Goal: Task Accomplishment & Management: Manage account settings

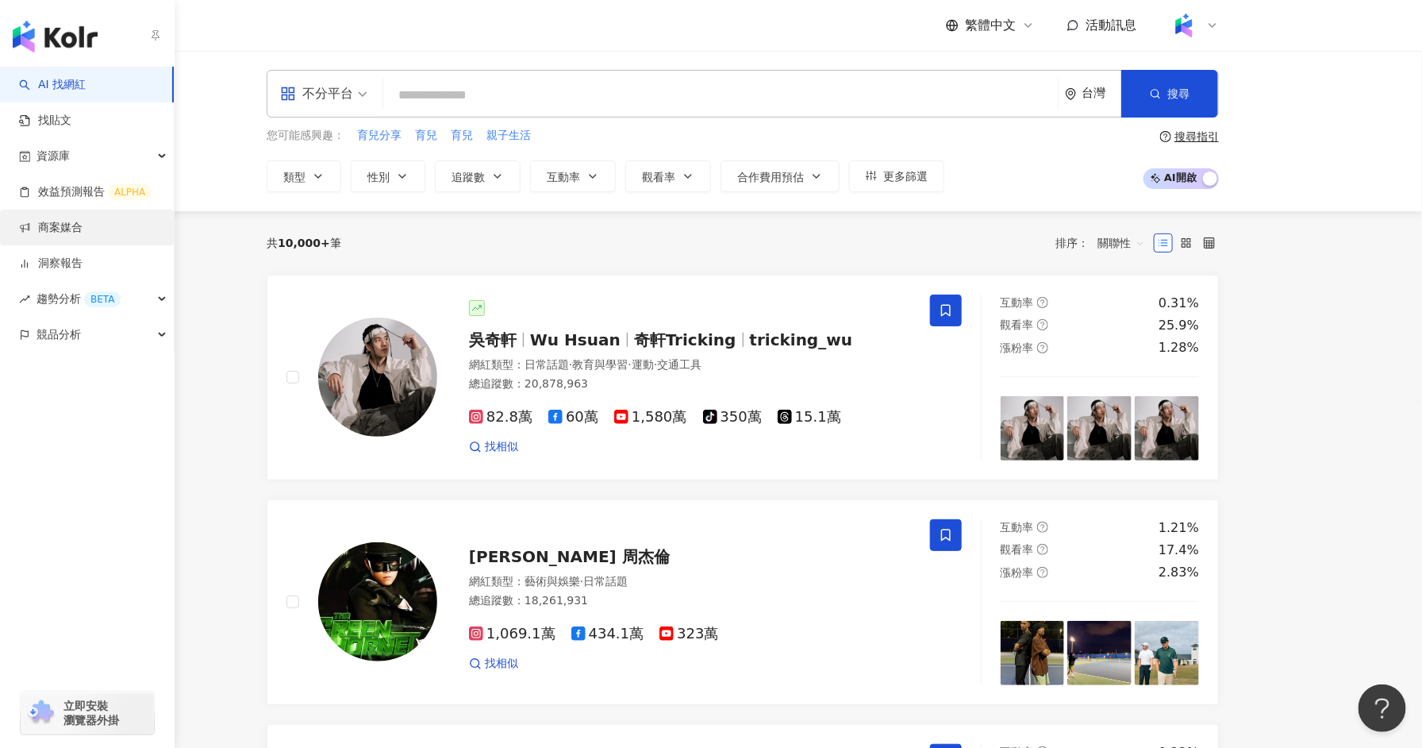
click at [83, 228] on link "商案媒合" at bounding box center [51, 228] width 64 height 16
click at [83, 271] on link "洞察報告" at bounding box center [51, 264] width 64 height 16
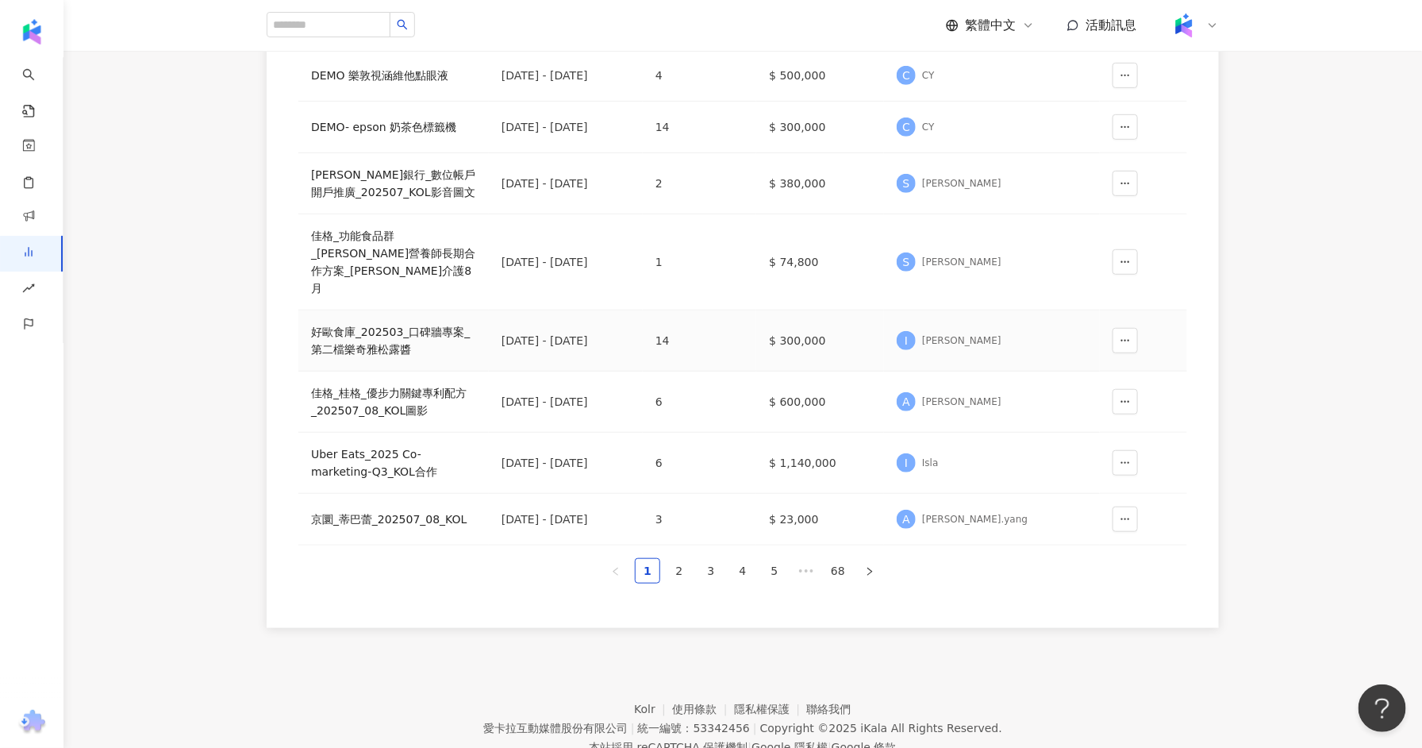
scroll to position [395, 0]
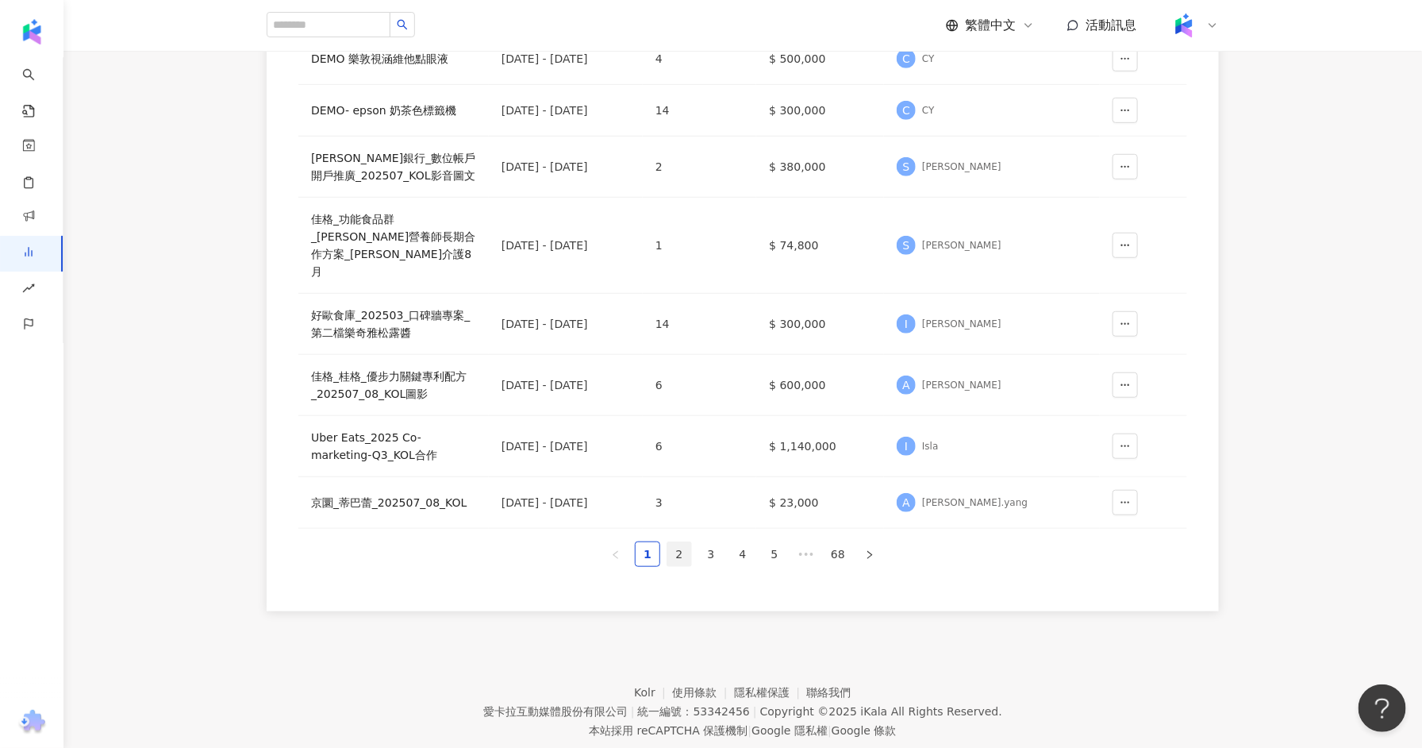
click at [671, 542] on link "2" at bounding box center [680, 554] width 24 height 24
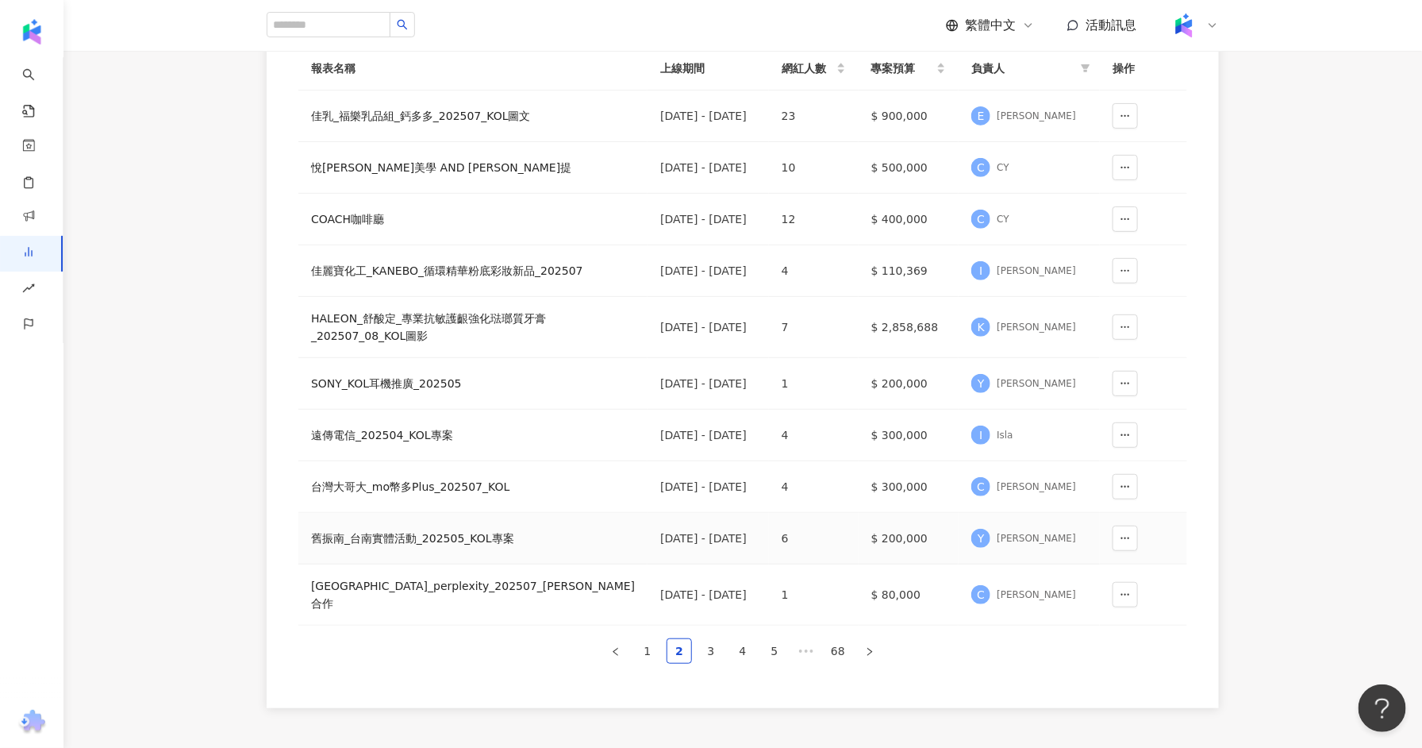
scroll to position [281, 0]
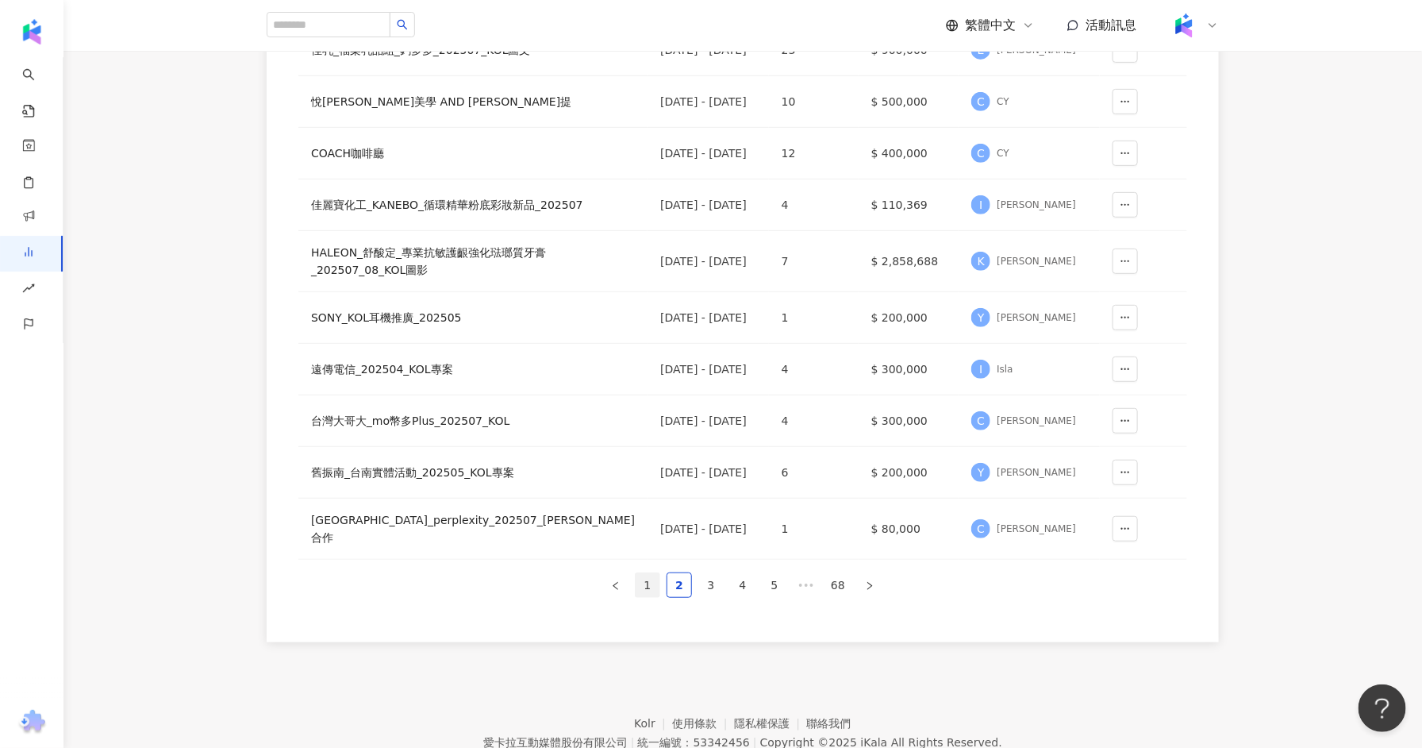
click at [654, 597] on link "1" at bounding box center [648, 585] width 24 height 24
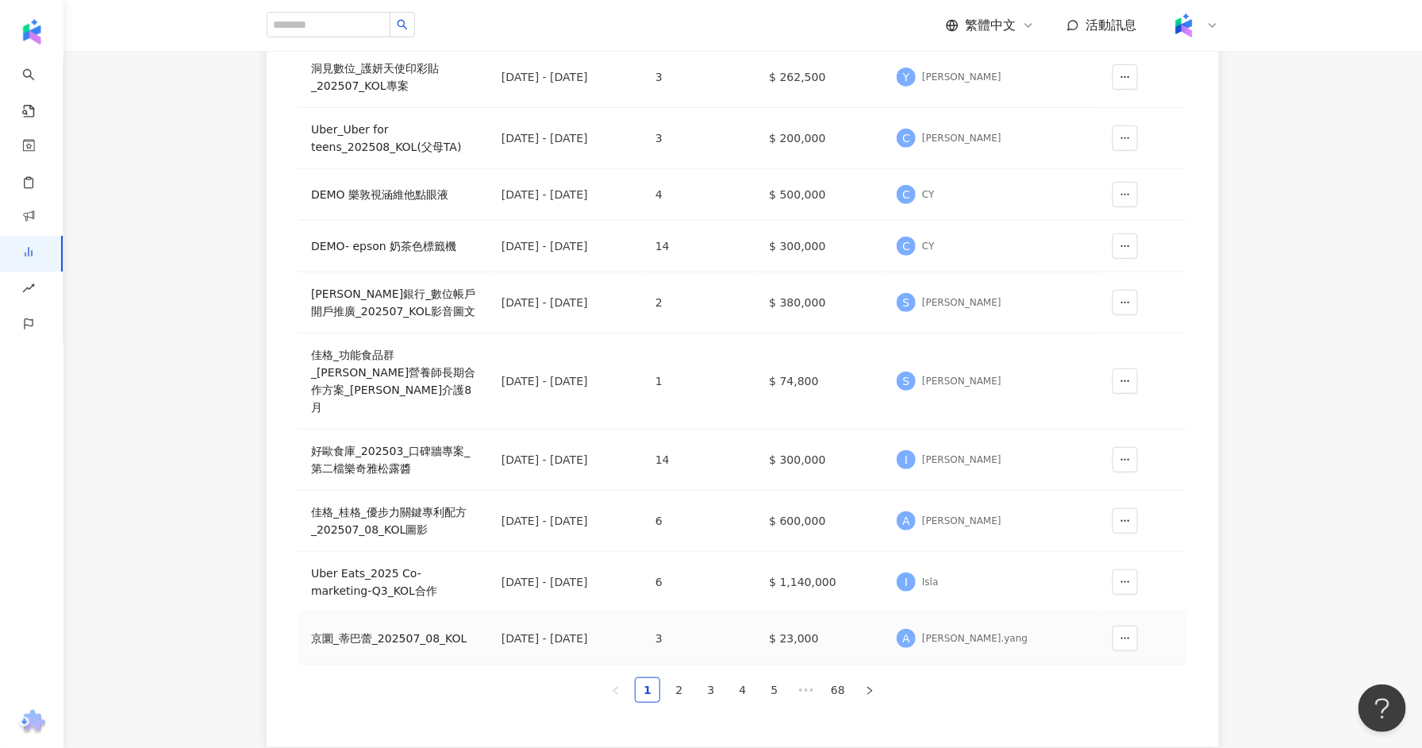
scroll to position [260, 0]
click at [708, 676] on link "3" at bounding box center [711, 688] width 24 height 24
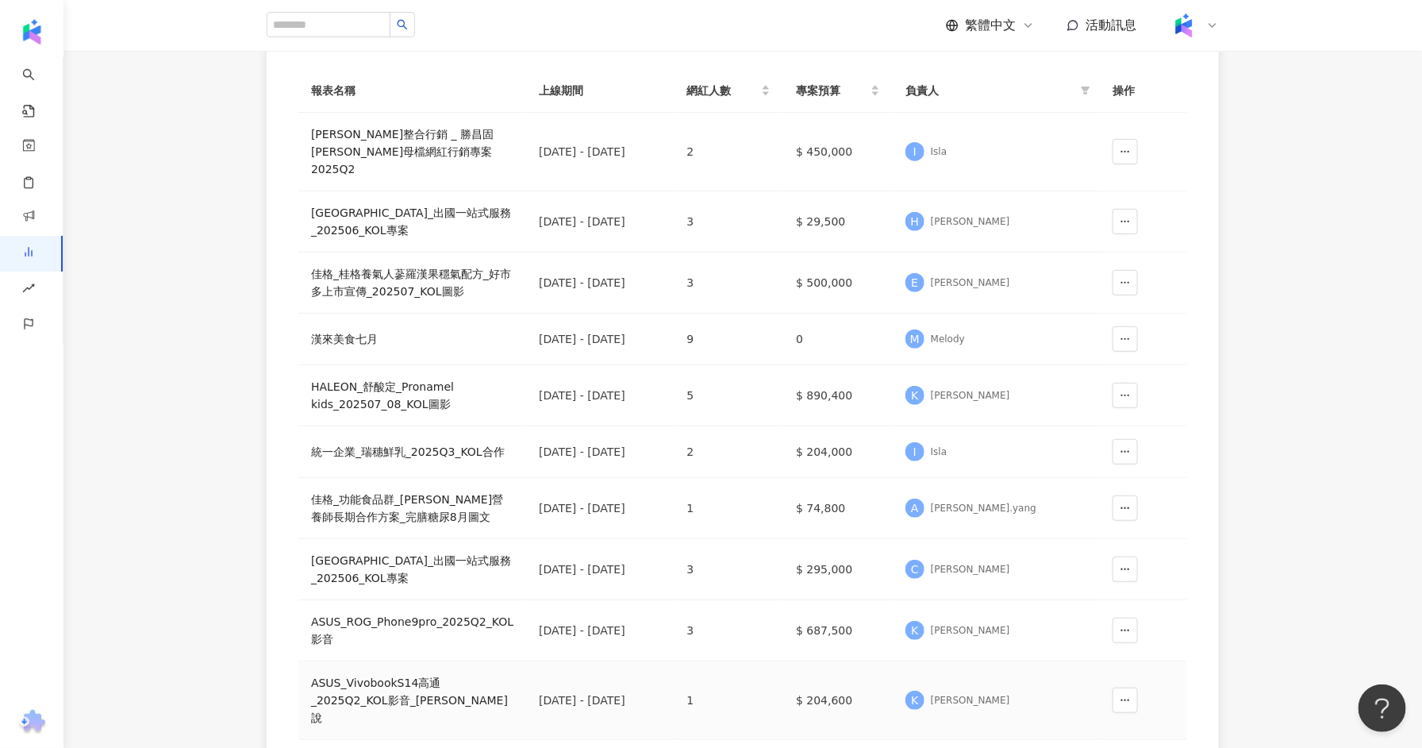
scroll to position [270, 0]
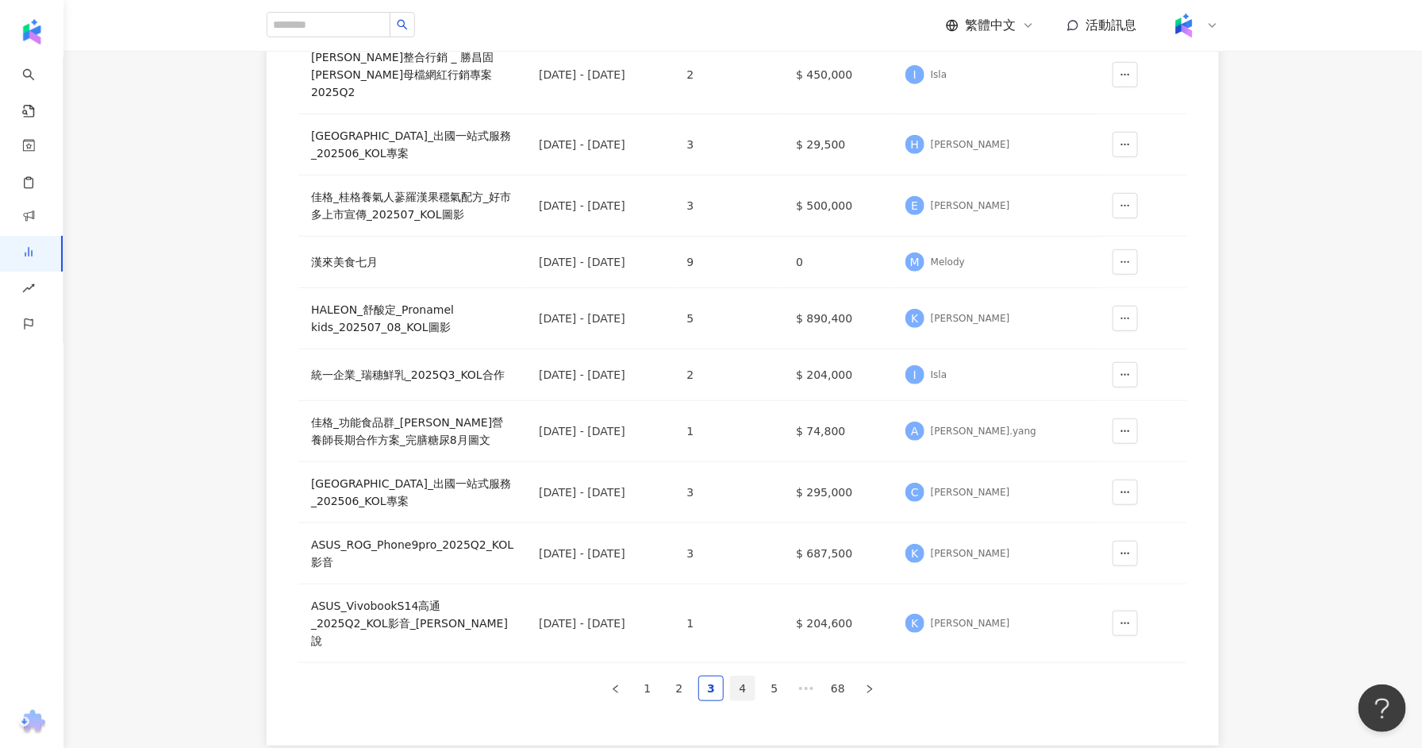
click at [750, 676] on link "4" at bounding box center [743, 688] width 24 height 24
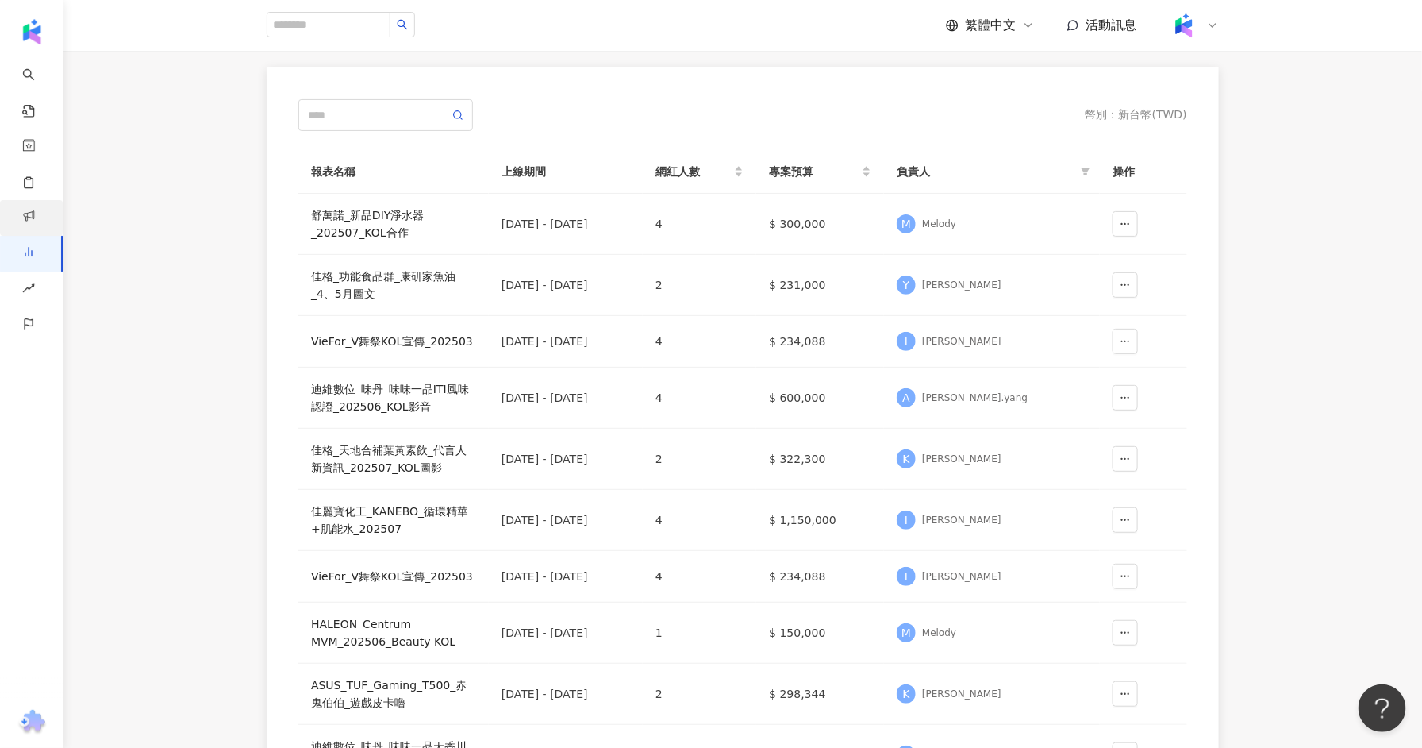
scroll to position [123, 0]
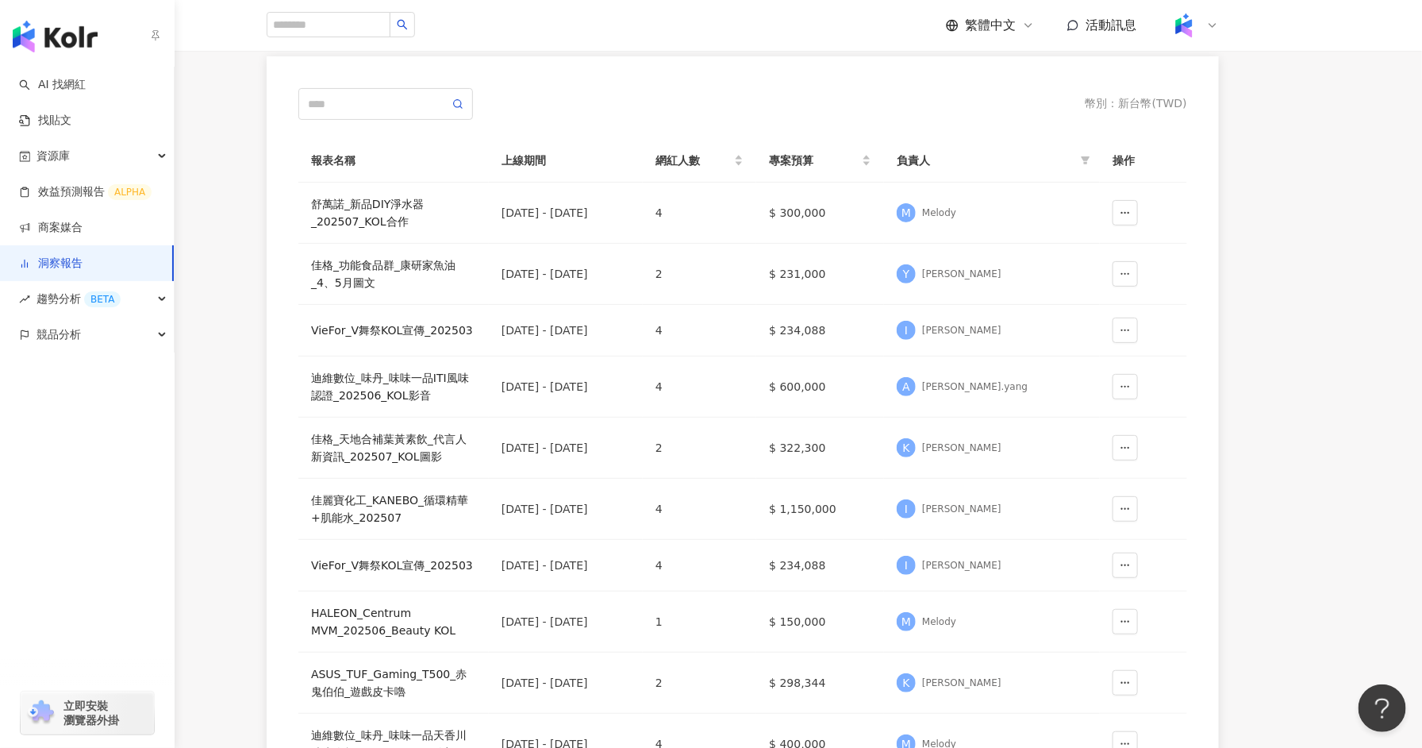
click at [83, 267] on link "洞察報告" at bounding box center [51, 264] width 64 height 16
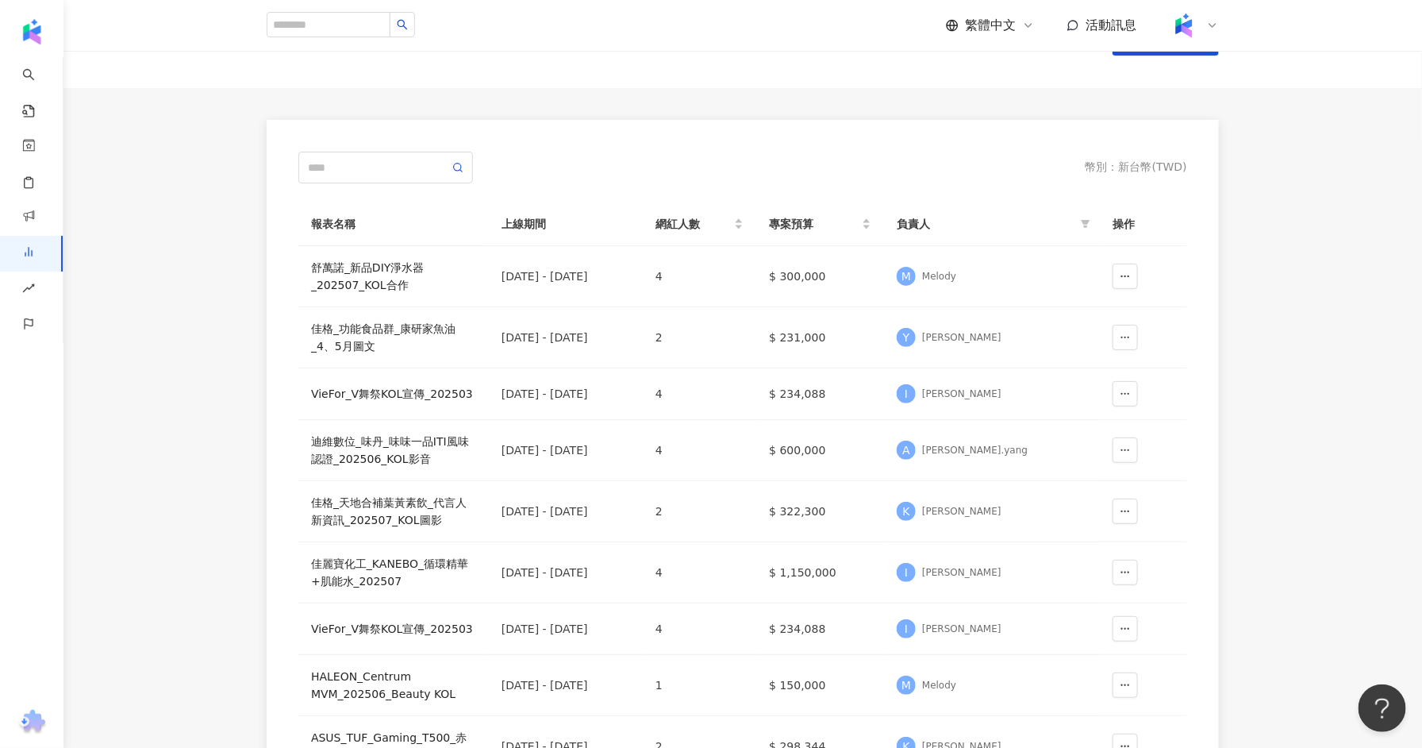
scroll to position [0, 0]
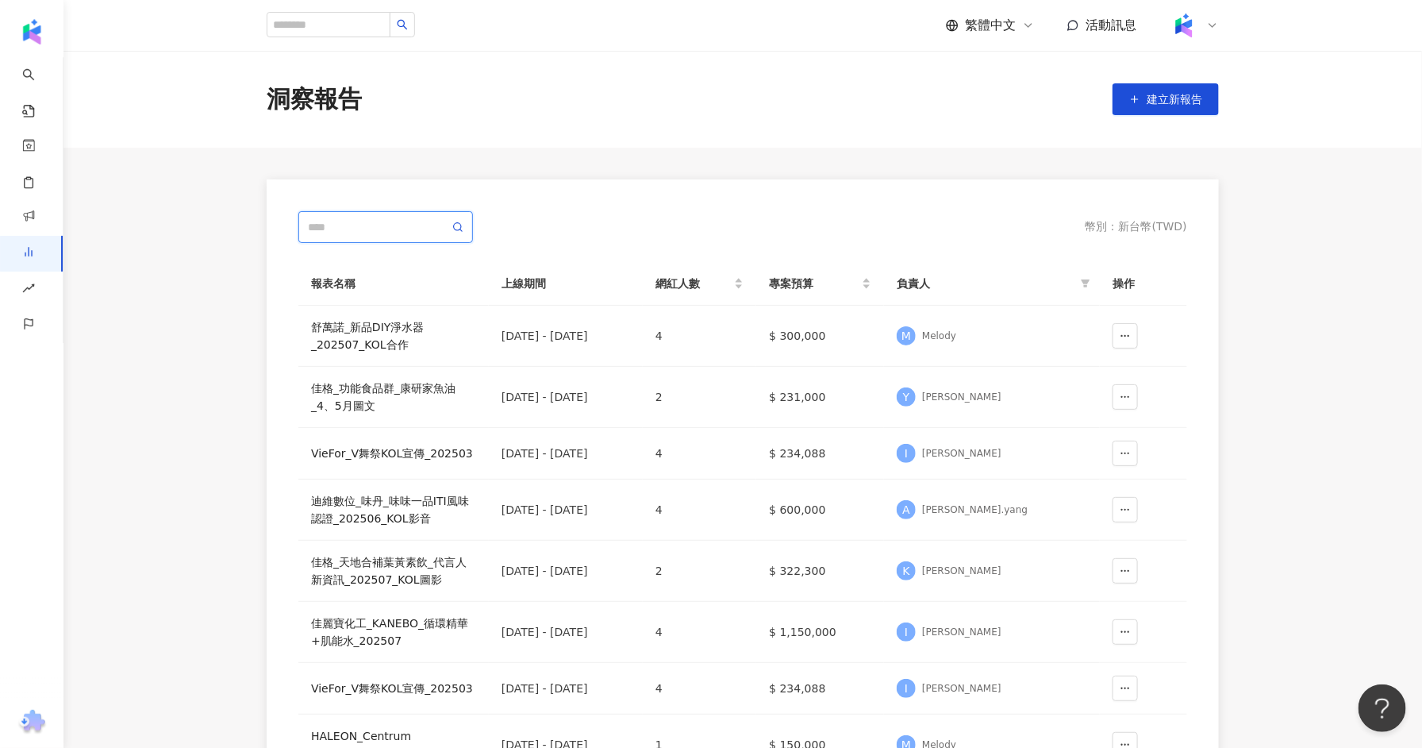
click at [338, 224] on input "text" at bounding box center [378, 226] width 141 height 17
type input "*"
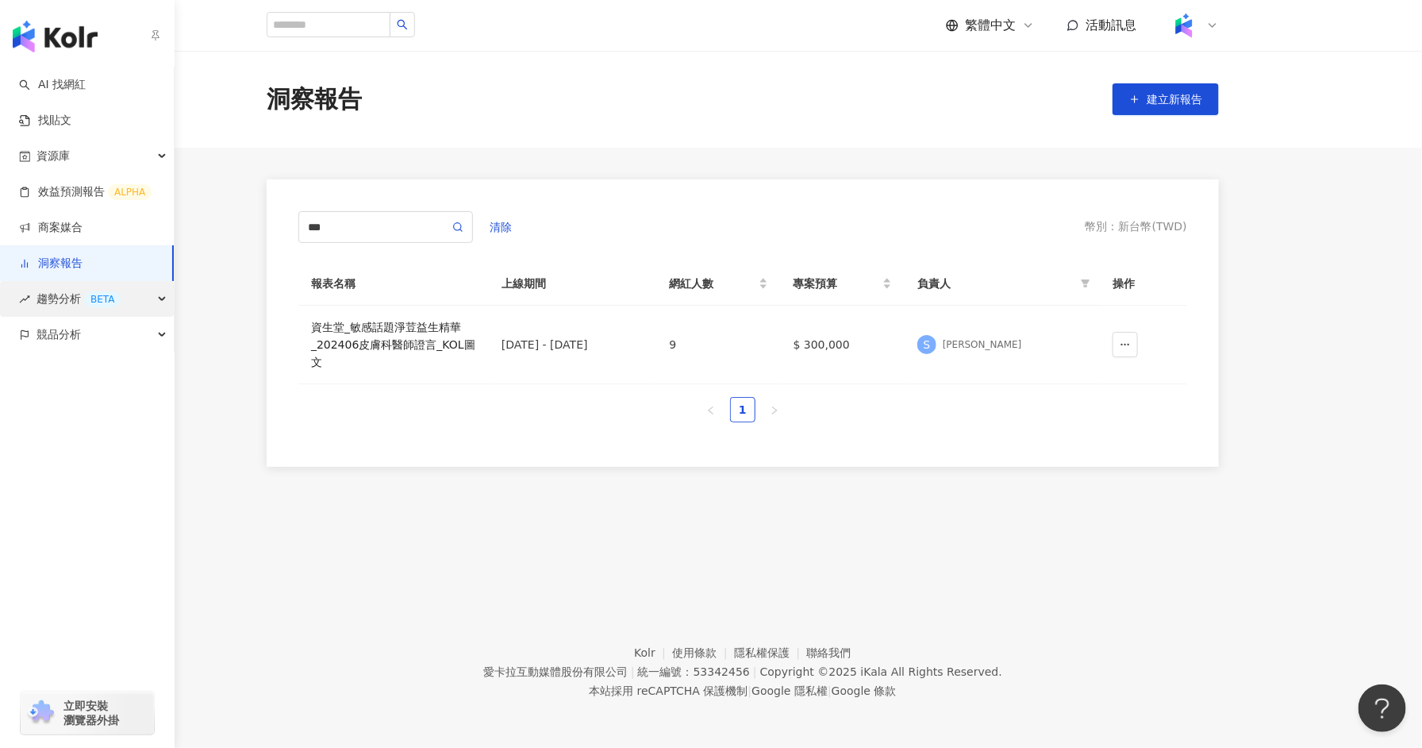
click at [106, 307] on span "趨勢分析 BETA" at bounding box center [79, 299] width 84 height 36
click at [83, 269] on link "洞察報告" at bounding box center [51, 264] width 64 height 16
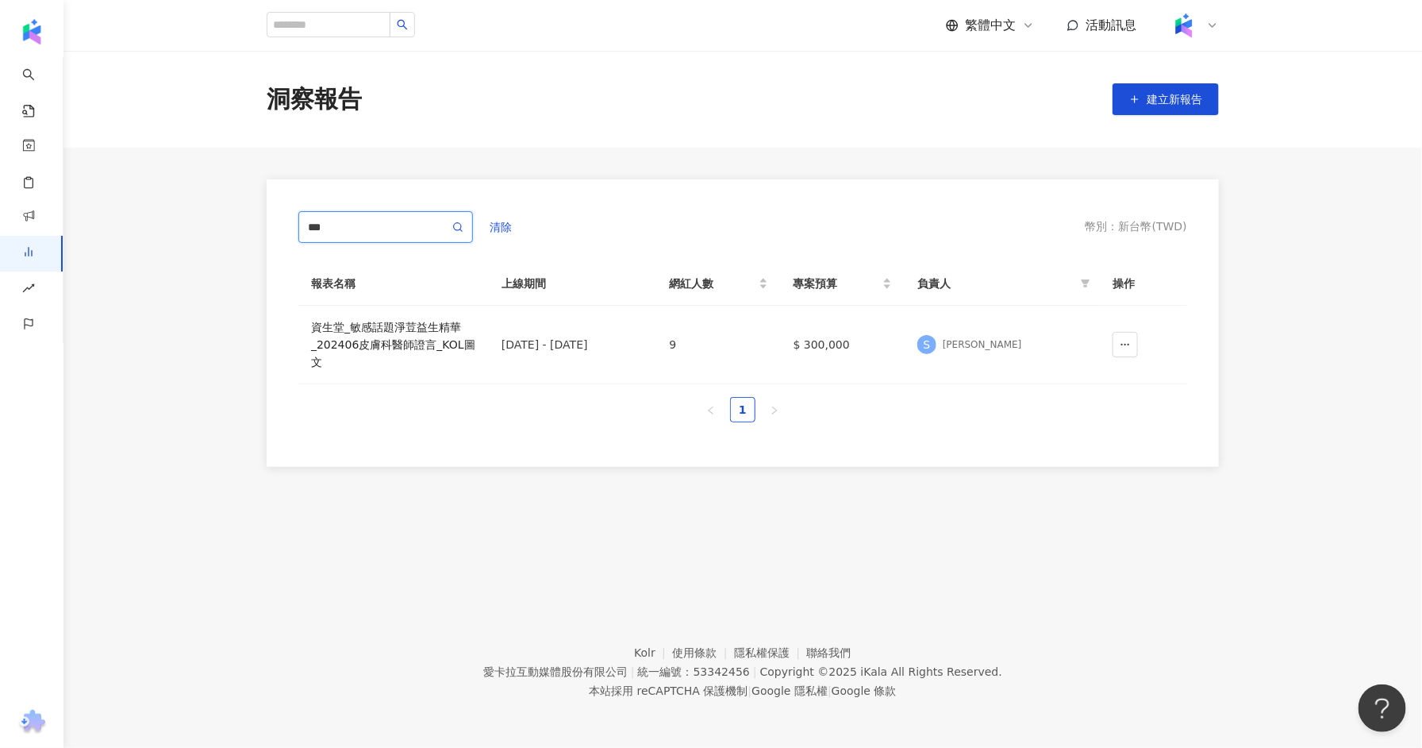
click at [361, 228] on input "***" at bounding box center [378, 226] width 141 height 17
type input "*"
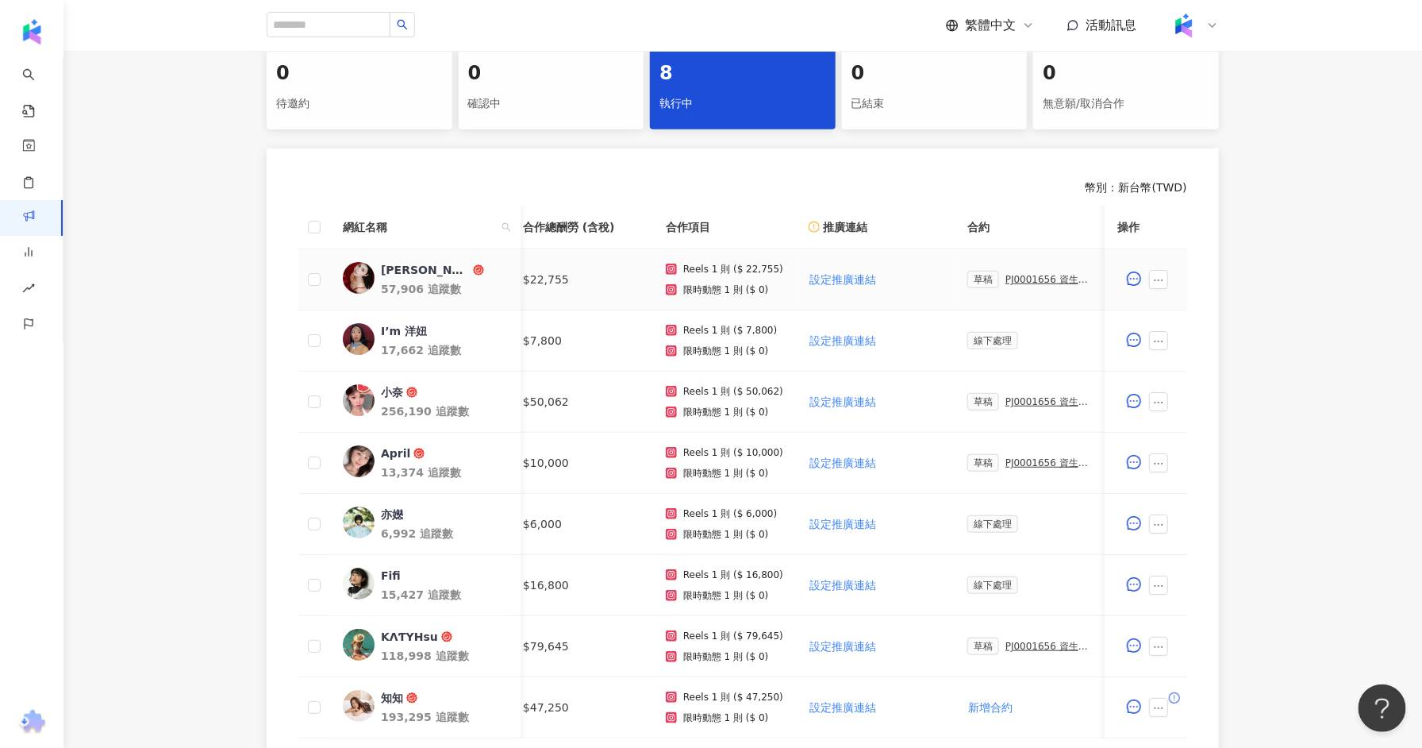
scroll to position [0, 12]
click at [1023, 282] on div "PJ0001656 資生堂_ETTUSAIS眼線膠筆+睫毛底膏_9-10月_IG Reels+Threads圖文" at bounding box center [1048, 279] width 89 height 11
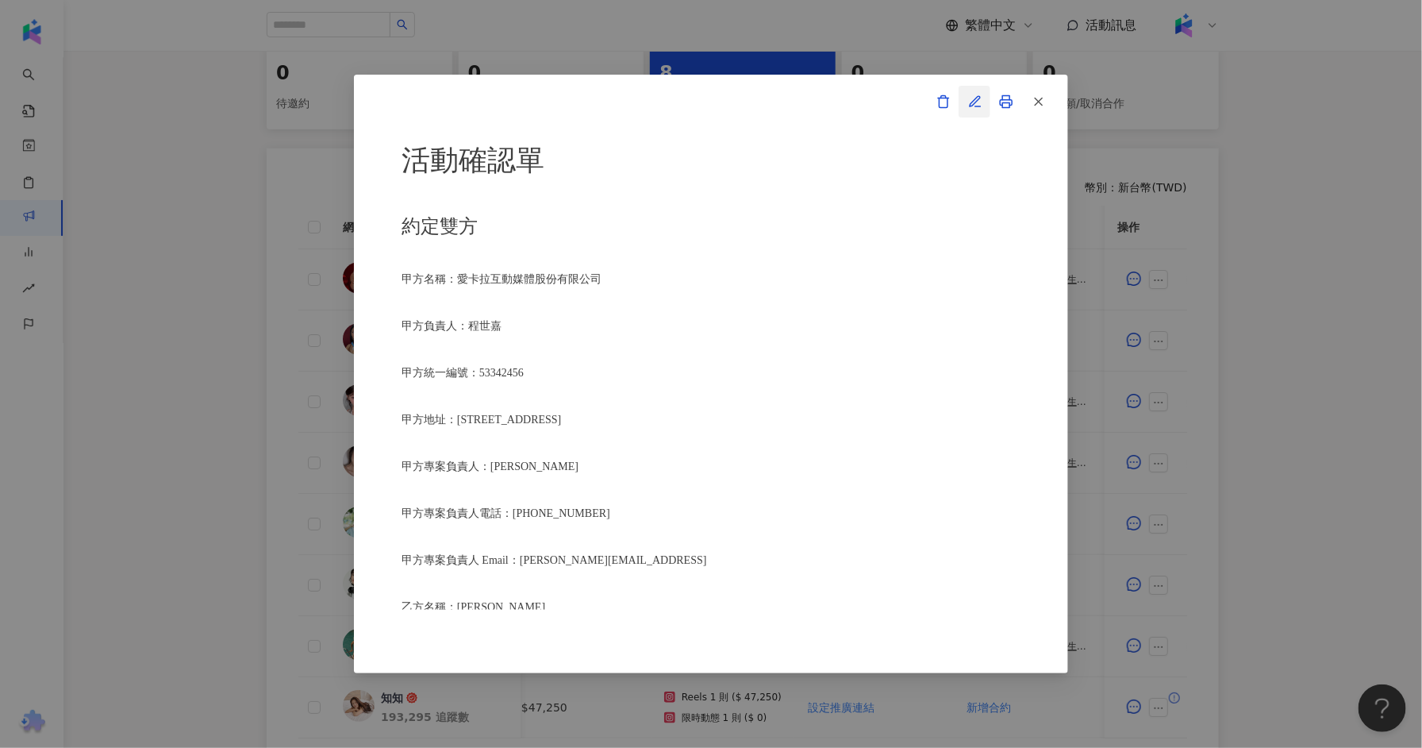
click at [980, 102] on icon "button" at bounding box center [975, 101] width 14 height 14
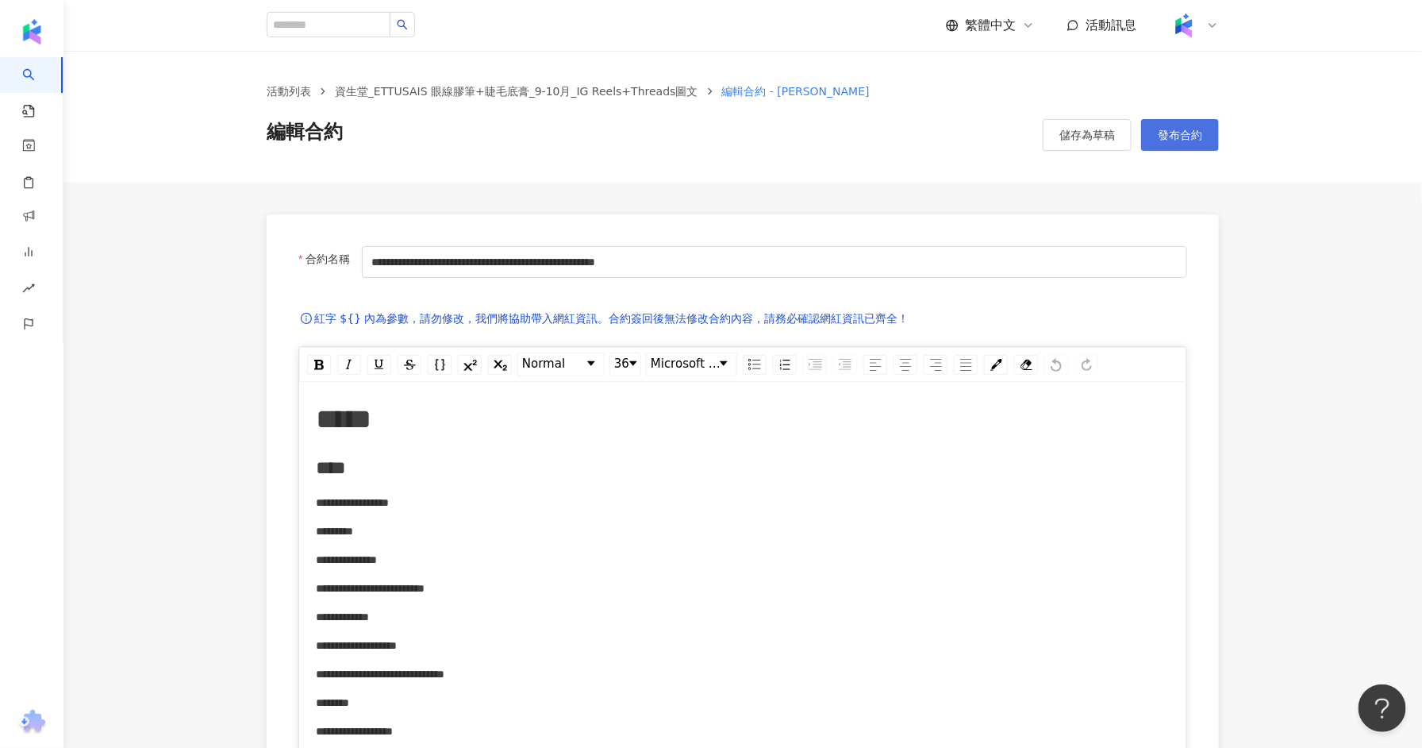
click at [1166, 126] on button "發布合約" at bounding box center [1180, 135] width 78 height 32
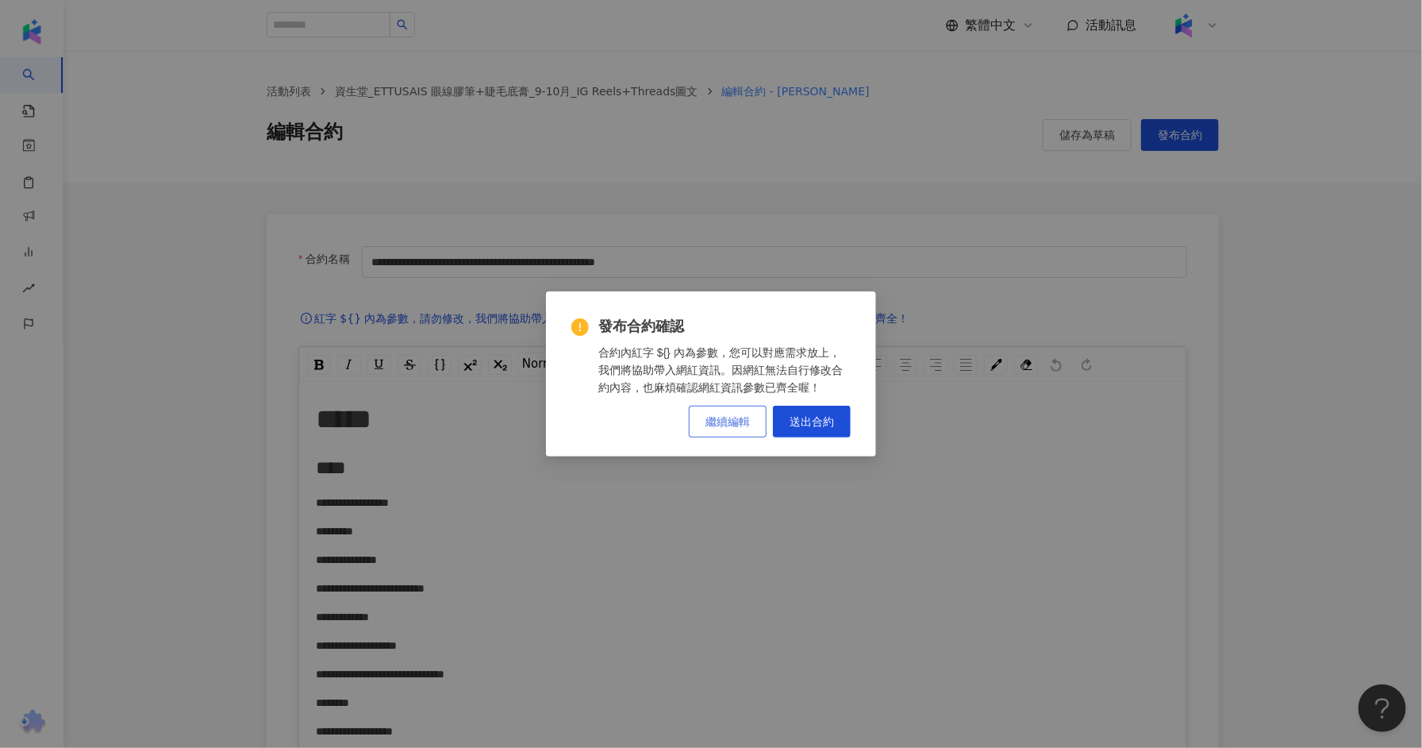
click at [715, 423] on span "繼續編輯" at bounding box center [728, 421] width 44 height 13
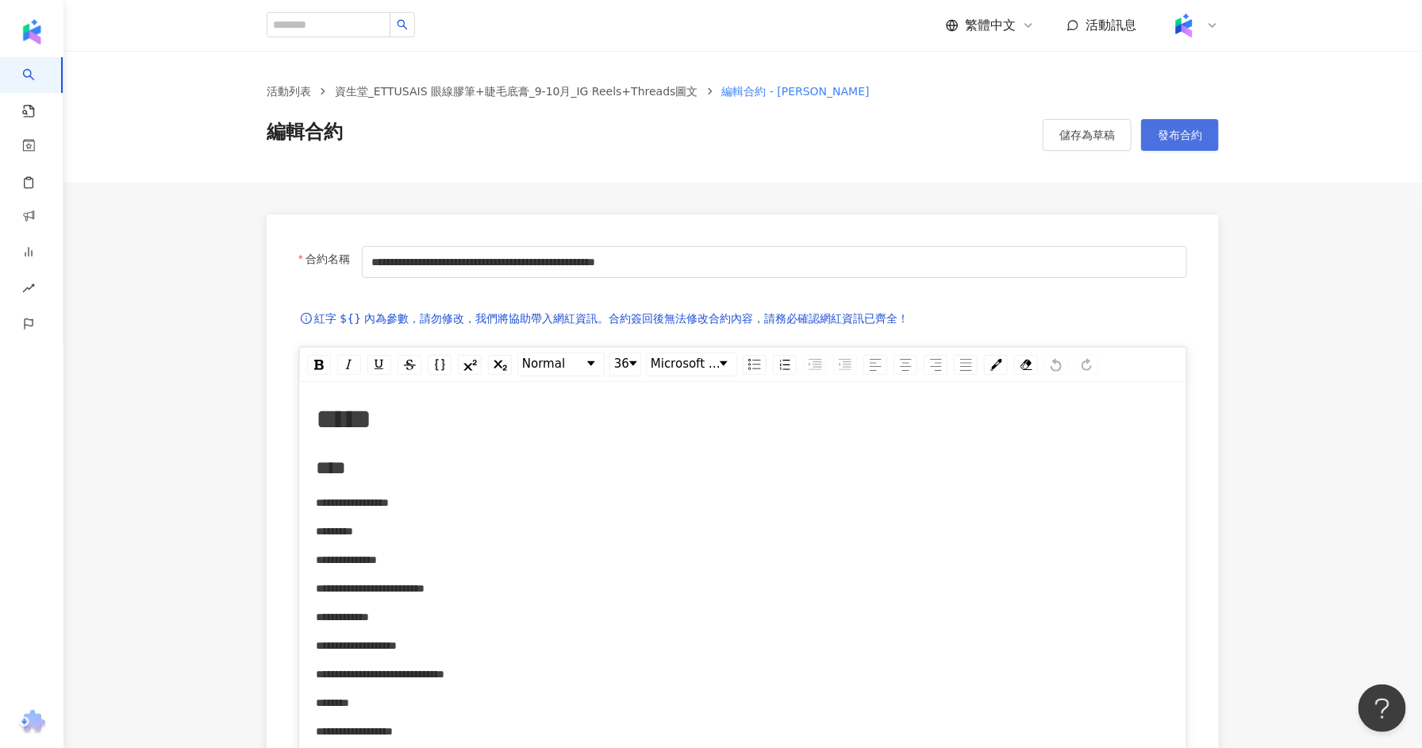
click at [1177, 147] on button "發布合約" at bounding box center [1180, 135] width 78 height 32
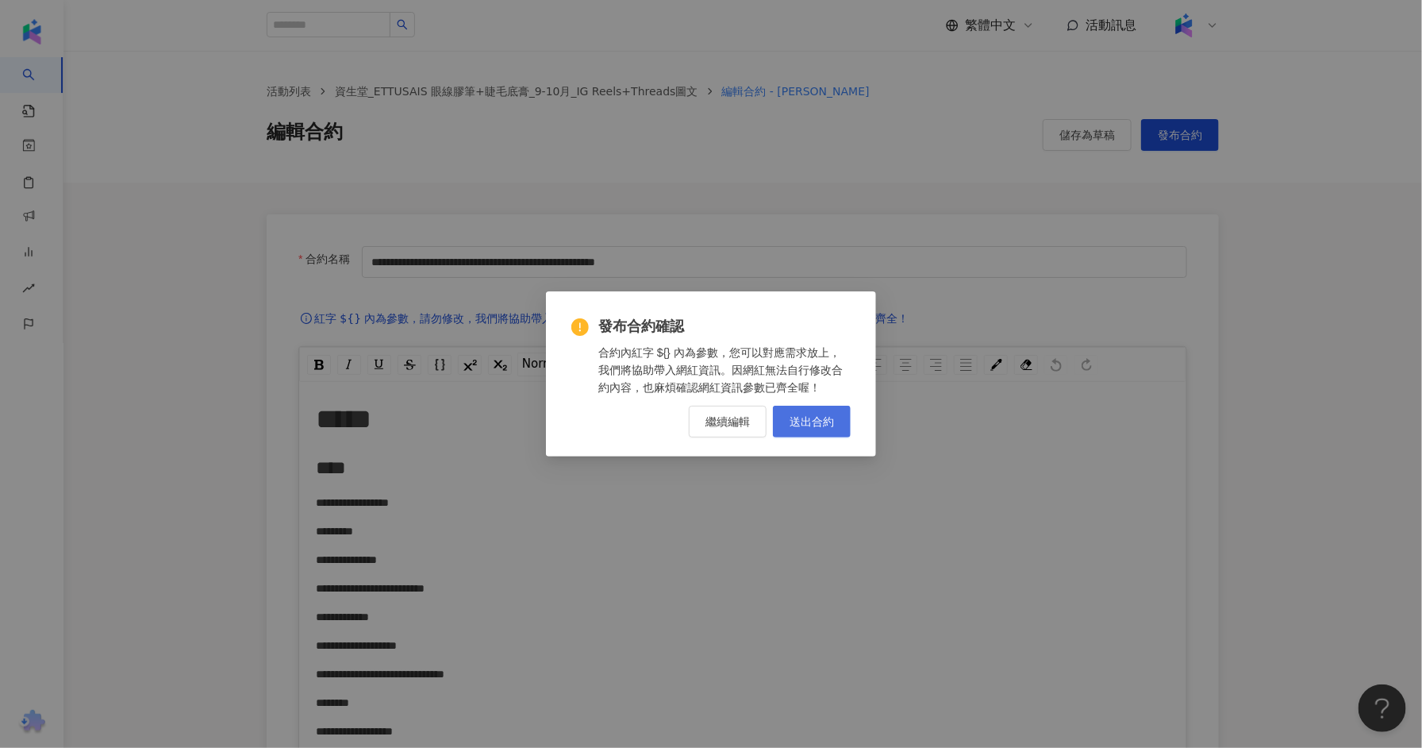
click at [825, 423] on span "送出合約" at bounding box center [812, 421] width 44 height 13
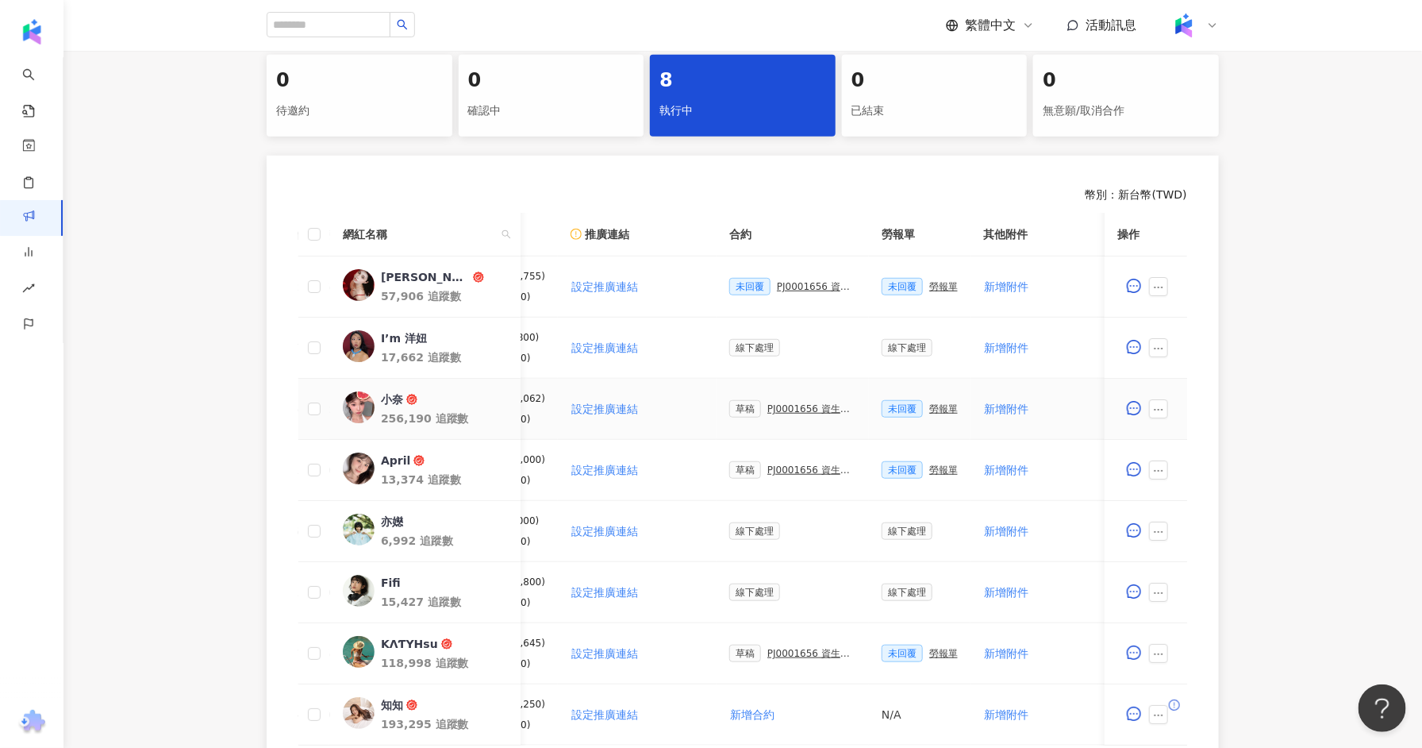
scroll to position [0, 246]
click at [783, 400] on div "草稿 PJ0001656 資生堂_ETTUSAIS眼線膠筆+睫毛底膏_9-10月_IG Reels+Threads圖文" at bounding box center [795, 408] width 127 height 17
click at [789, 409] on div "PJ0001656 資生堂_ETTUSAIS眼線膠筆+睫毛底膏_9-10月_IG Reels+Threads圖文" at bounding box center [814, 408] width 89 height 11
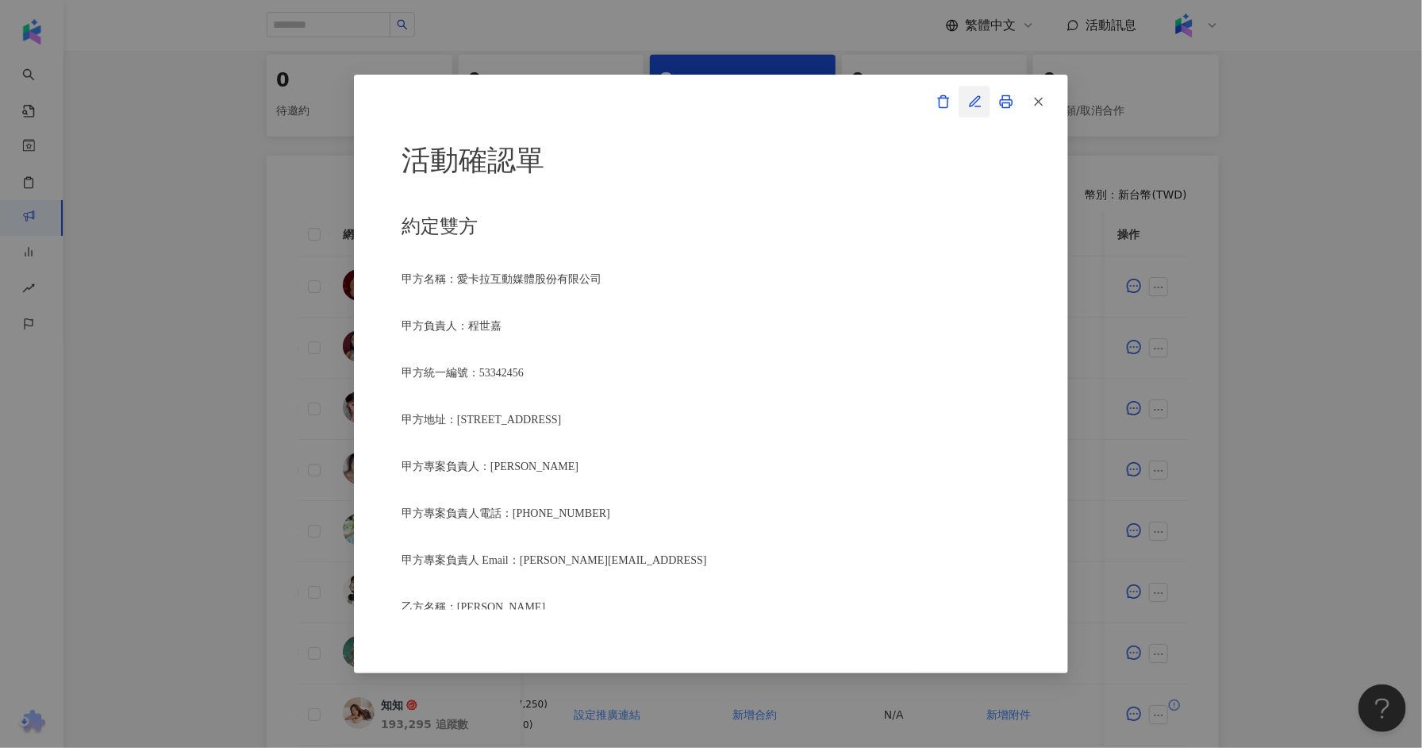
click at [975, 94] on button "button" at bounding box center [975, 102] width 32 height 32
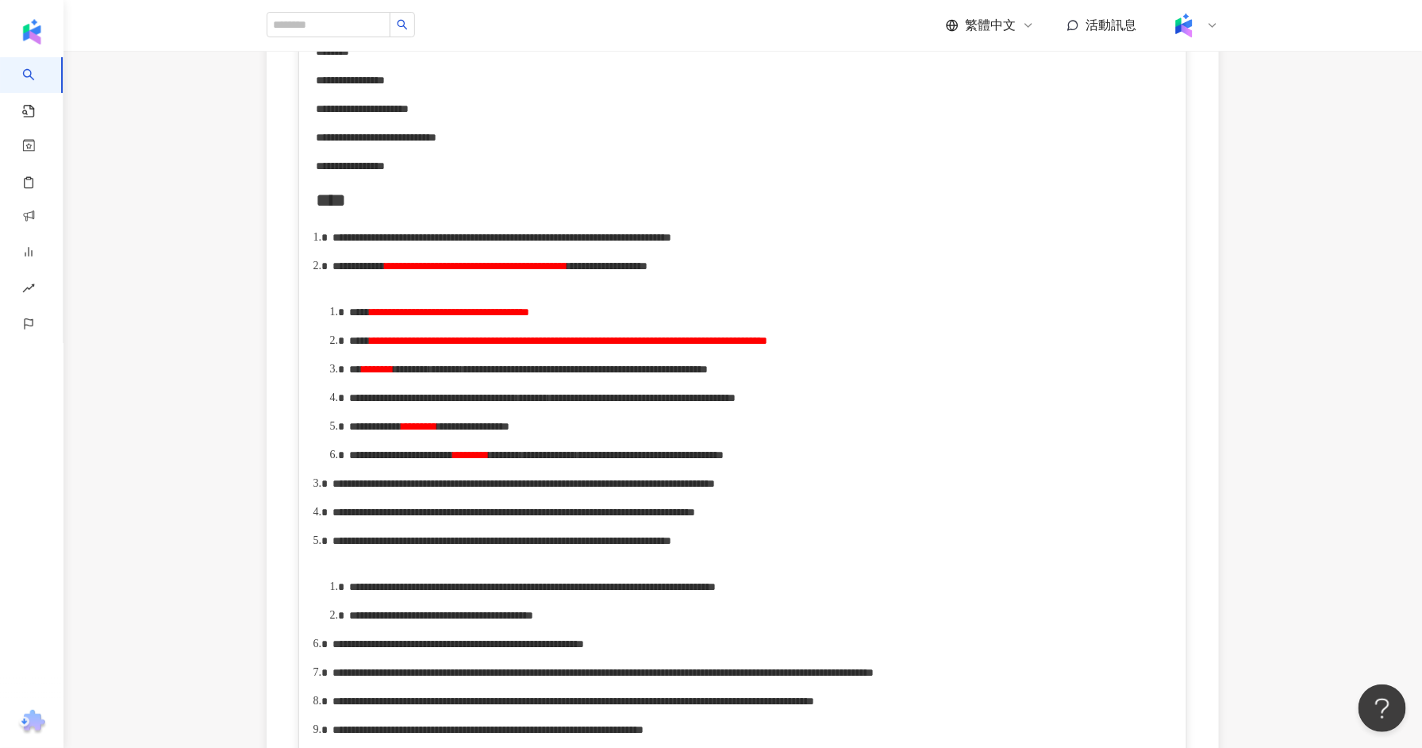
scroll to position [659, 0]
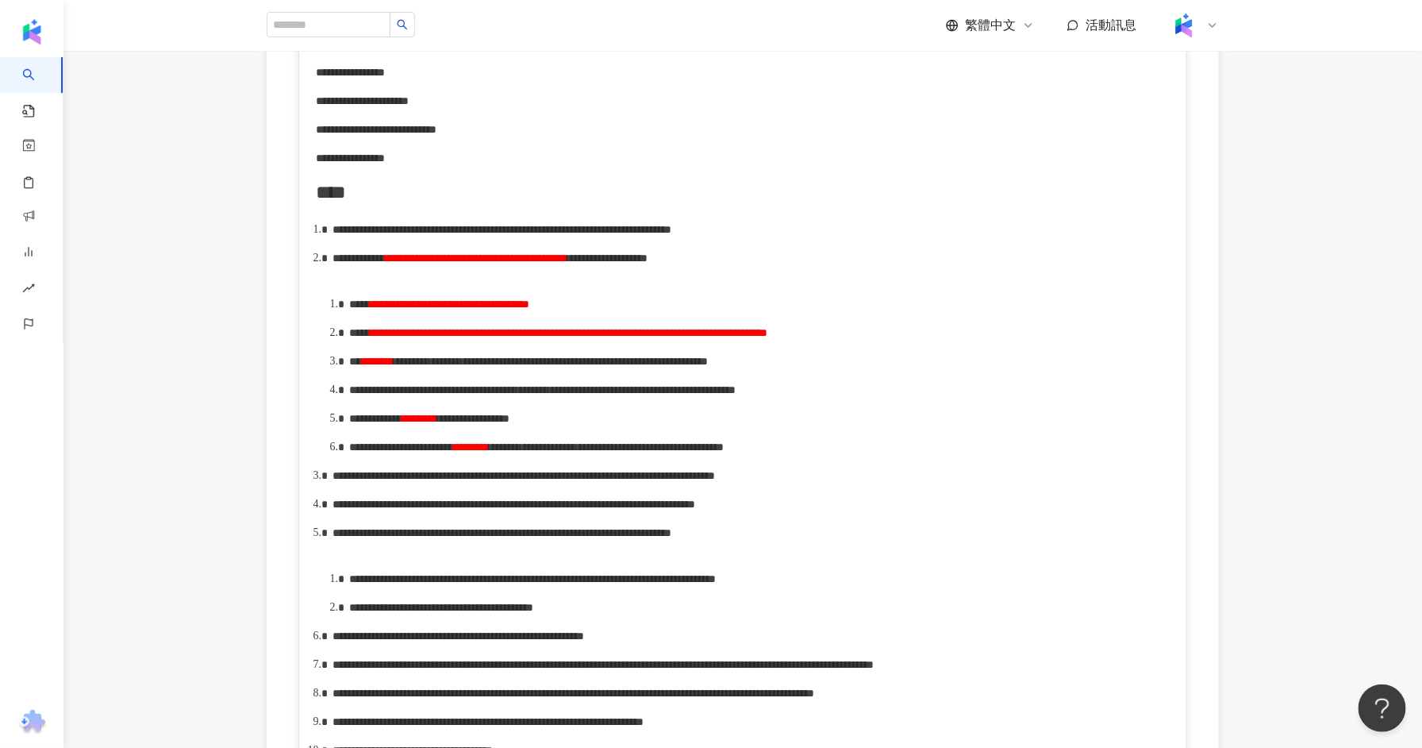
click at [521, 338] on span "**********" at bounding box center [569, 332] width 398 height 11
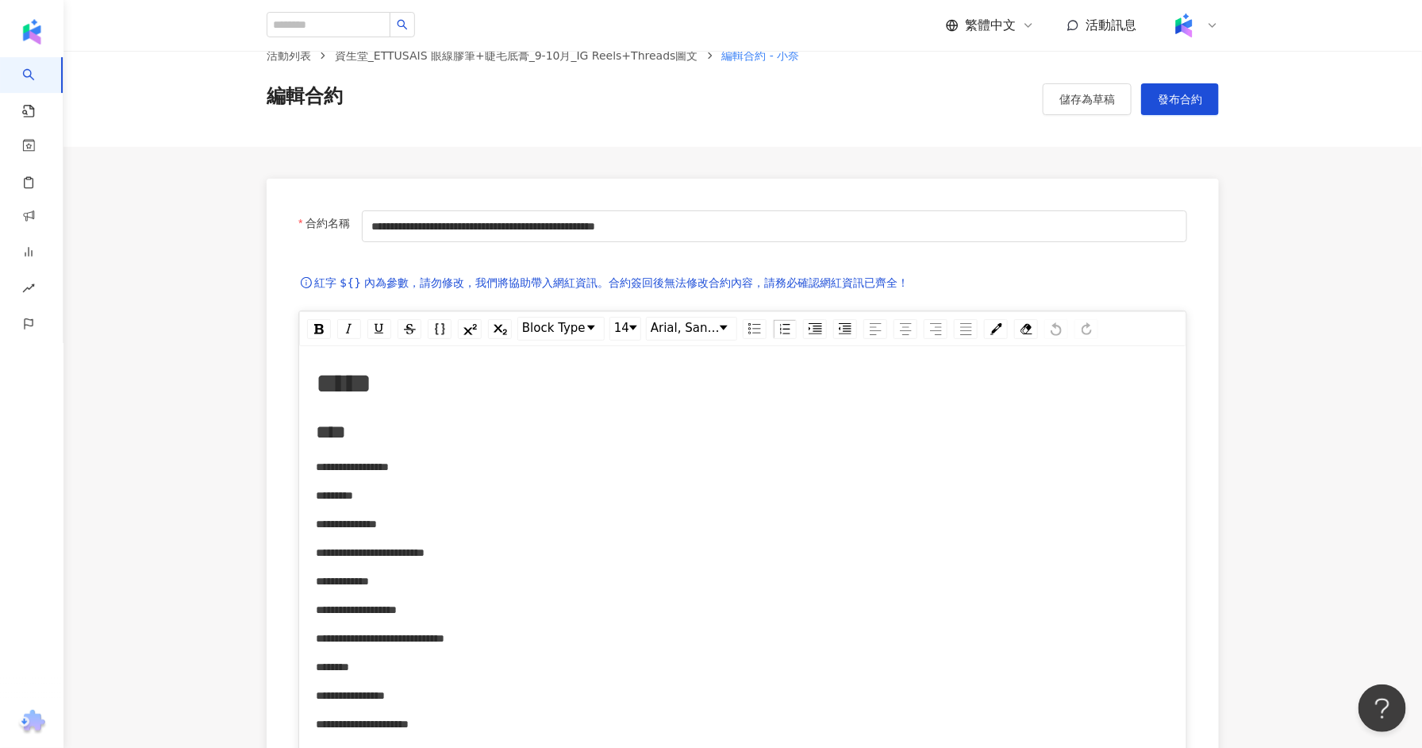
scroll to position [0, 0]
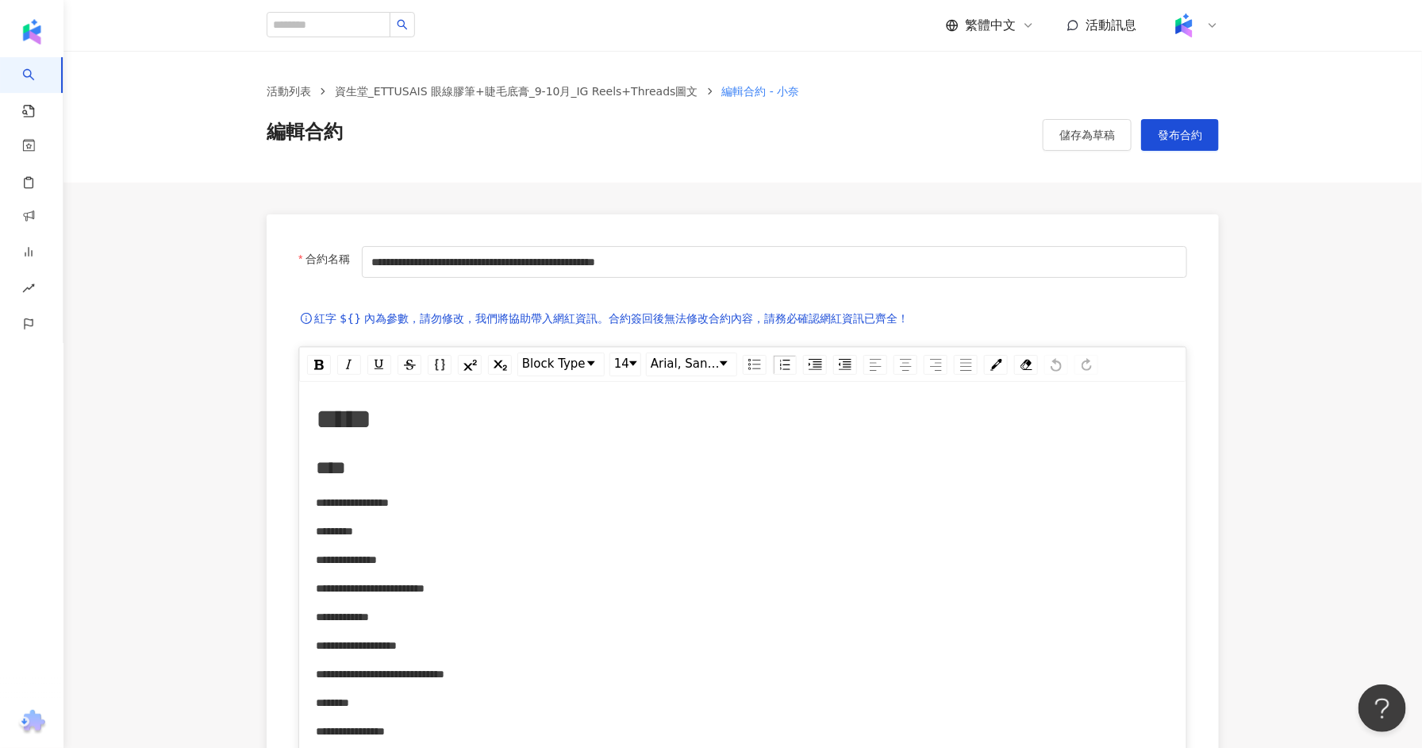
click at [1199, 109] on div "活動列表 資生堂_ETTUSAIS 眼線膠筆+睫毛底膏_9-10月_IG Reels+Threads圖文 編輯合約 - 小奈 編輯合約 儲存為草稿 發布合約" at bounding box center [743, 117] width 1016 height 68
click at [1197, 120] on button "發布合約" at bounding box center [1180, 135] width 78 height 32
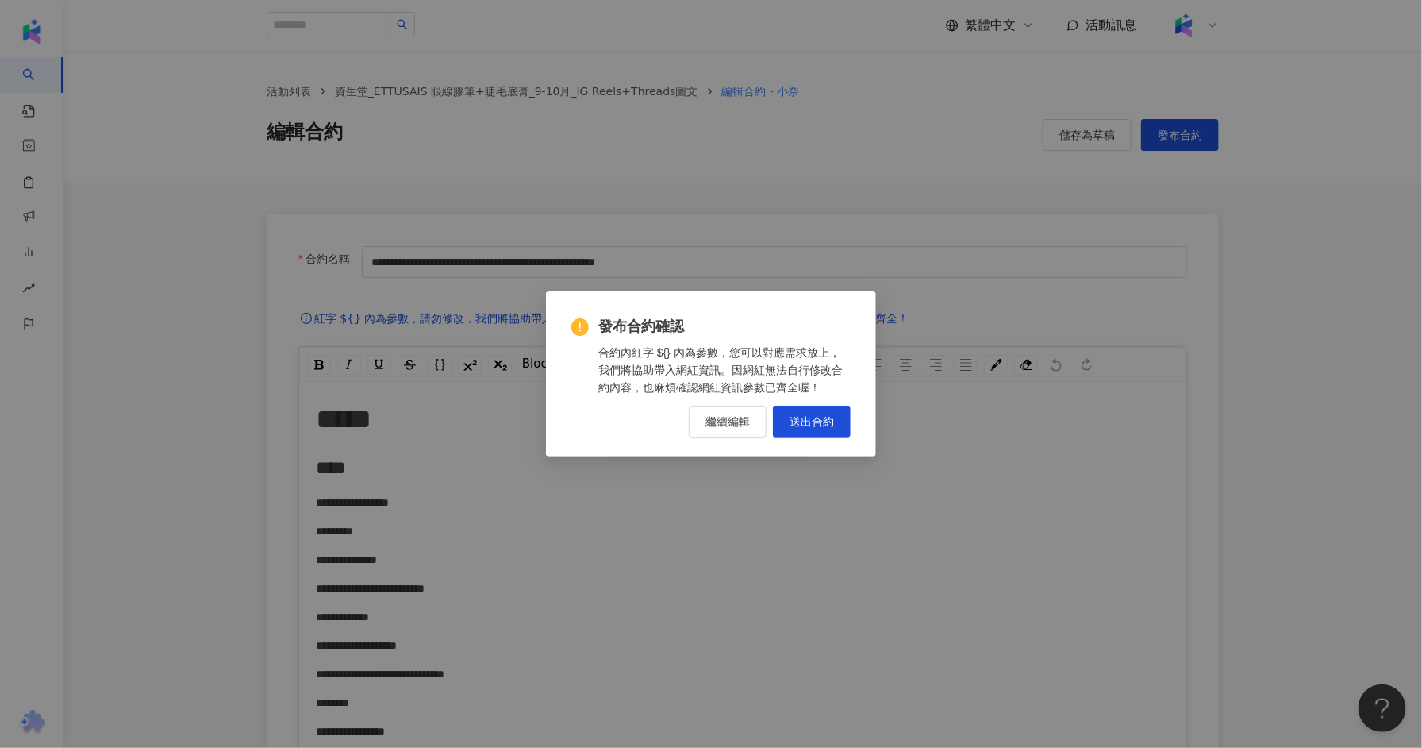
click at [834, 403] on div "發布合約確認 合約內紅字 ${} 內為參數，您可以對應需求放上，我們將協助帶入網紅資訊。因網紅無法自行修改合約內容，也麻煩確認網紅資訊參數已齊全喔！ 繼續編輯…" at bounding box center [711, 377] width 279 height 120
click at [830, 418] on span "送出合約" at bounding box center [812, 421] width 44 height 13
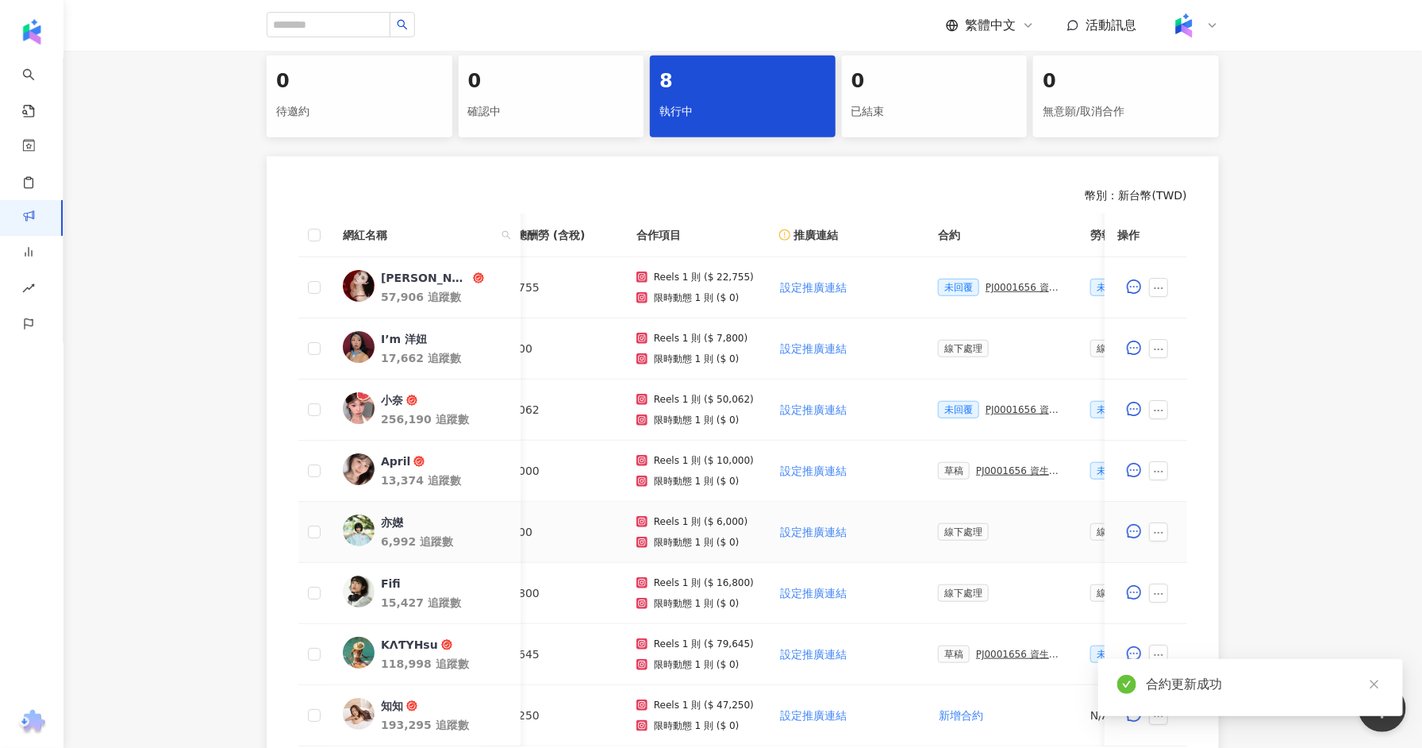
scroll to position [0, 53]
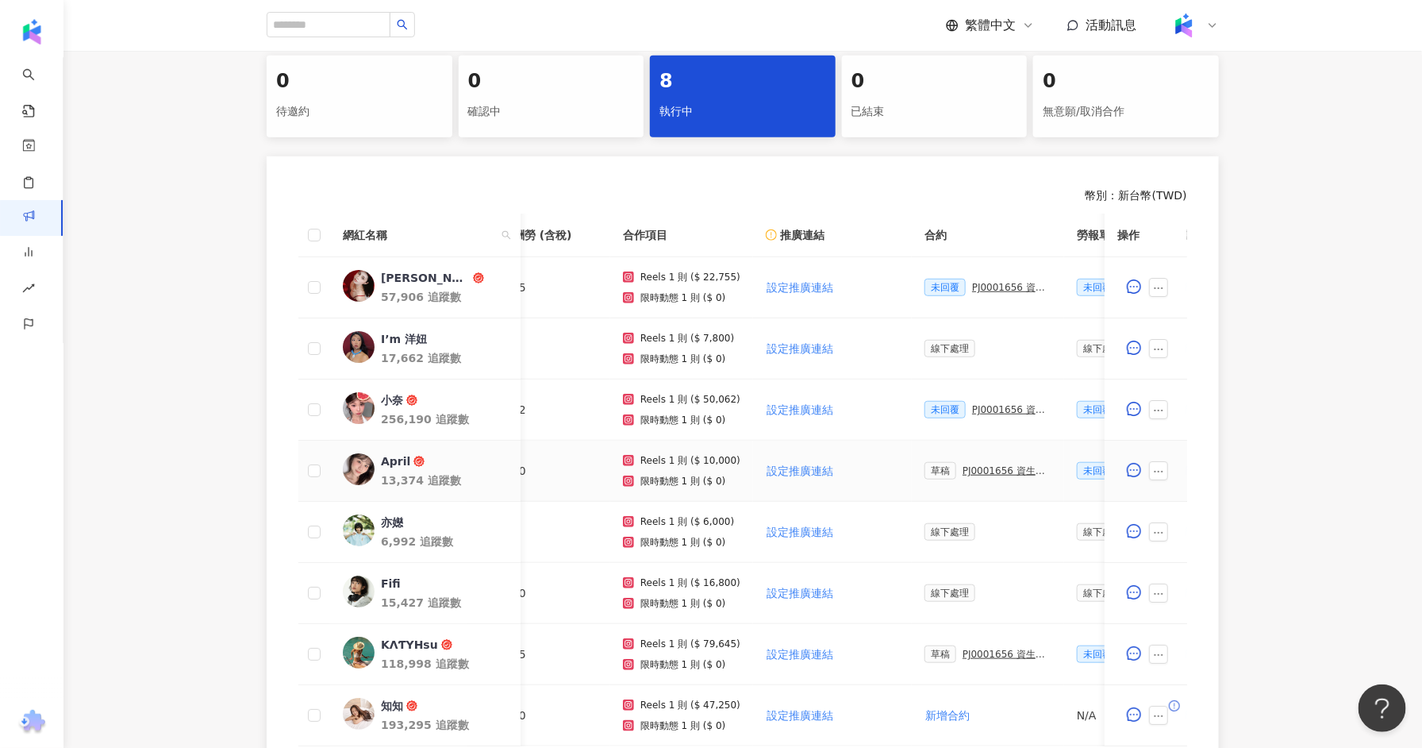
click at [957, 476] on div "草稿 PJ0001656 資生堂_ETTUSAIS眼線膠筆+睫毛底膏_9-10月_IG Reels+Threads圖文" at bounding box center [988, 470] width 127 height 17
click at [970, 468] on div "PJ0001656 資生堂_ETTUSAIS眼線膠筆+睫毛底膏_9-10月_IG Reels+Threads圖文" at bounding box center [1007, 470] width 89 height 11
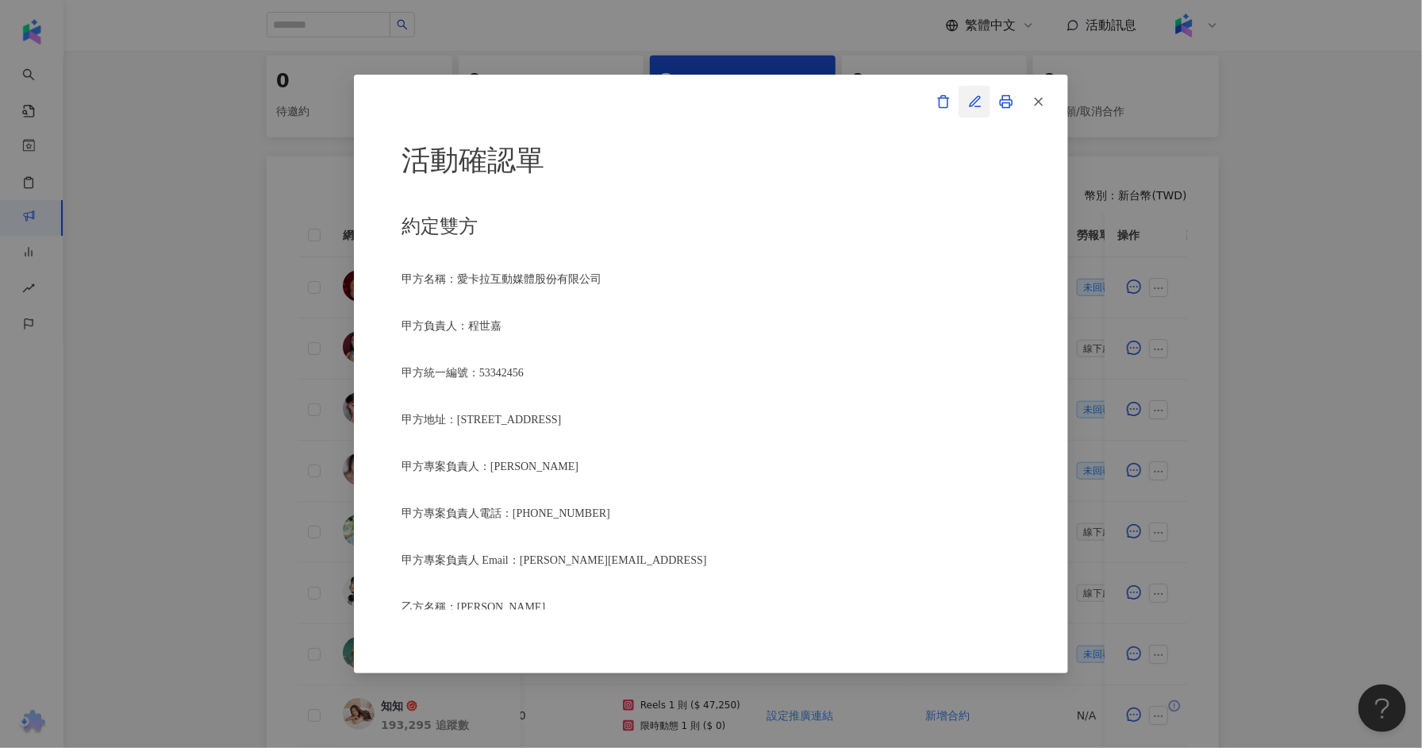
click at [973, 108] on icon "button" at bounding box center [975, 101] width 14 height 14
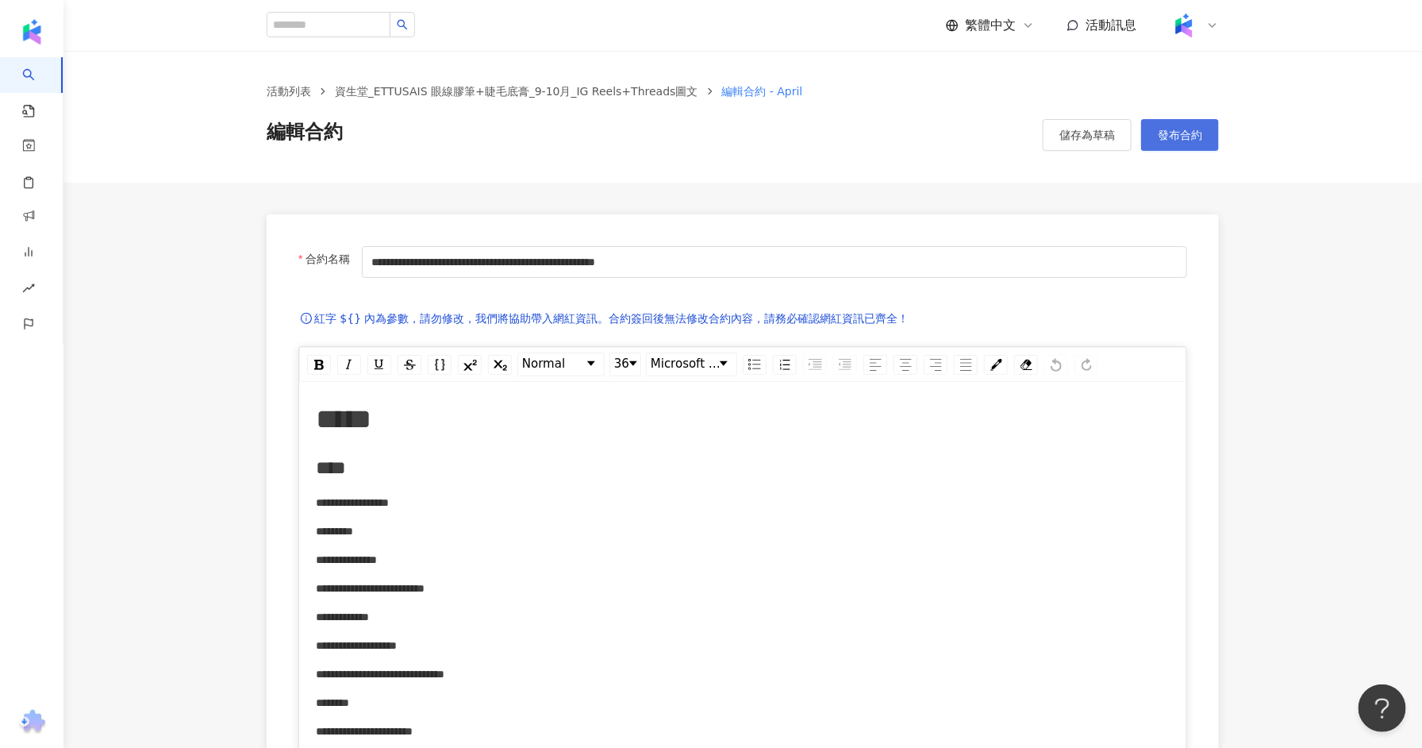
click at [1184, 140] on span "發布合約" at bounding box center [1180, 135] width 44 height 13
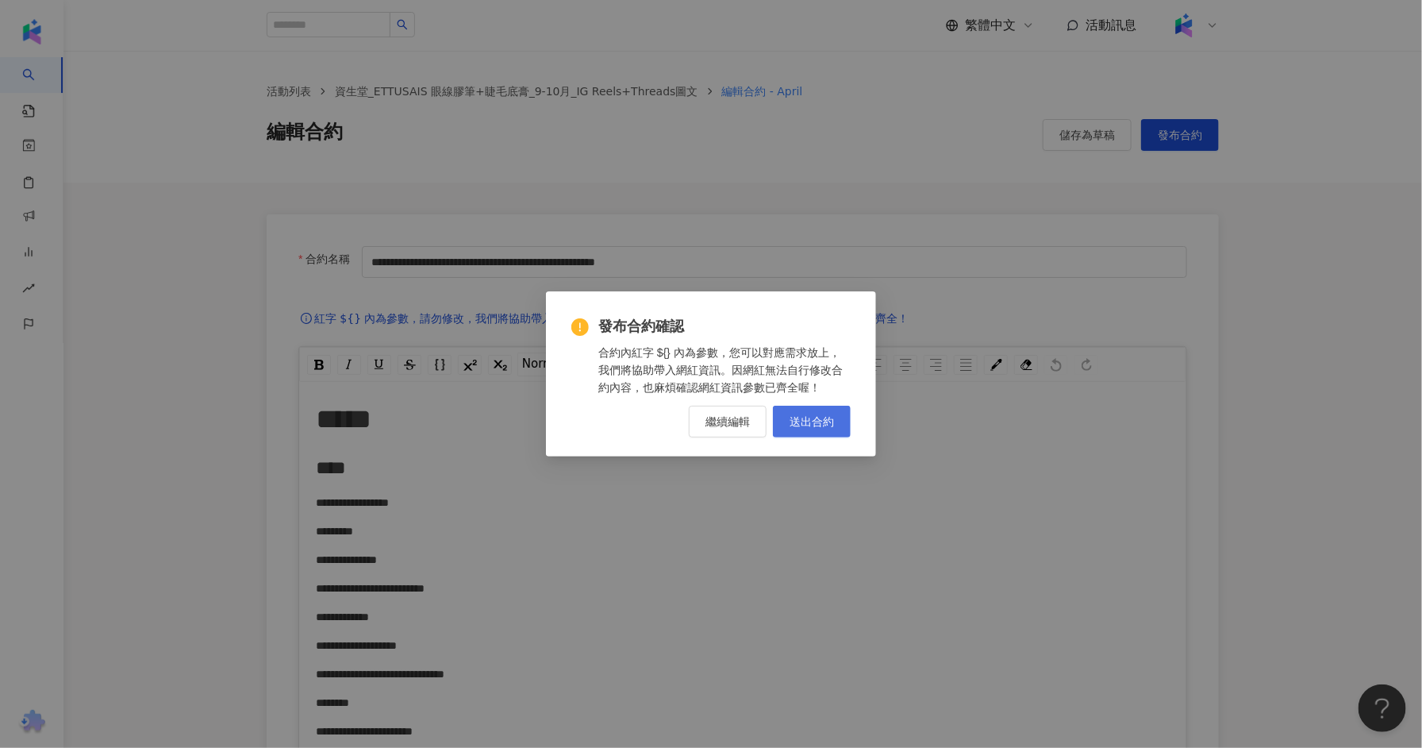
click at [811, 415] on span "送出合約" at bounding box center [812, 421] width 44 height 13
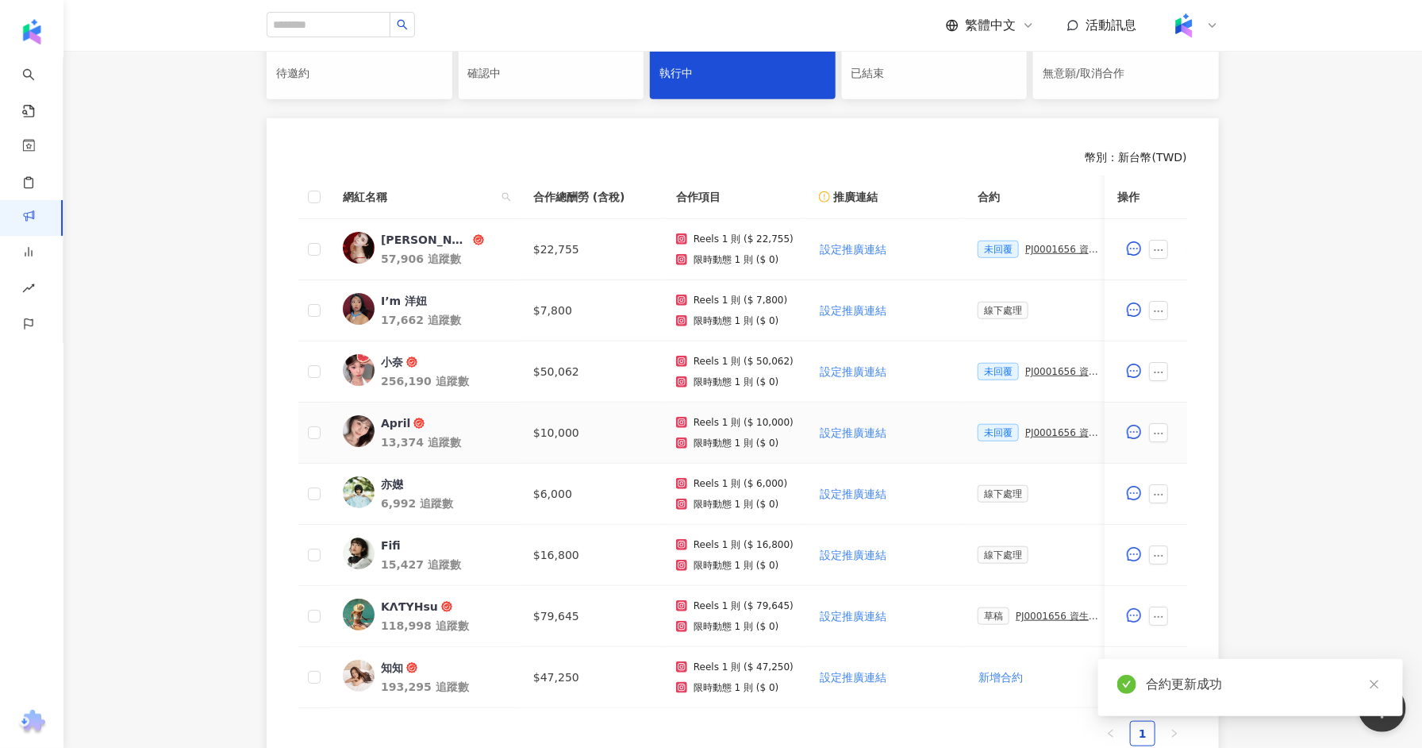
scroll to position [427, 0]
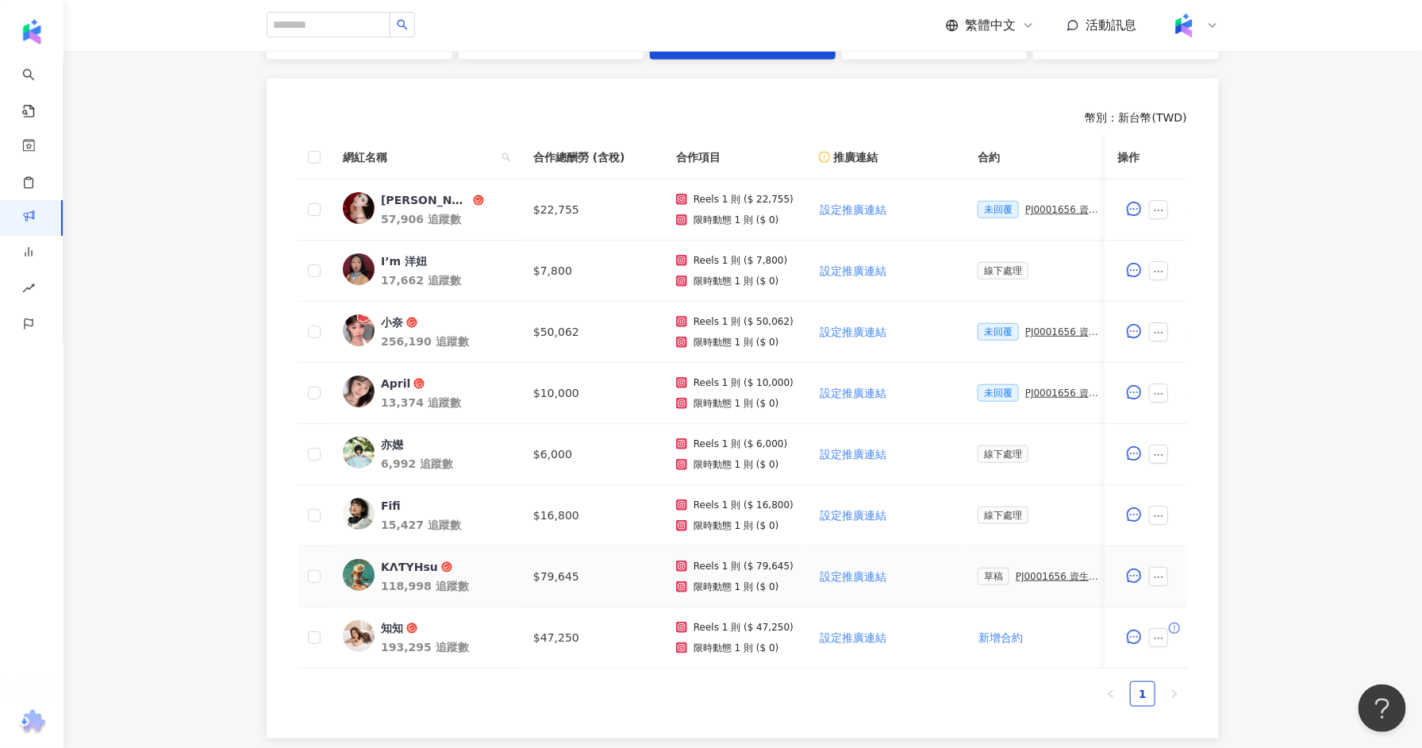
click at [1037, 575] on div "PJ0001656 資生堂_ETTUSAIS眼線膠筆+睫毛底膏_9-10月_IG Reels+Threads圖文" at bounding box center [1060, 576] width 89 height 11
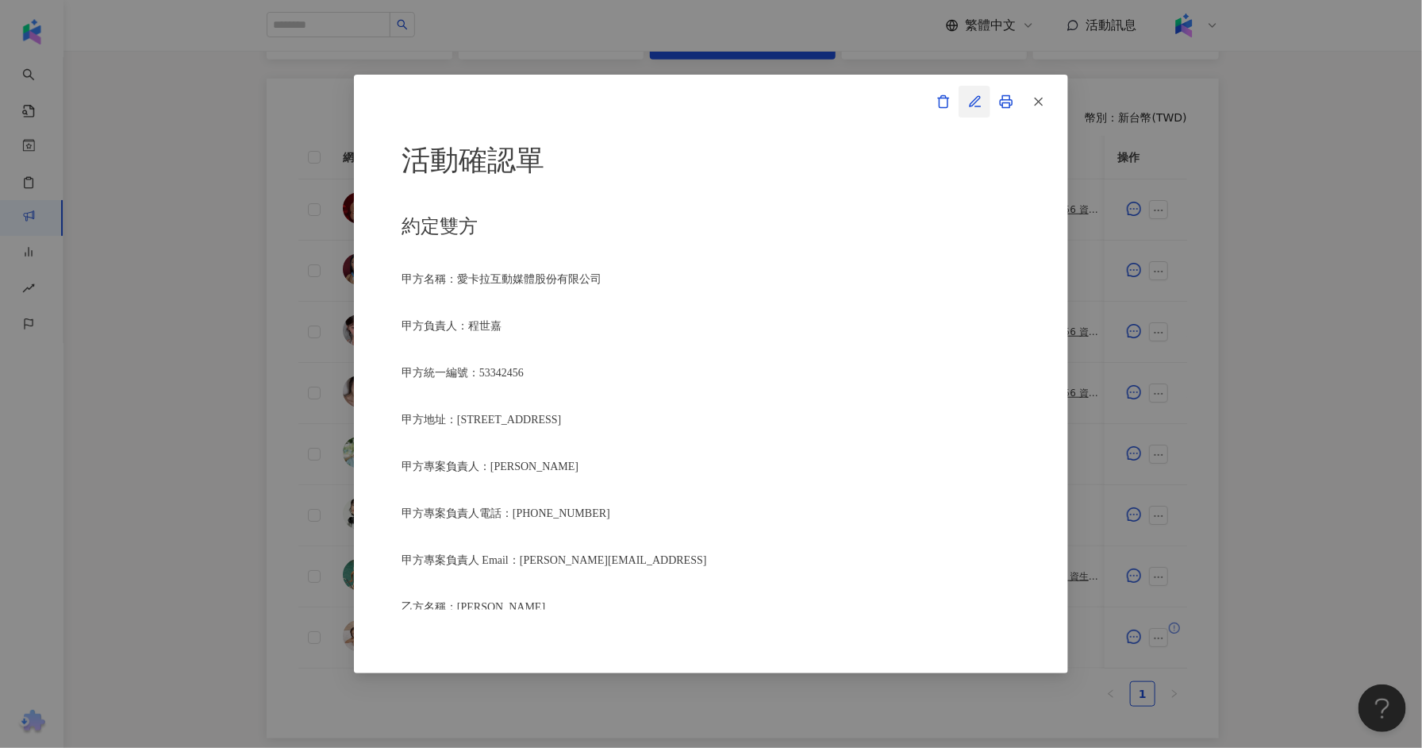
click at [971, 99] on icon "button" at bounding box center [975, 101] width 14 height 14
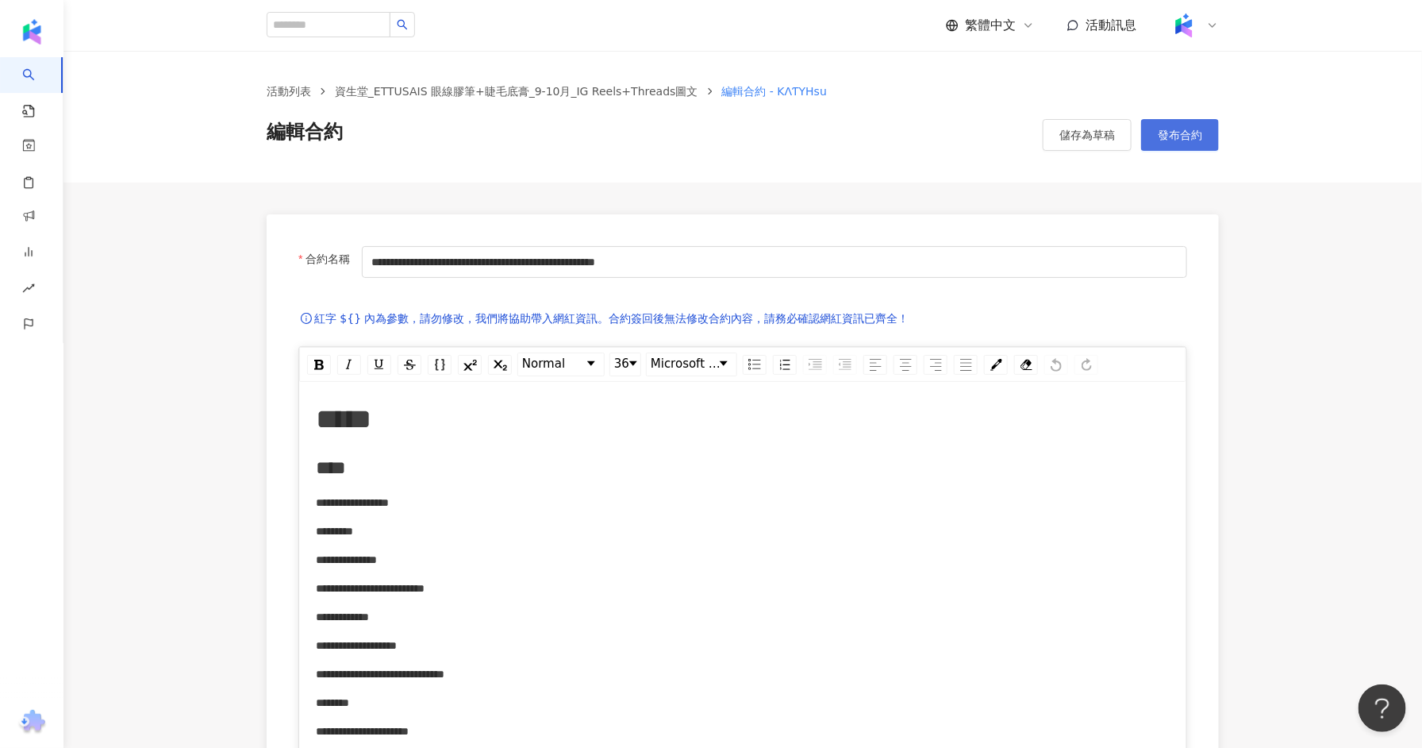
click at [1179, 136] on span "發布合約" at bounding box center [1180, 135] width 44 height 13
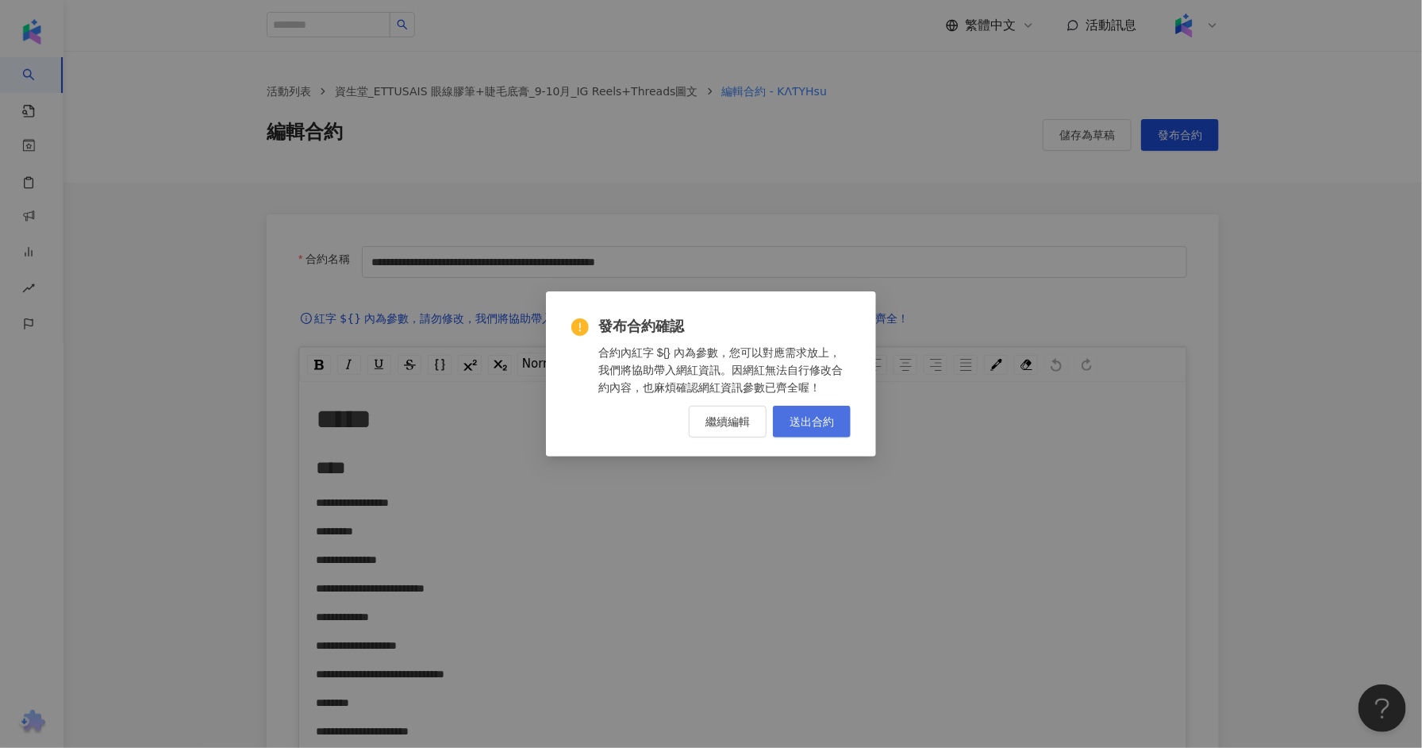
click at [807, 415] on span "送出合約" at bounding box center [812, 421] width 44 height 13
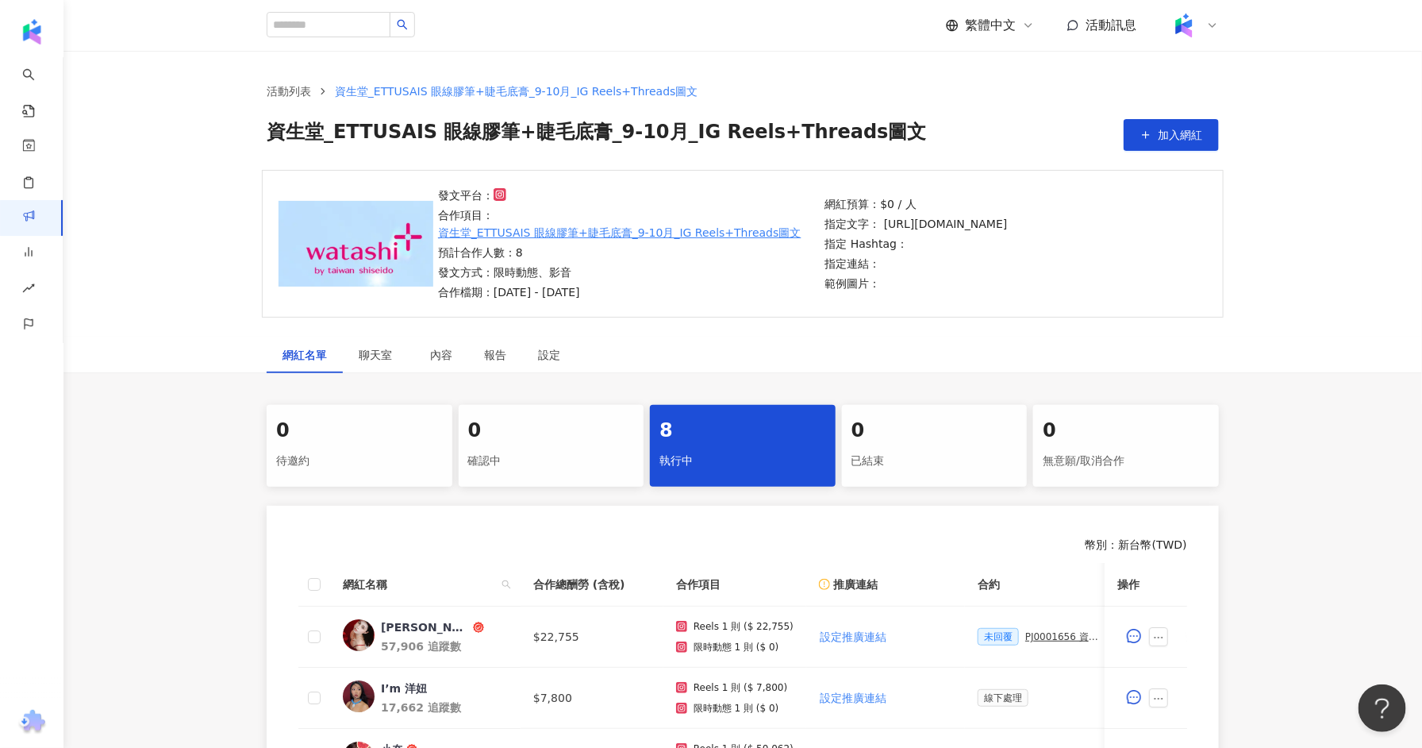
click at [318, 79] on div "活動列表 資生堂_ETTUSAIS 眼線膠筆+睫毛底膏_9-10月_IG Reels+Threads圖文 資生堂_ETTUSAIS 眼線膠筆+睫毛底膏_9-1…" at bounding box center [743, 110] width 1359 height 119
click at [302, 90] on link "活動列表" at bounding box center [289, 91] width 51 height 17
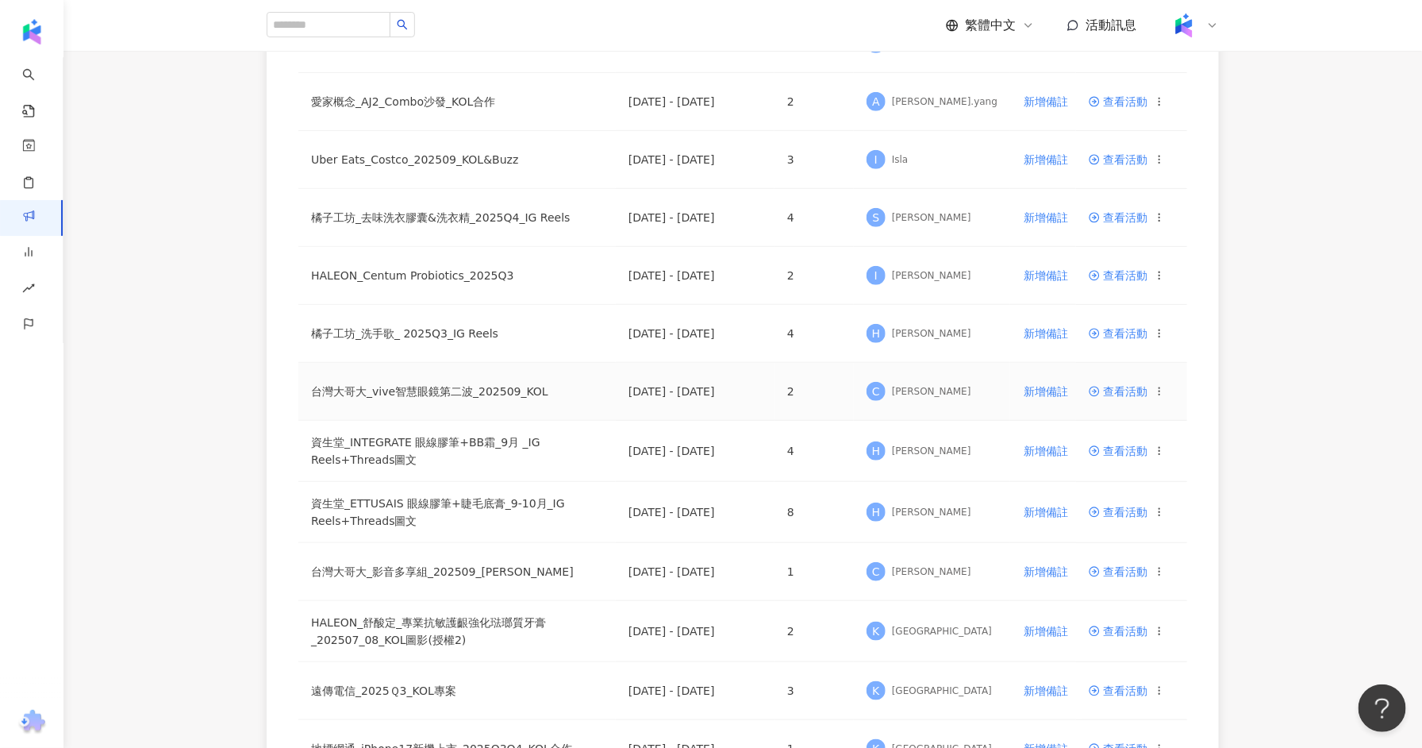
scroll to position [457, 0]
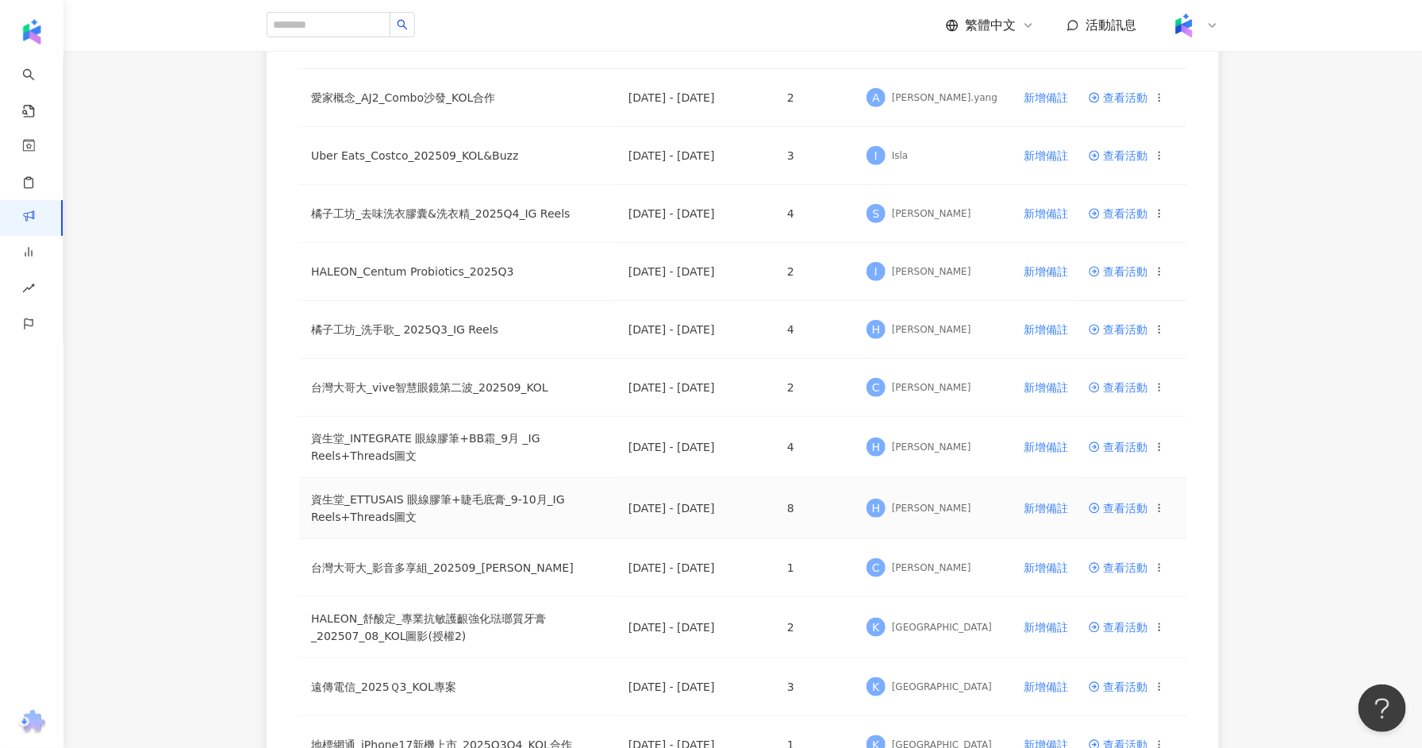
click at [1114, 503] on span "查看活動" at bounding box center [1118, 507] width 59 height 11
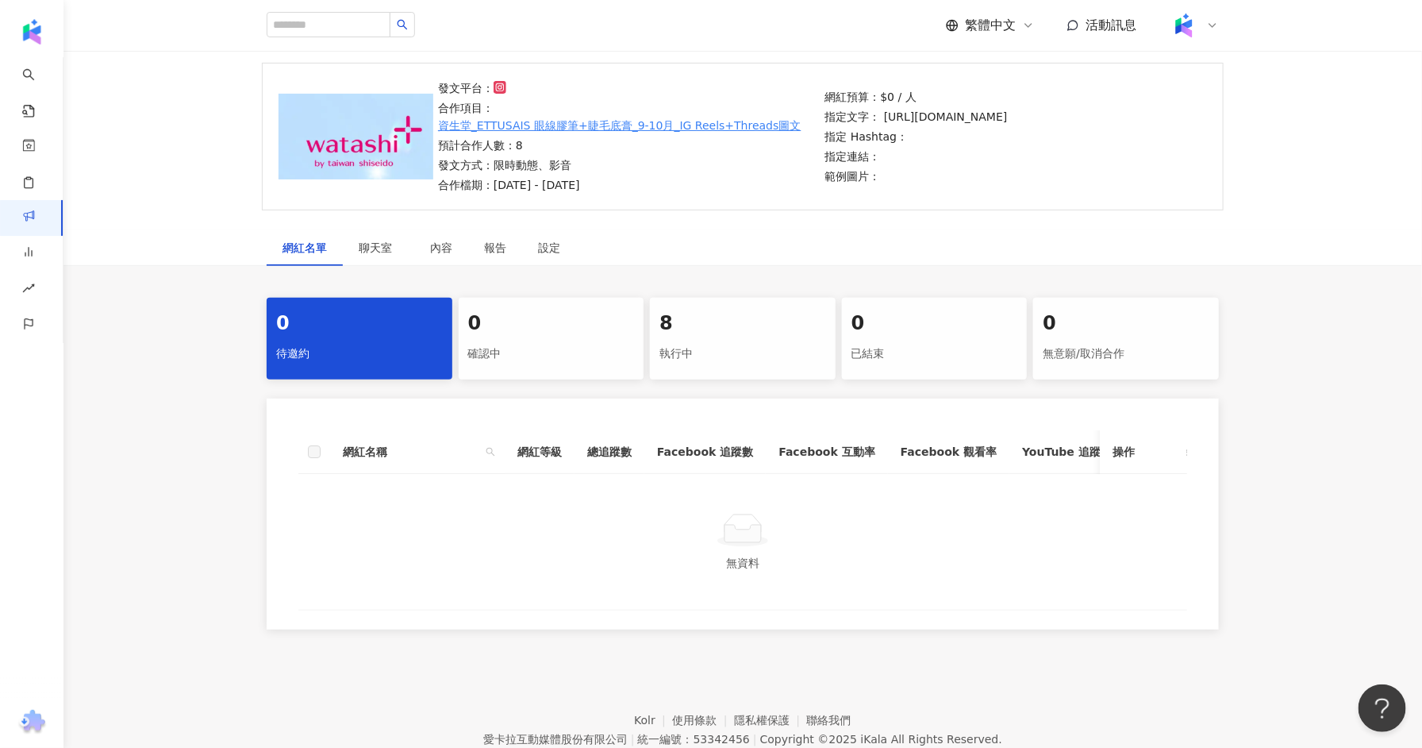
scroll to position [114, 0]
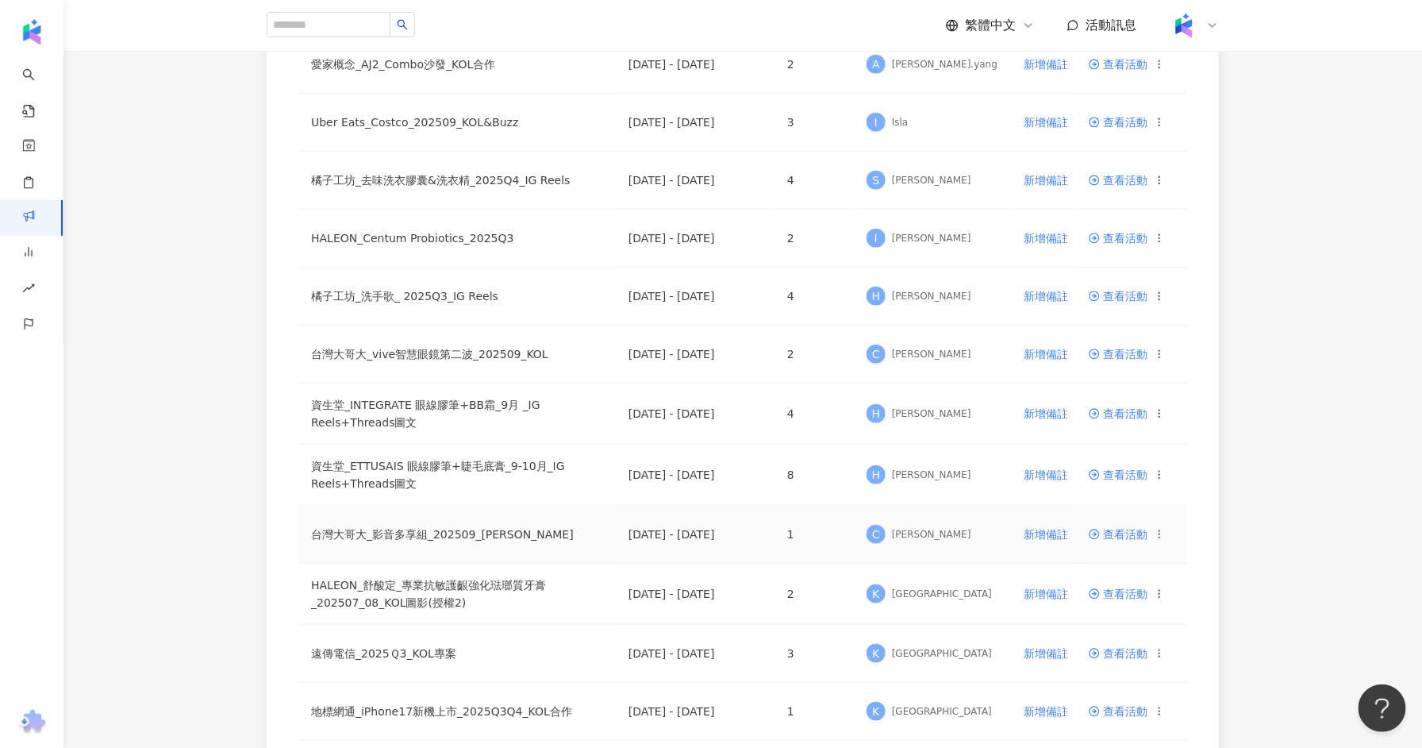
scroll to position [495, 0]
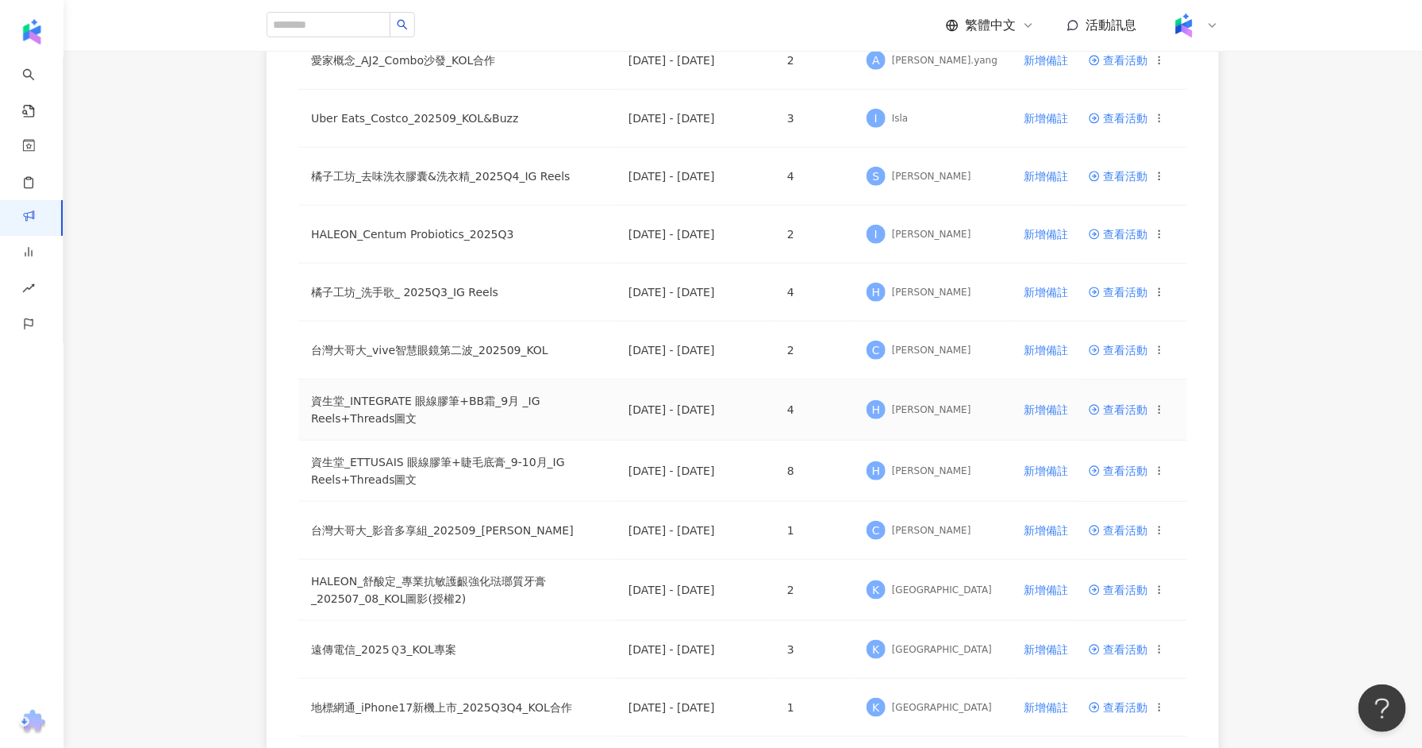
click at [1103, 398] on td "查看活動" at bounding box center [1131, 409] width 111 height 61
click at [1107, 406] on span "查看活動" at bounding box center [1118, 409] width 59 height 11
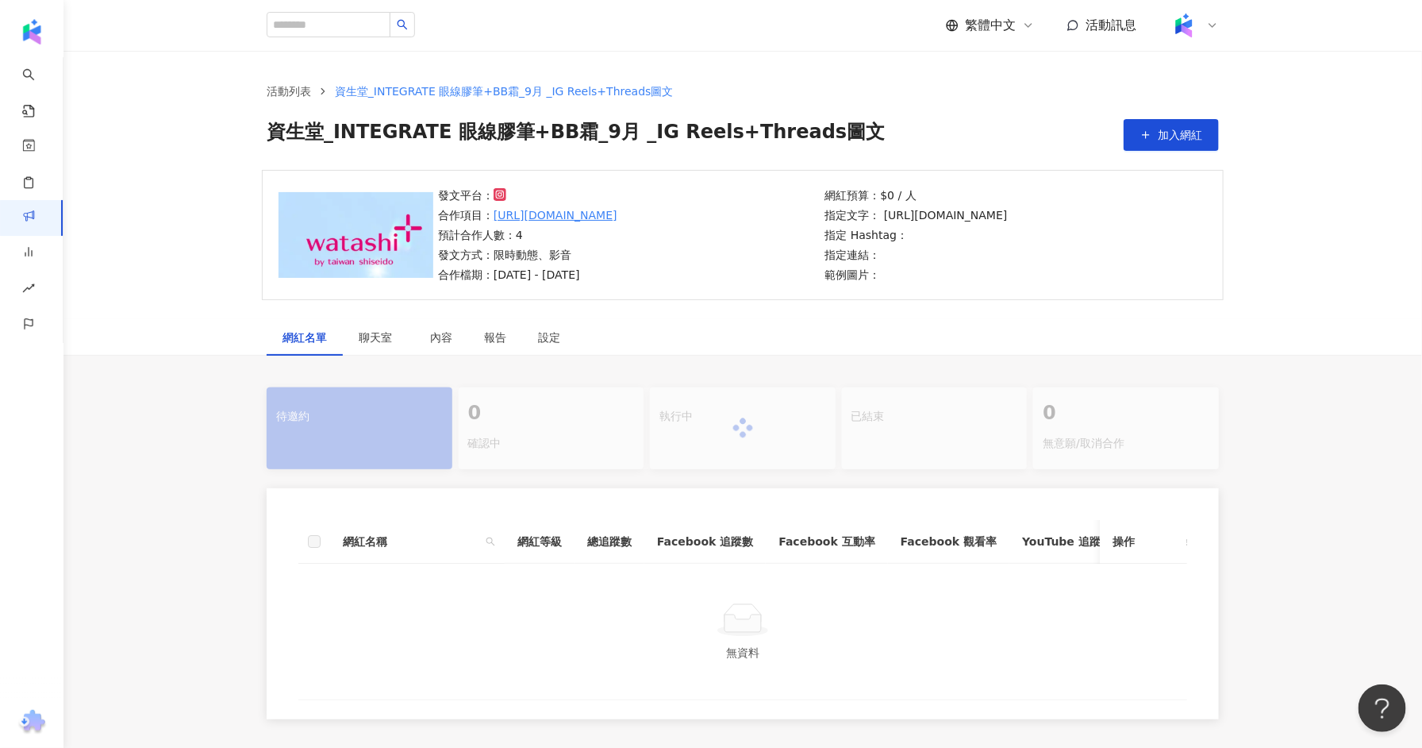
scroll to position [156, 0]
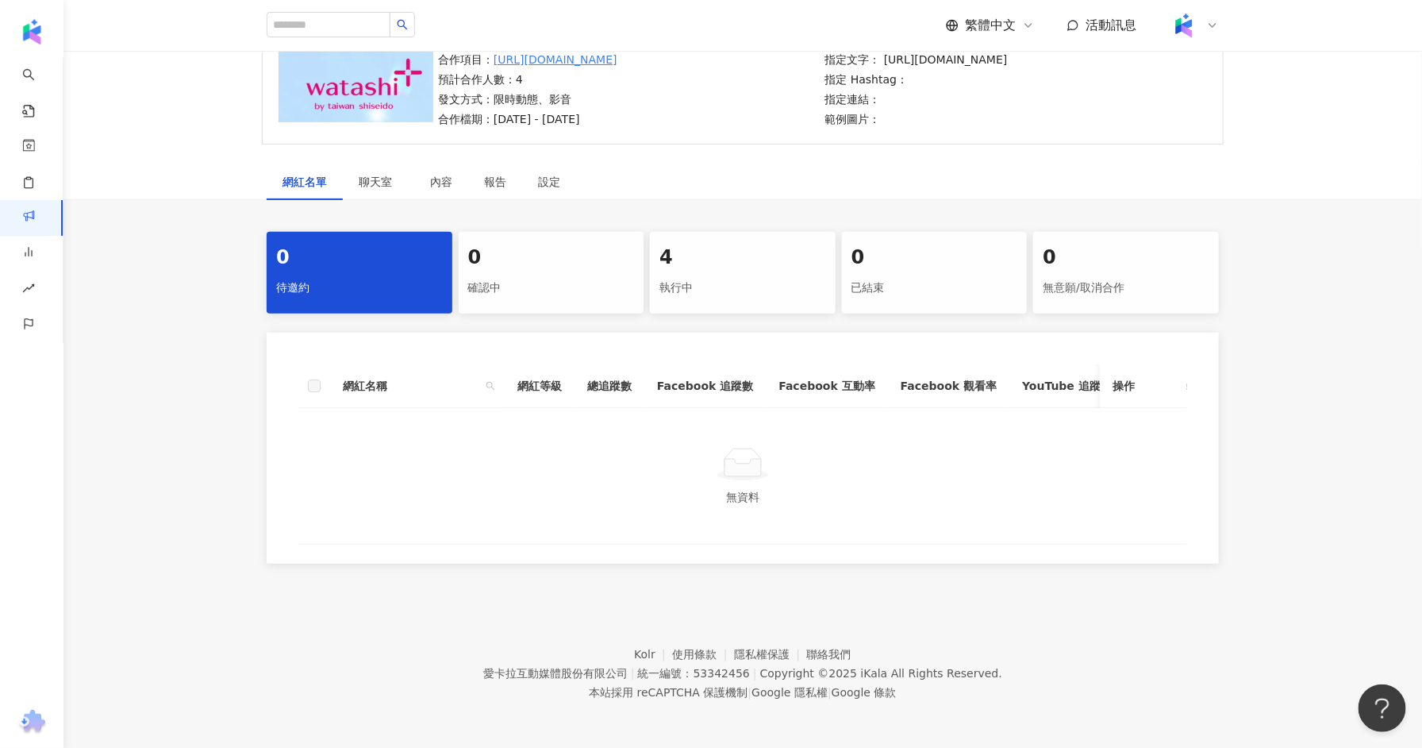
click at [708, 286] on div "執行中" at bounding box center [743, 288] width 167 height 27
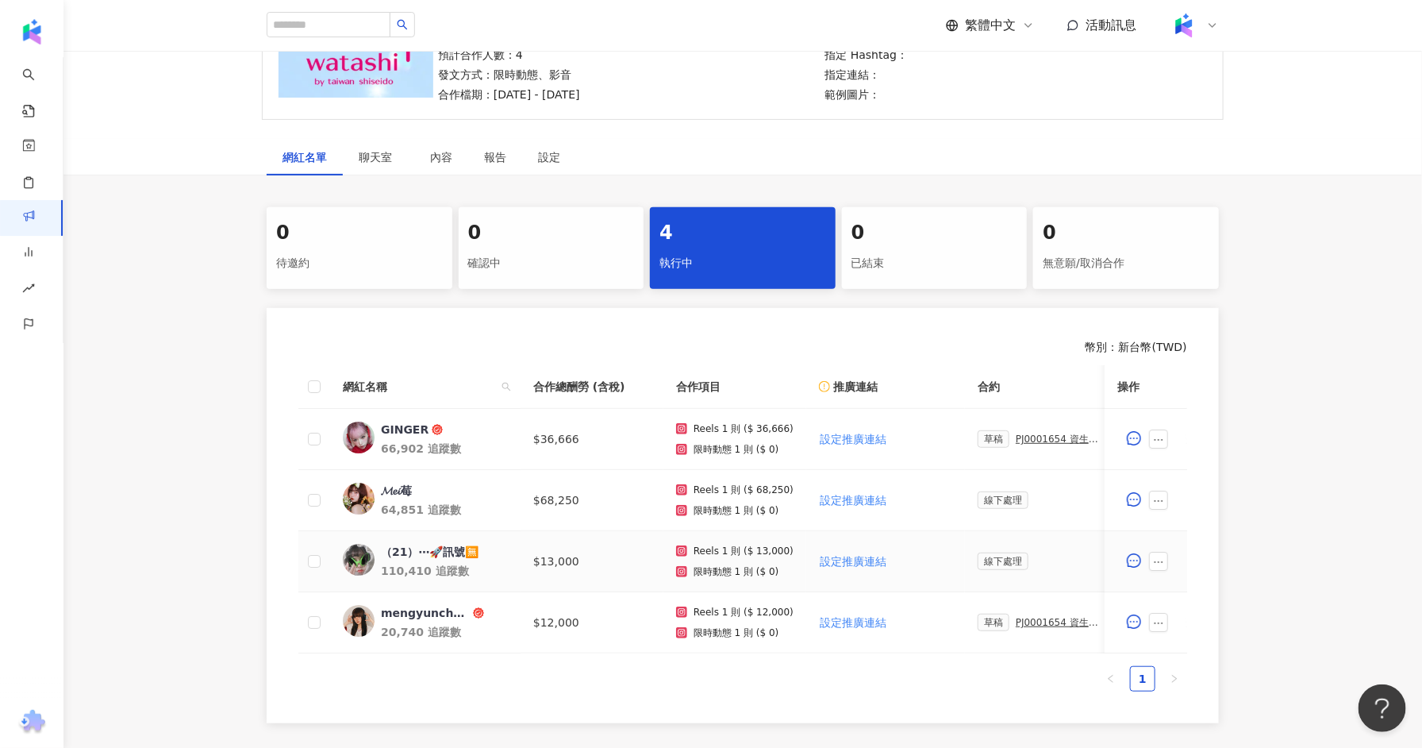
scroll to position [205, 0]
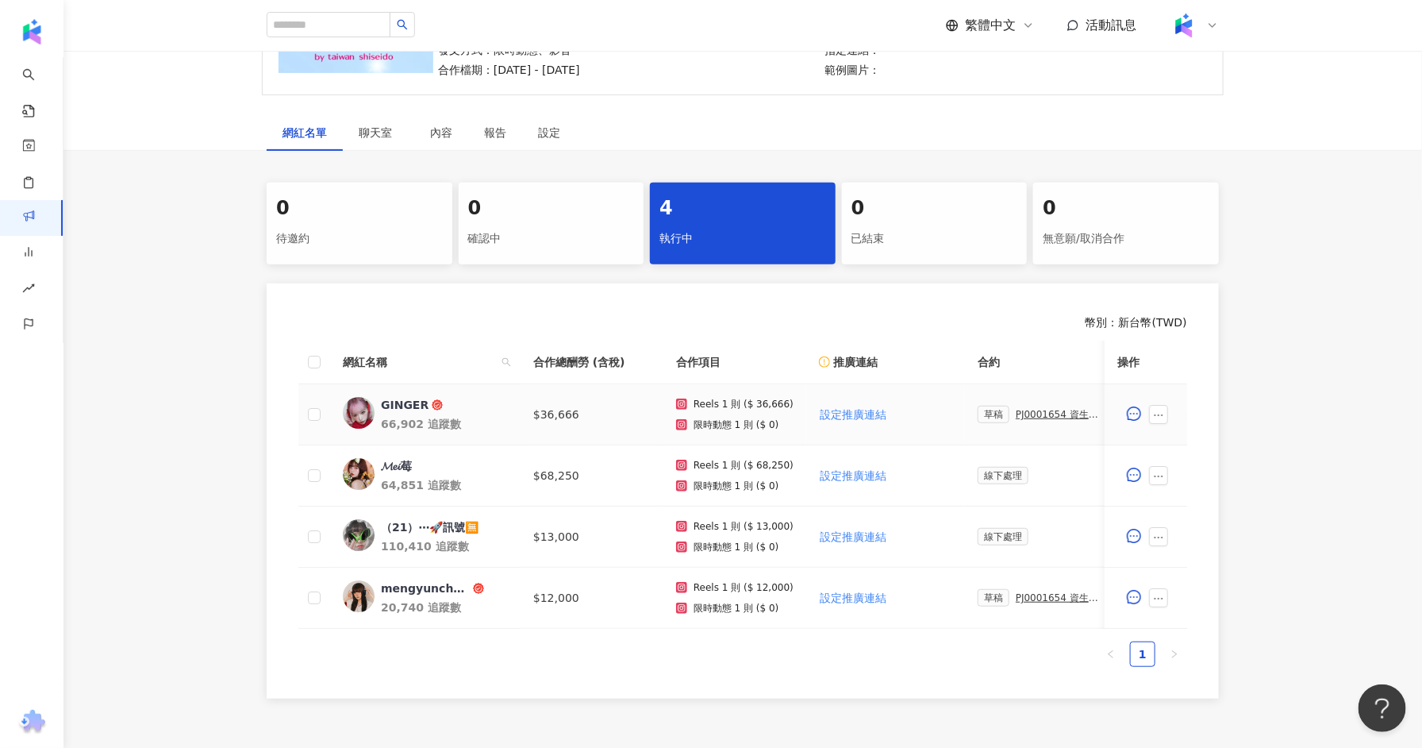
click at [1023, 413] on div "PJ0001654 資生堂_INTEGRATE 眼線膠筆+BB霜_9月 _IG Reels+Threads圖文" at bounding box center [1060, 414] width 89 height 11
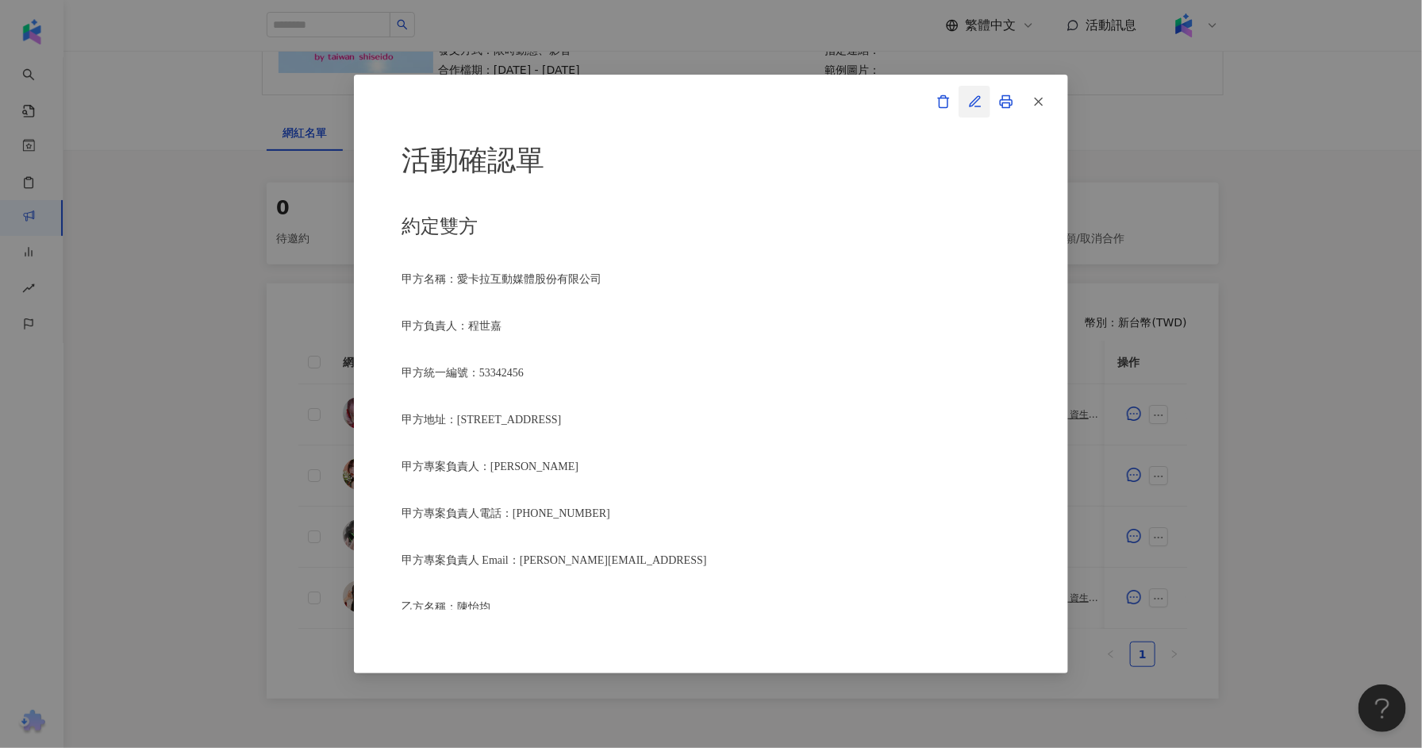
click at [975, 99] on icon "button" at bounding box center [975, 101] width 10 height 10
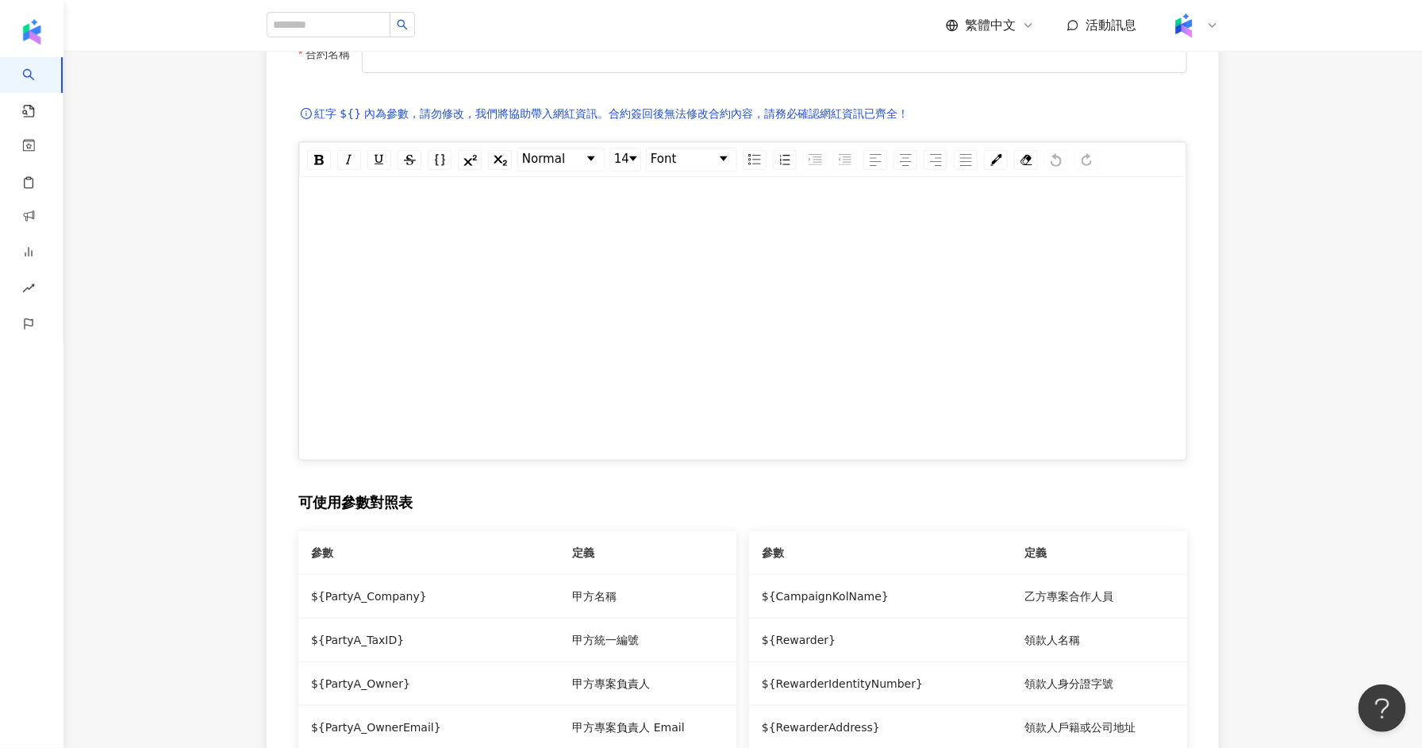
type input "**********"
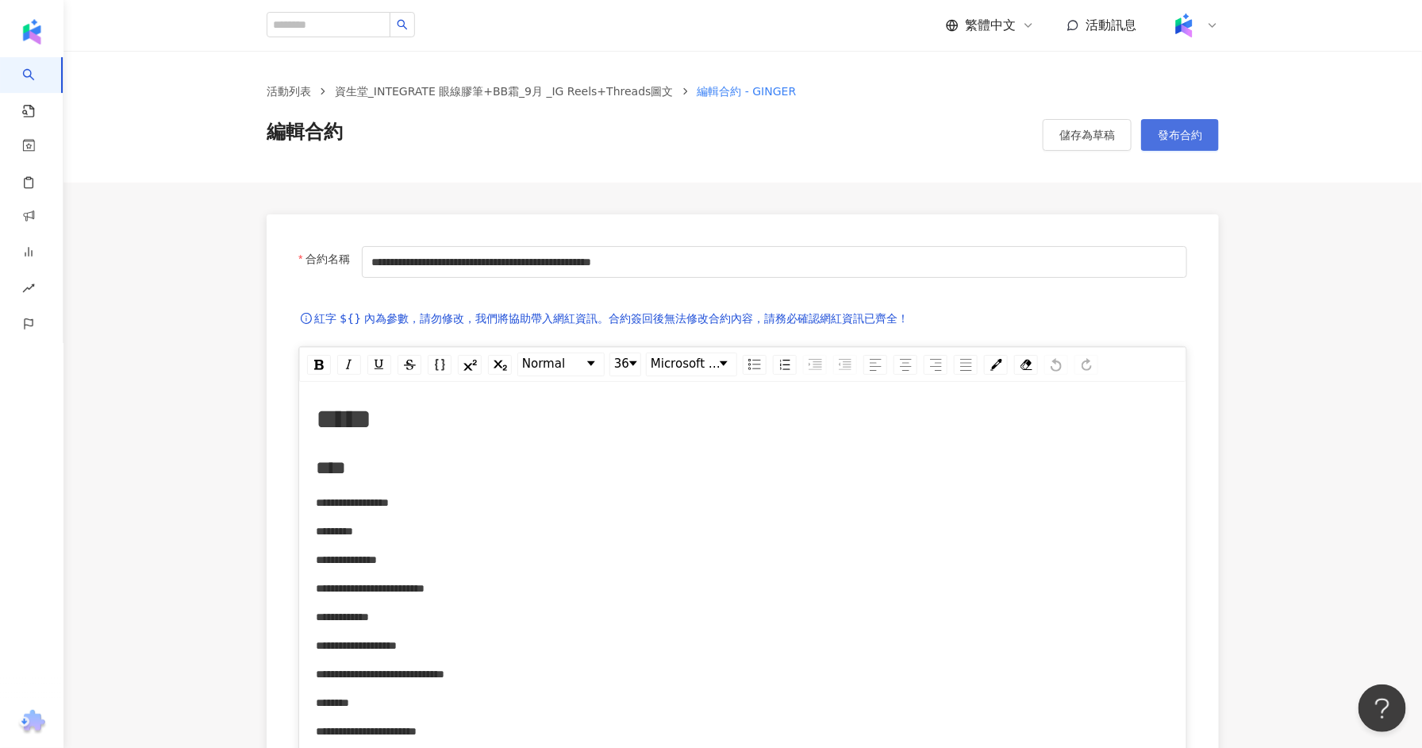
click at [1182, 136] on span "發布合約" at bounding box center [1180, 135] width 44 height 13
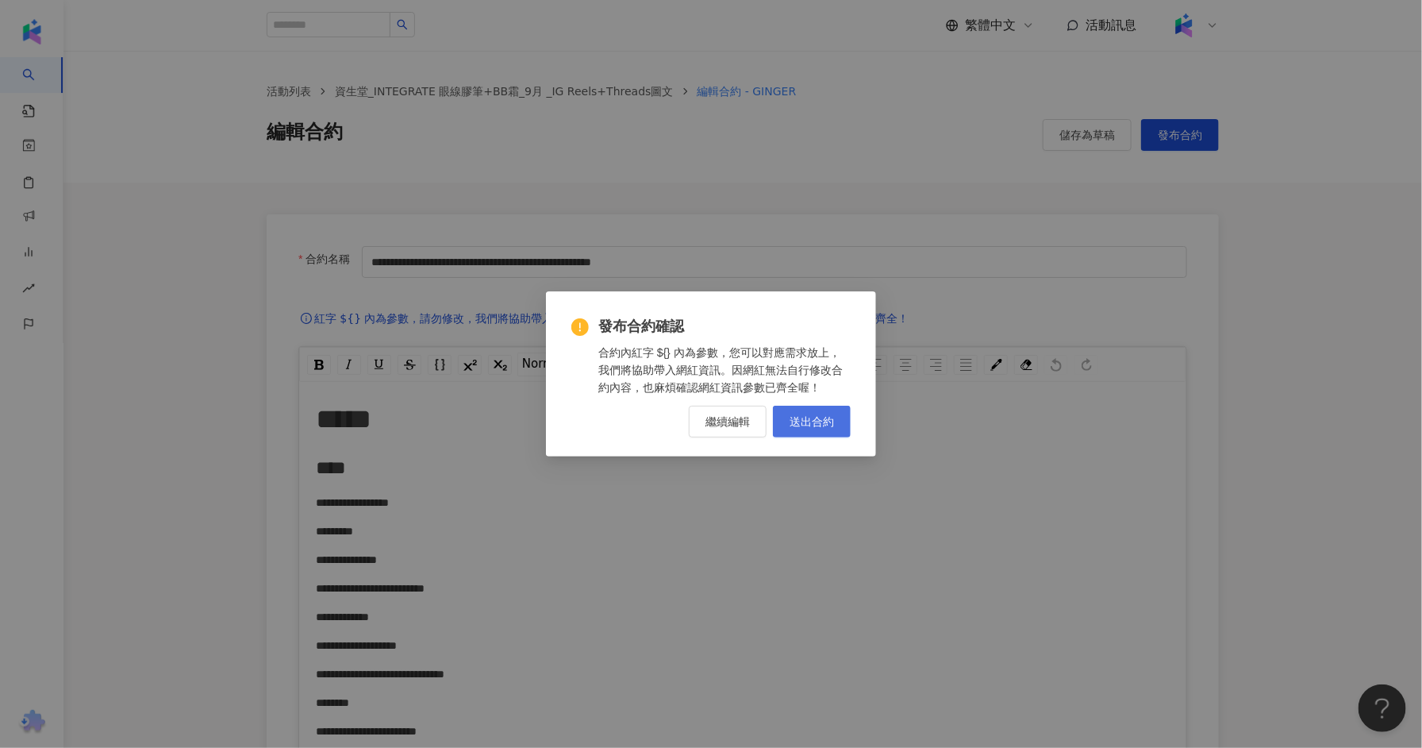
click at [820, 418] on span "送出合約" at bounding box center [812, 421] width 44 height 13
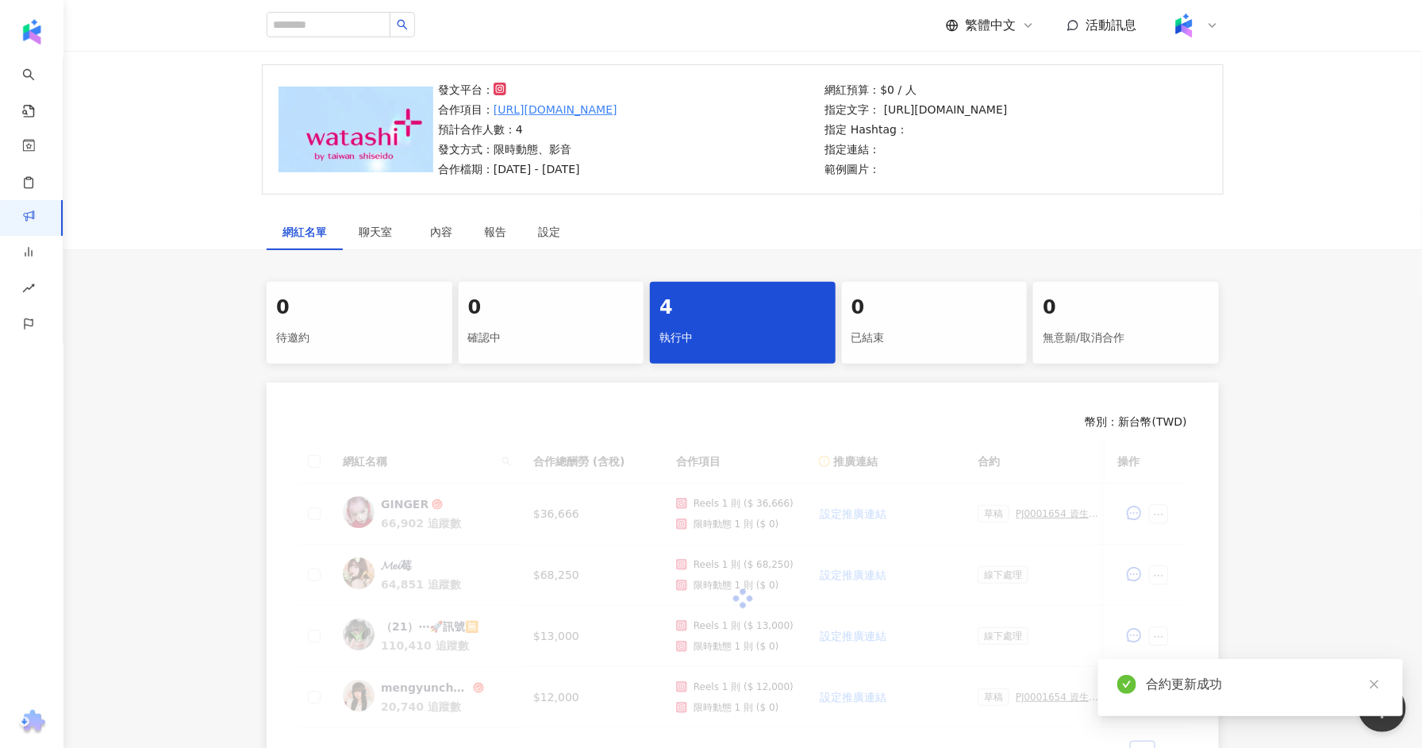
scroll to position [332, 0]
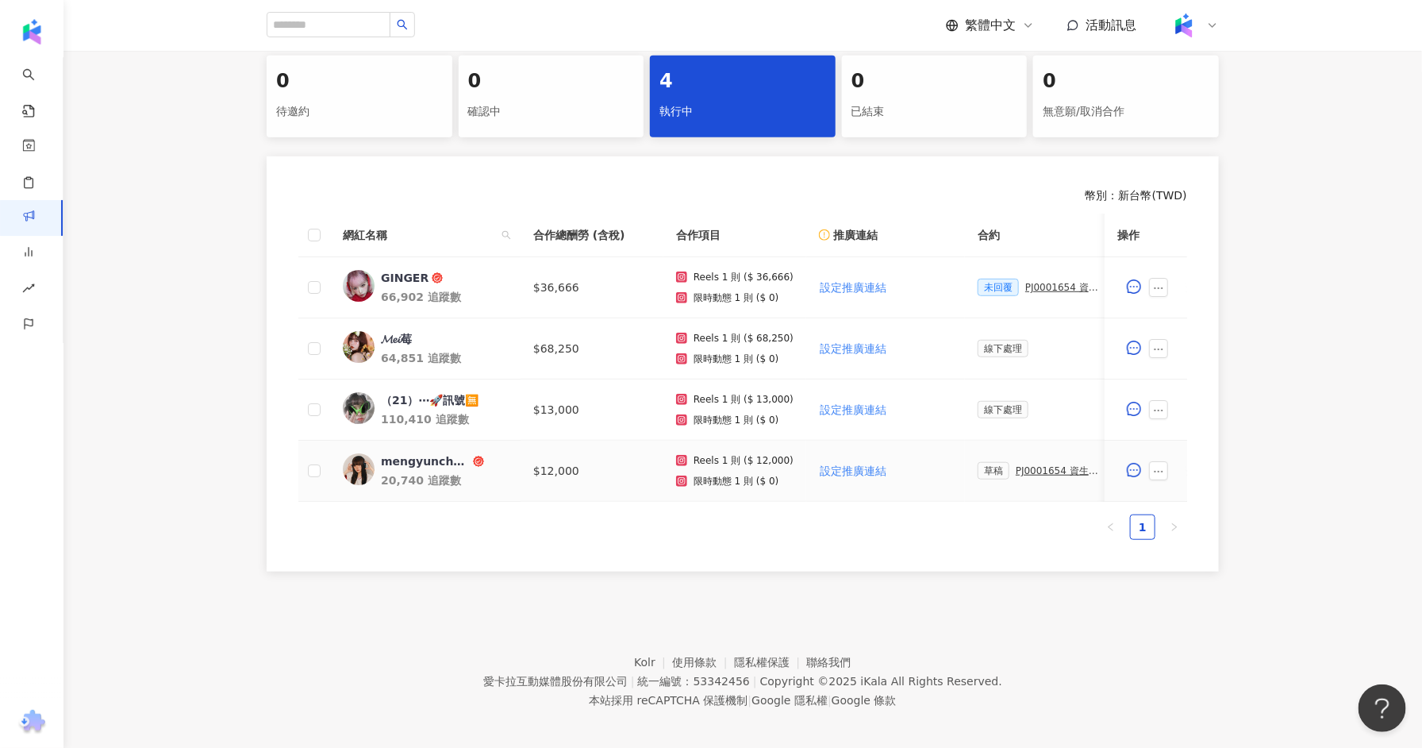
click at [1018, 469] on div "PJ0001654 資生堂_INTEGRATE 眼線膠筆+BB霜_9月 _IG Reels+Threads圖文" at bounding box center [1060, 470] width 89 height 11
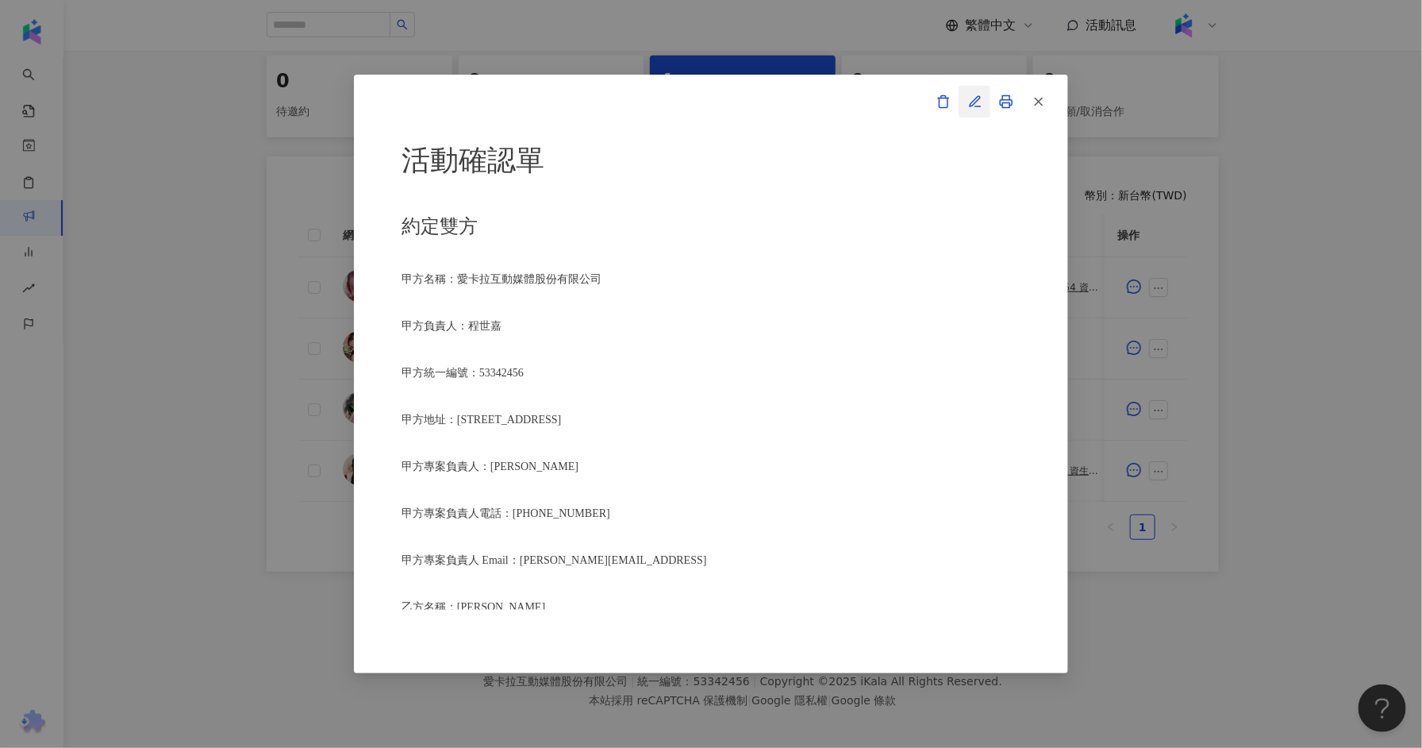
click at [983, 97] on button "button" at bounding box center [975, 102] width 32 height 32
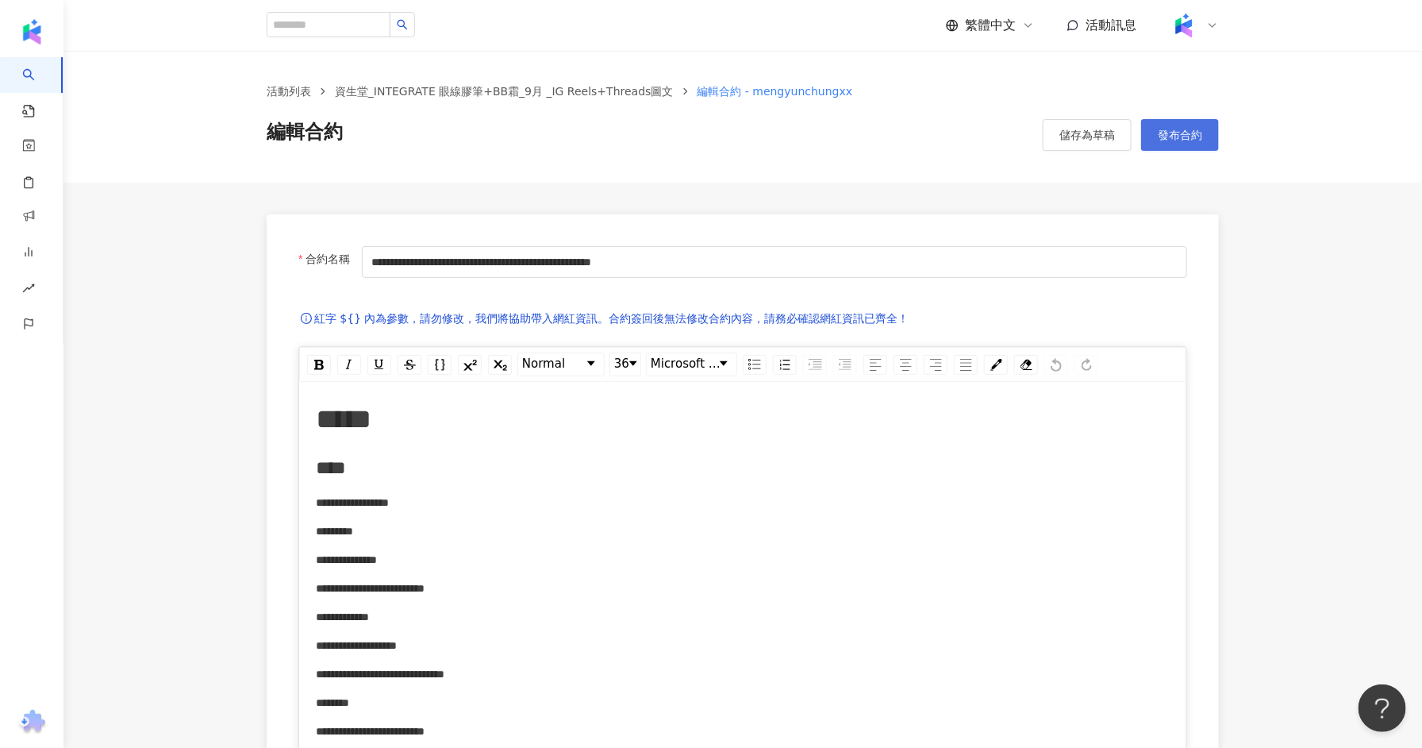
click at [1174, 138] on span "發布合約" at bounding box center [1180, 135] width 44 height 13
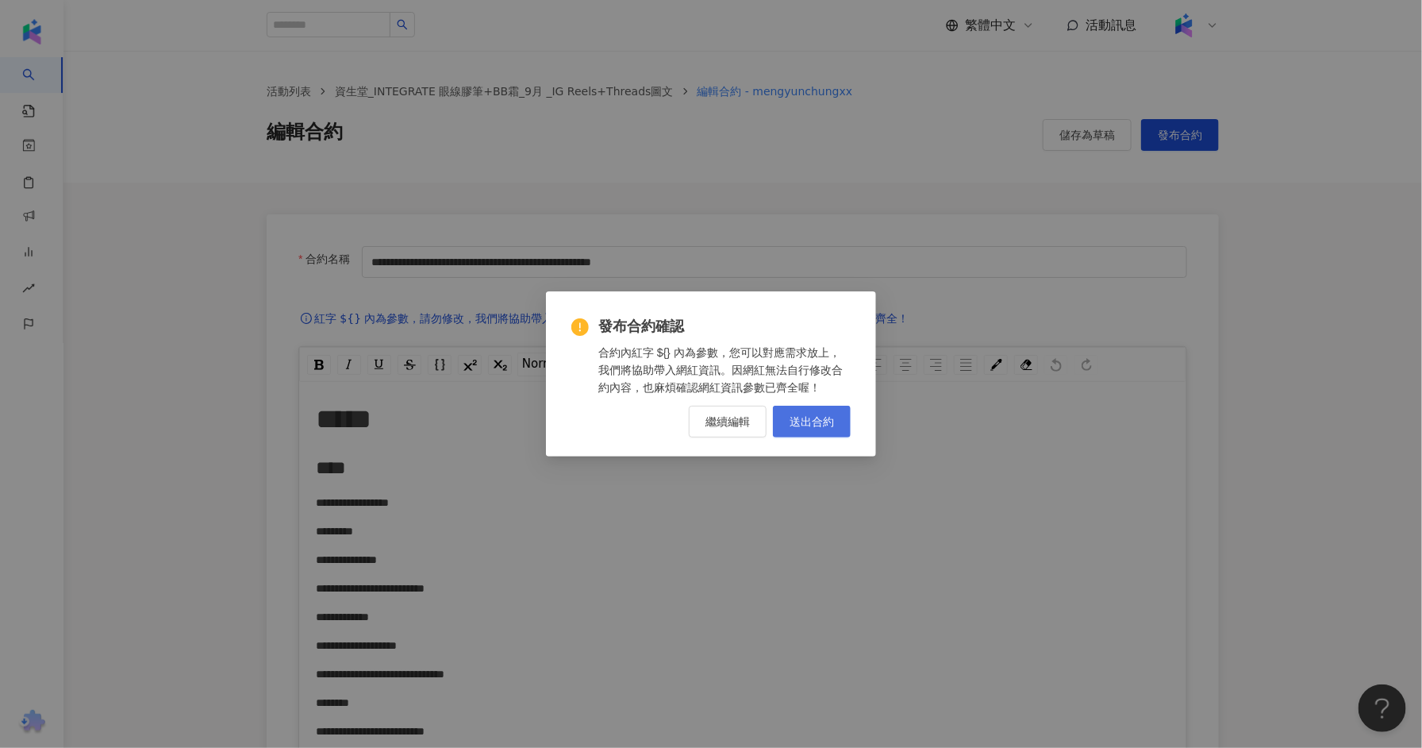
click at [814, 426] on span "送出合約" at bounding box center [812, 421] width 44 height 13
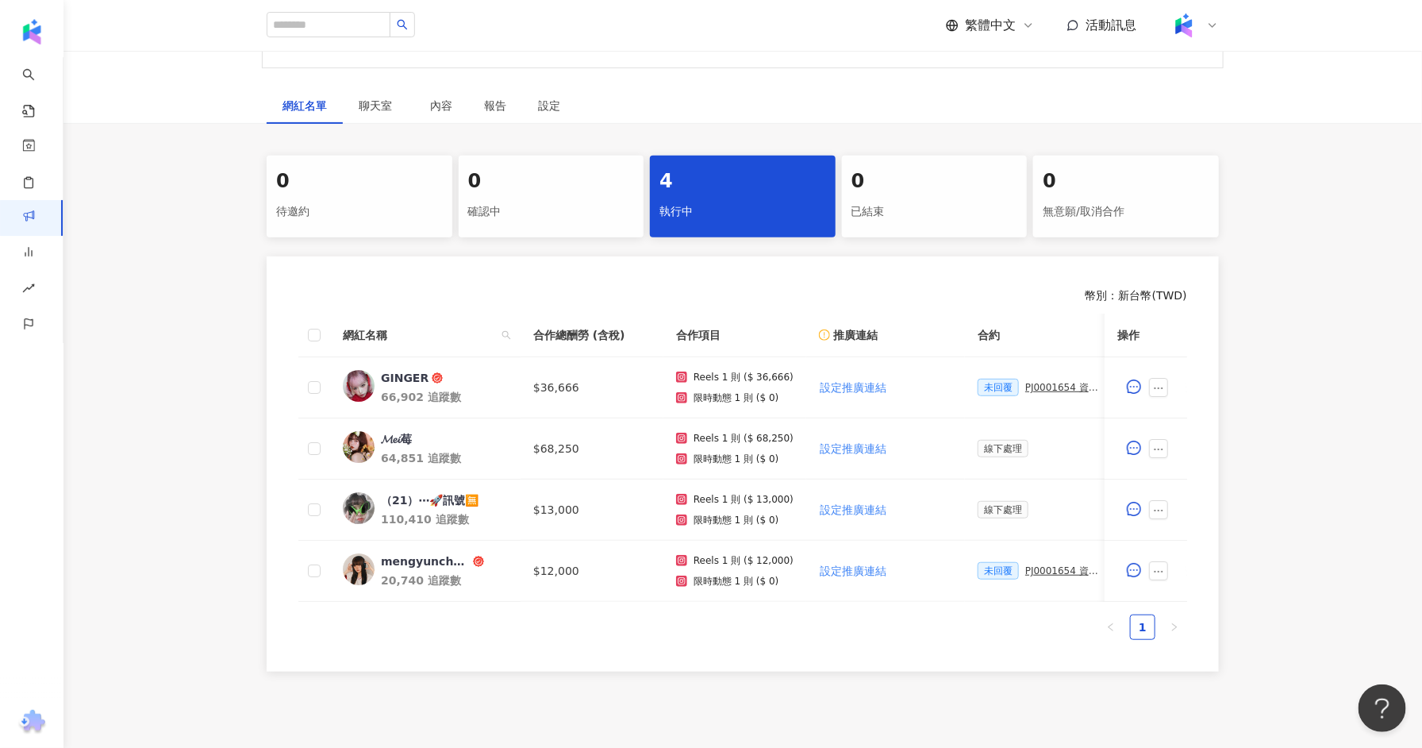
scroll to position [267, 0]
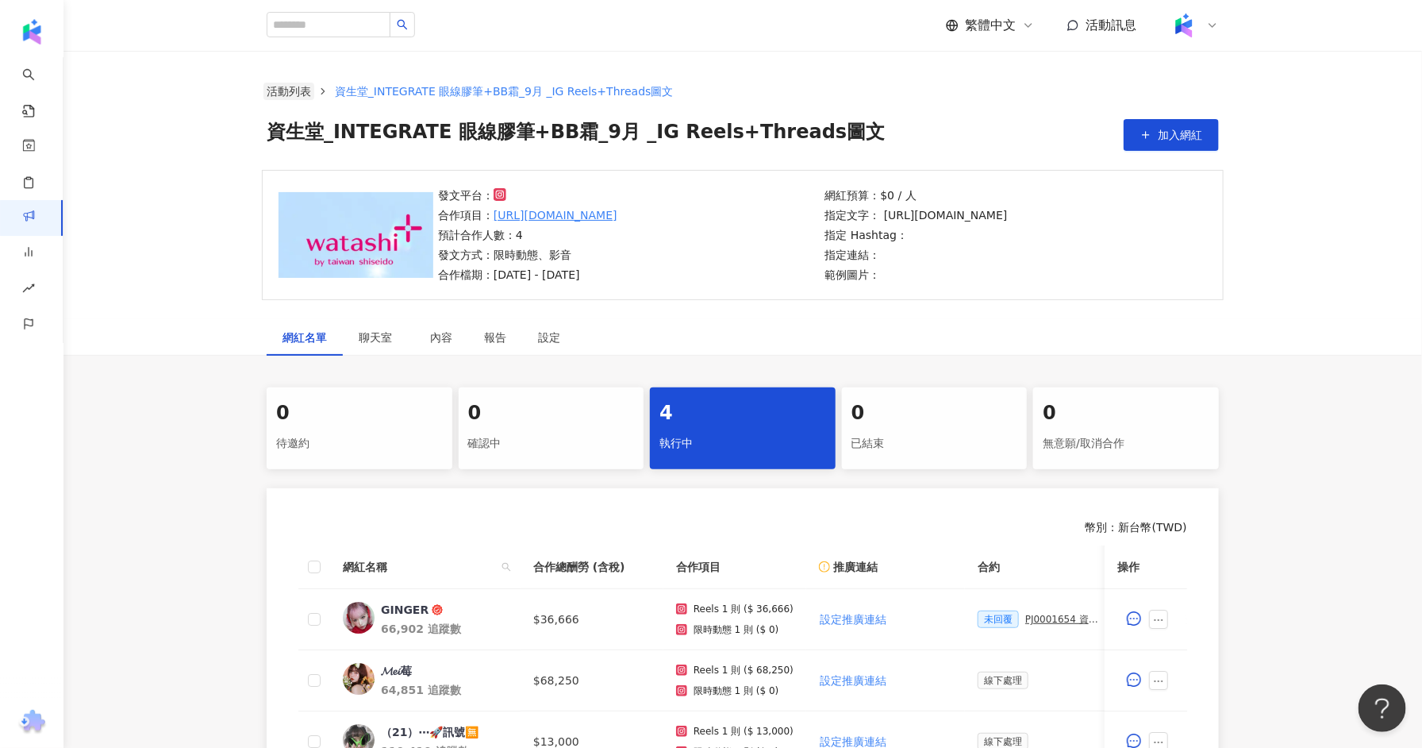
click at [273, 89] on link "活動列表" at bounding box center [289, 91] width 51 height 17
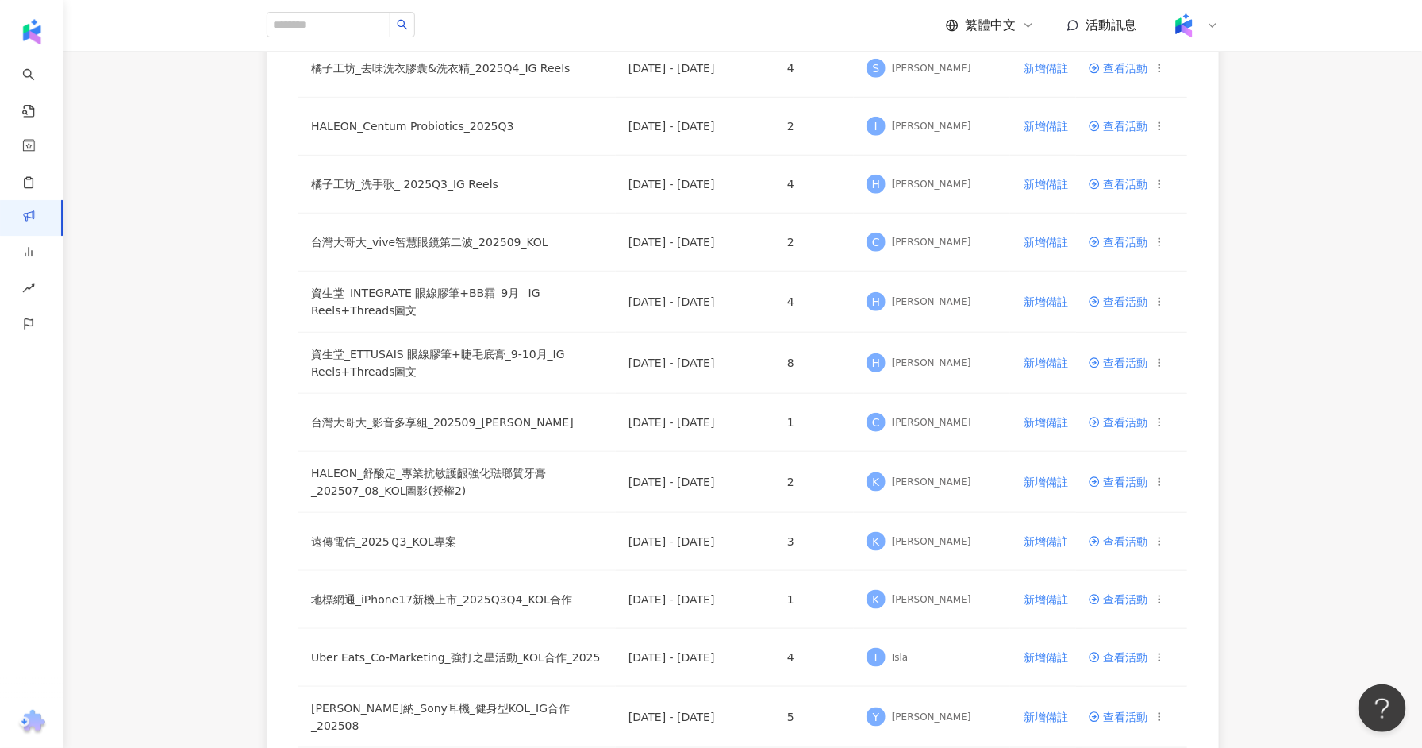
scroll to position [607, 0]
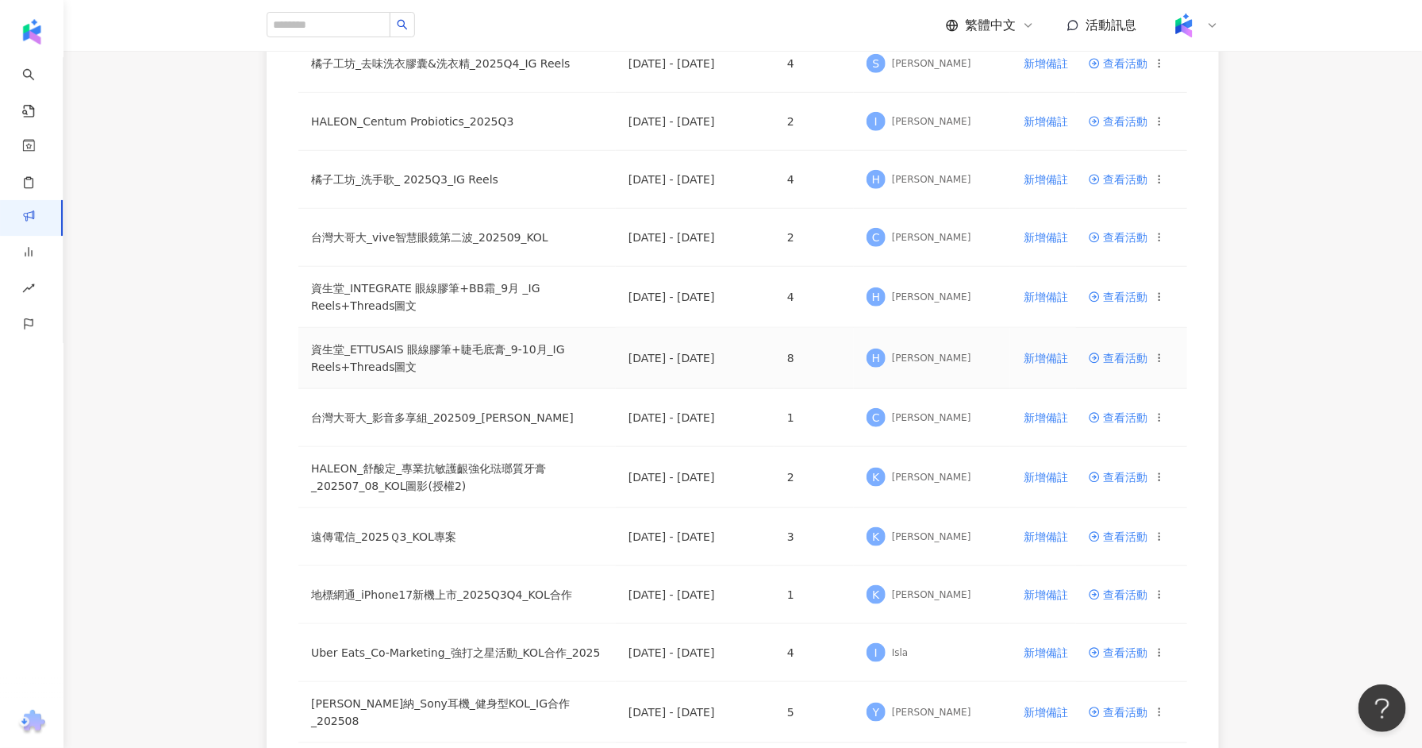
click at [1118, 356] on span "查看活動" at bounding box center [1118, 357] width 59 height 11
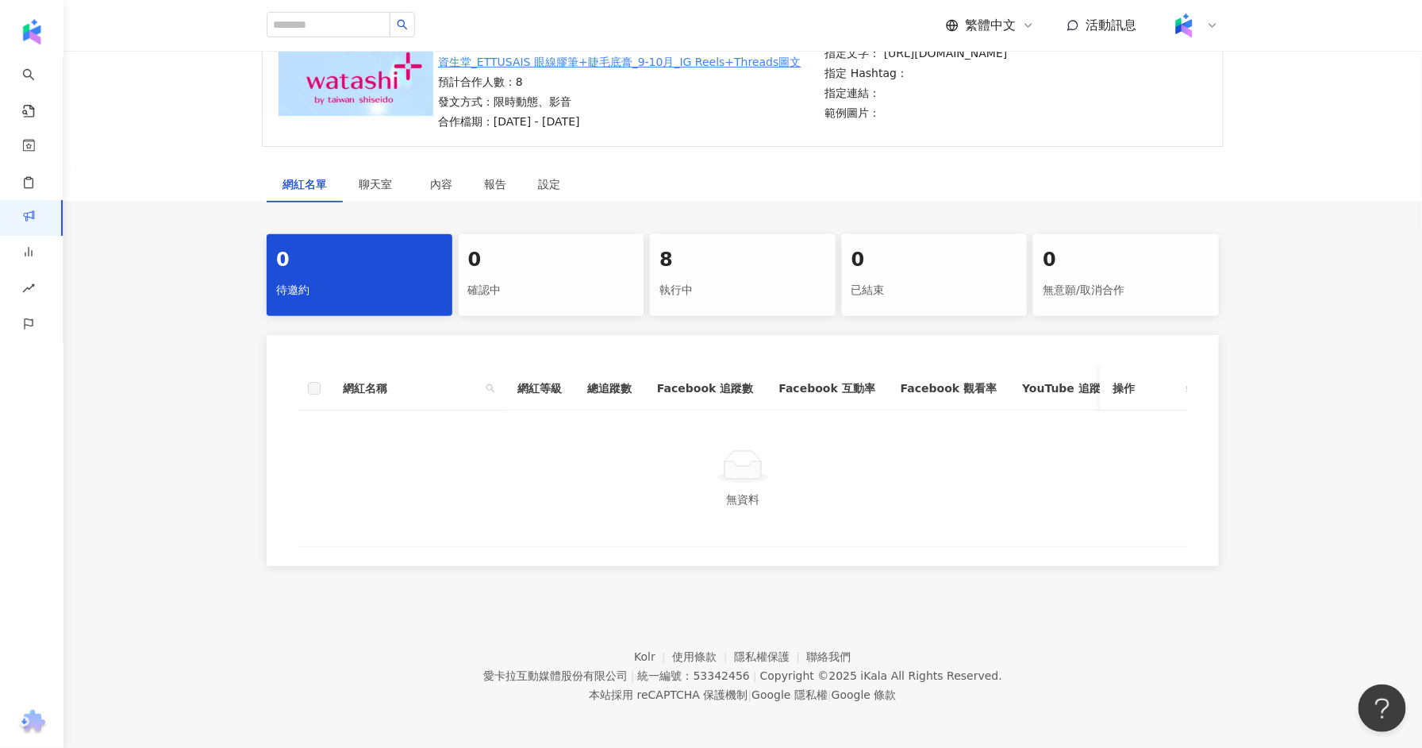
scroll to position [173, 0]
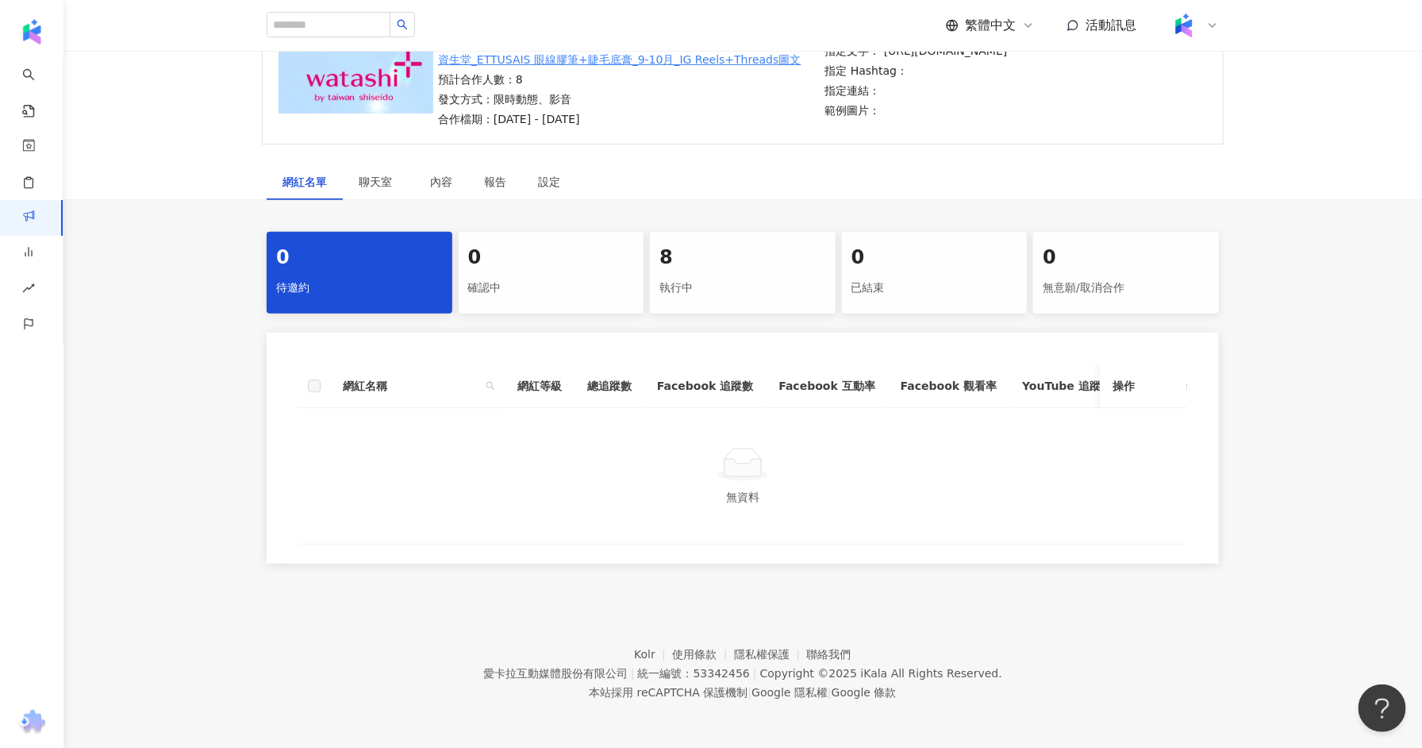
click at [691, 256] on div "8" at bounding box center [743, 257] width 167 height 27
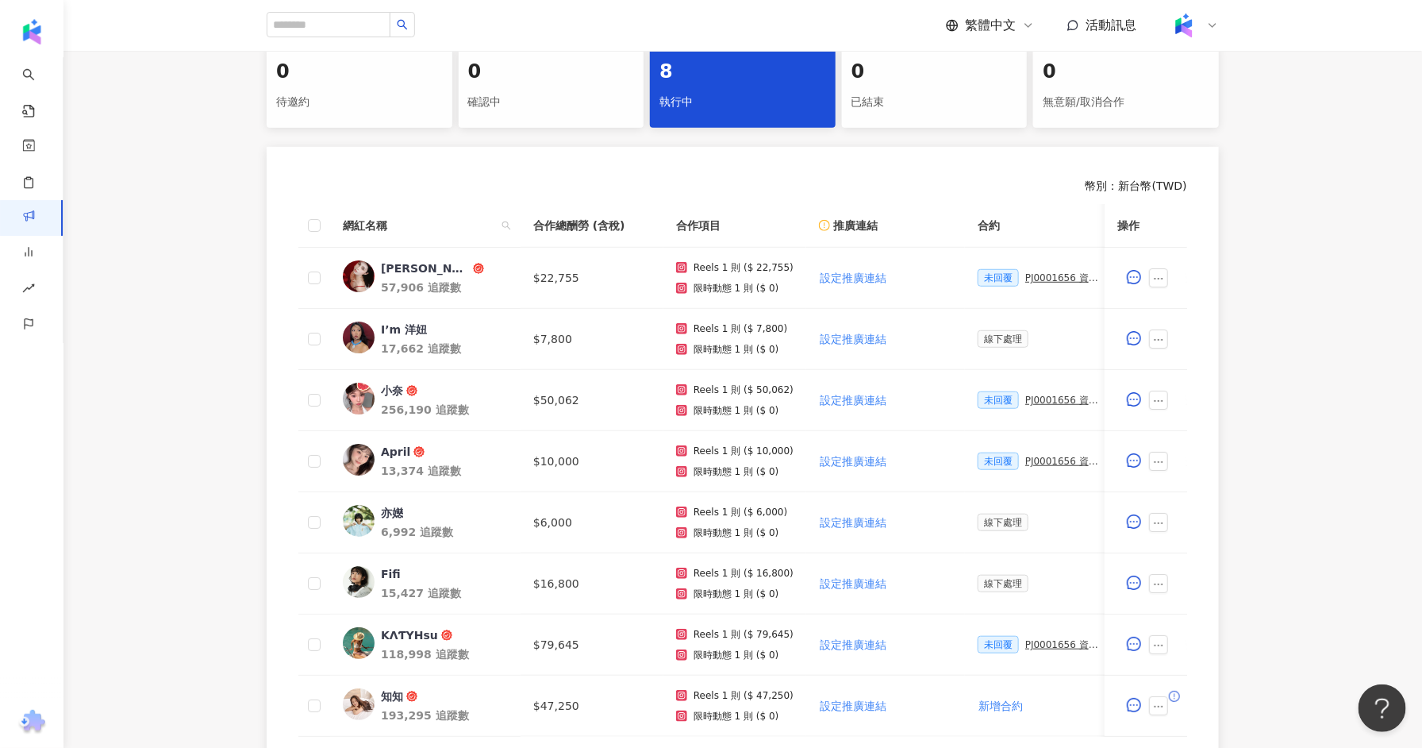
scroll to position [361, 0]
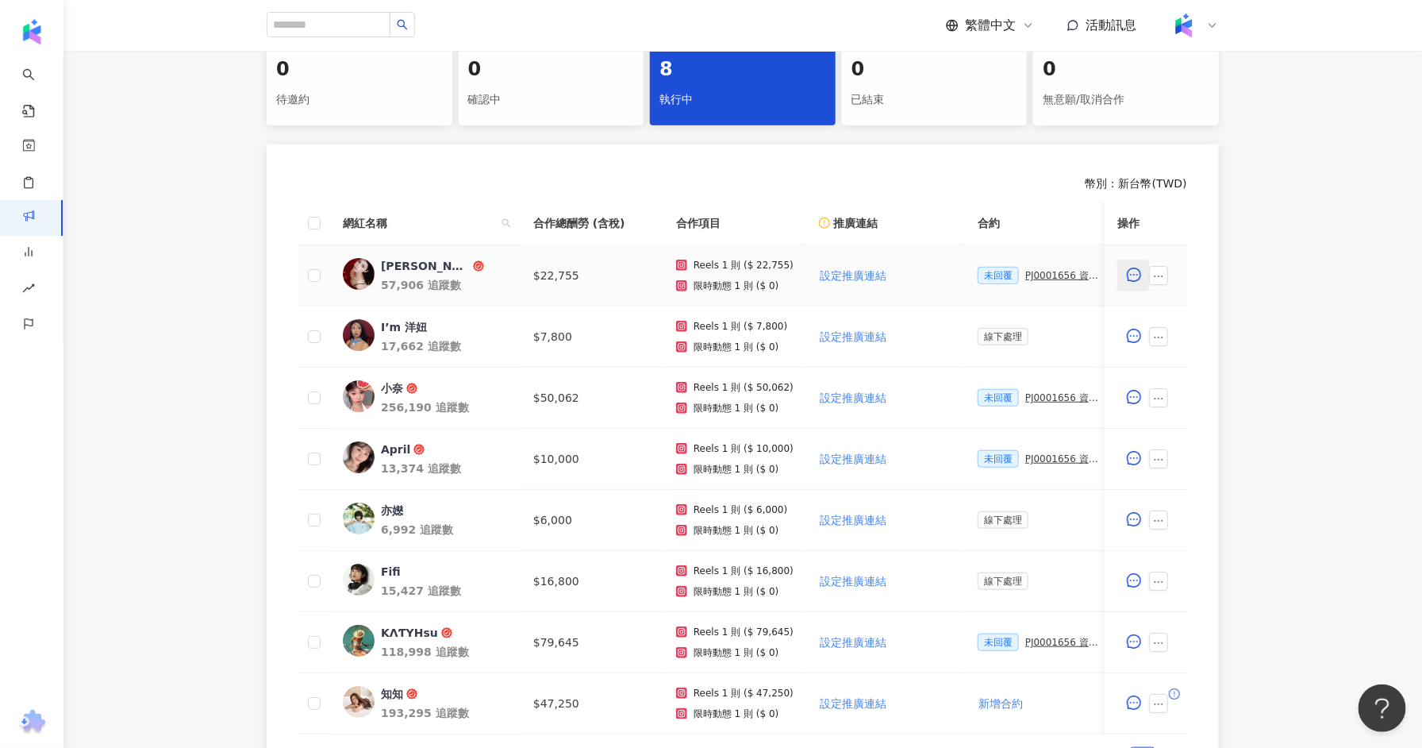
click at [1137, 275] on icon "message" at bounding box center [1134, 275] width 14 height 14
click at [1160, 282] on button "button" at bounding box center [1158, 275] width 19 height 19
click at [1197, 477] on span "查看帳務資訊" at bounding box center [1195, 472] width 67 height 17
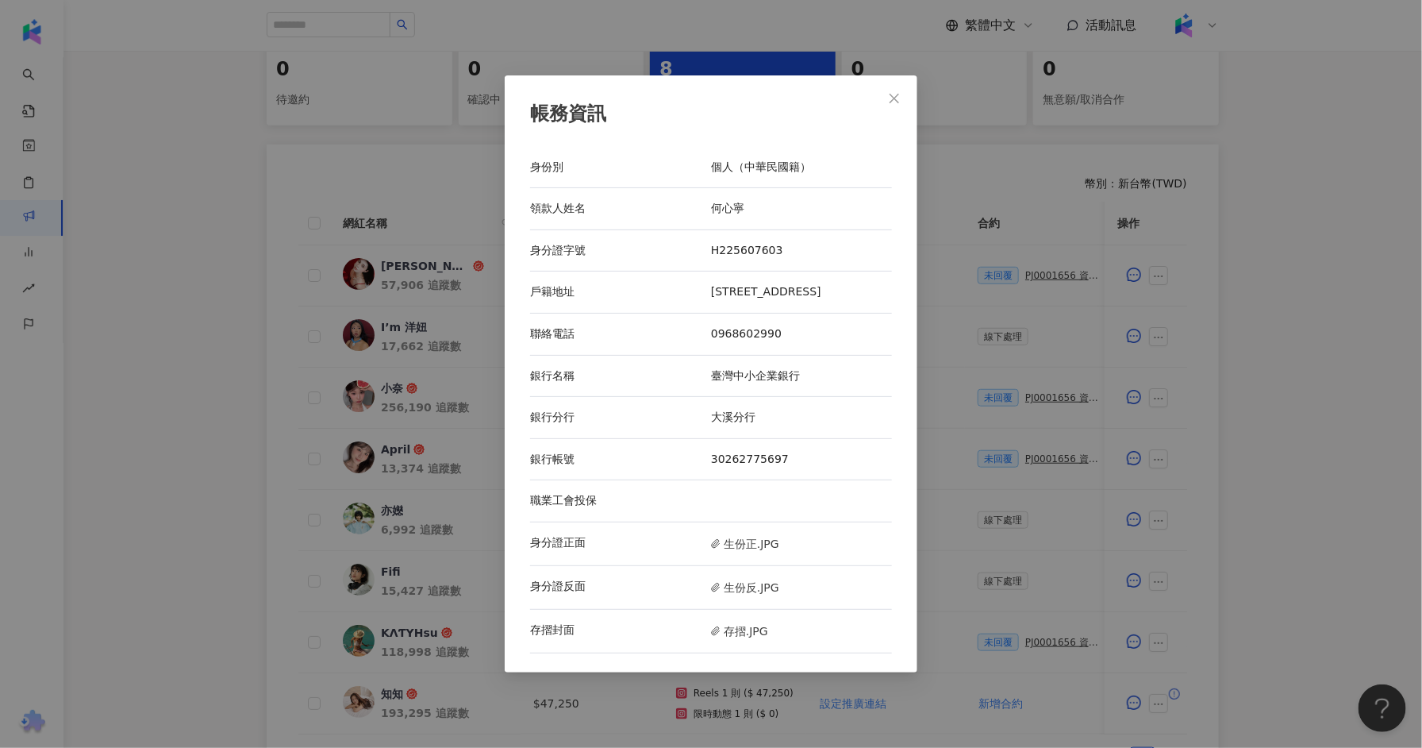
click at [1291, 252] on div "帳務資訊 身份別 個人（中華民國籍） 領款人姓名 [PERSON_NAME] 身分證字號 H225607603 戶籍地址 [STREET_ADDRESS] 聯…" at bounding box center [711, 374] width 1422 height 748
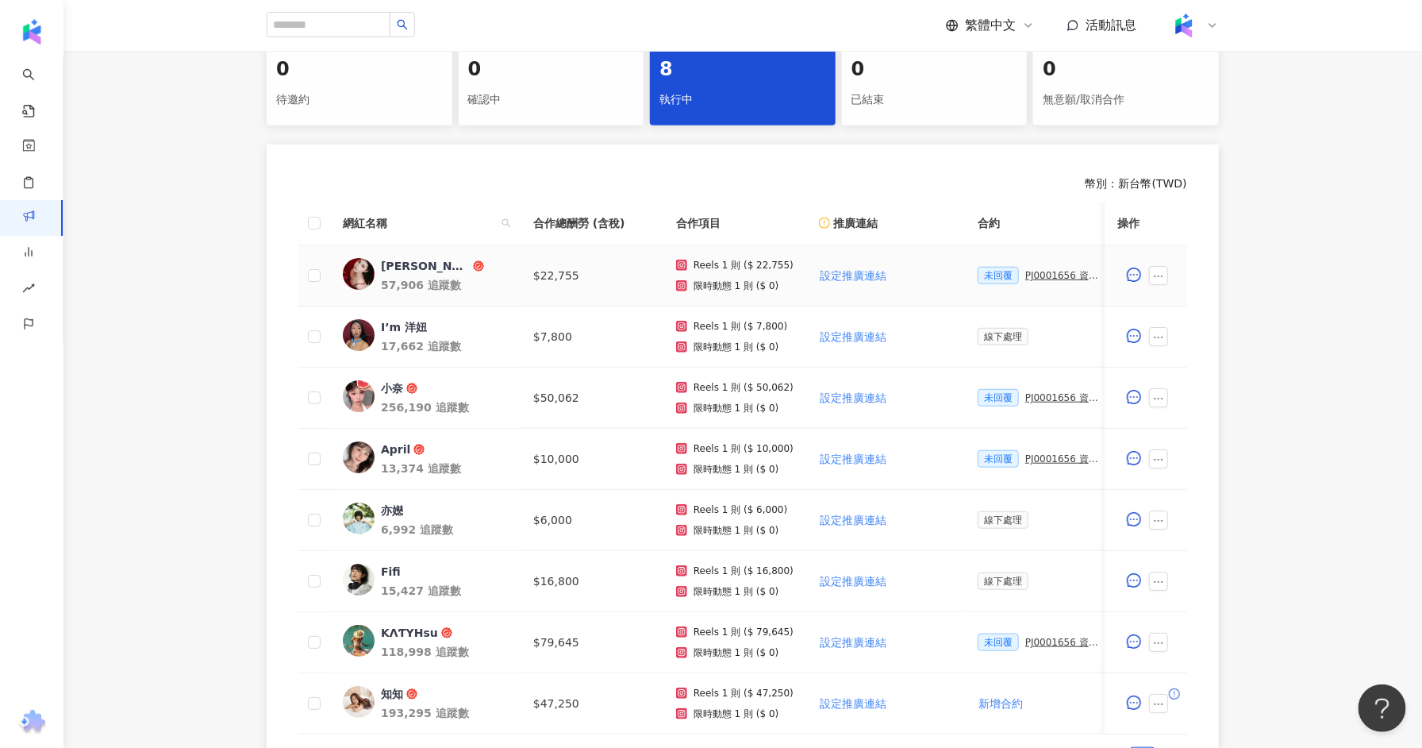
click at [1034, 280] on div "未回覆 PJ0001656 資生堂_ETTUSAIS眼線膠筆+睫毛底膏_9-10月_IG Reels+Threads圖文" at bounding box center [1041, 275] width 127 height 17
click at [1034, 275] on div "PJ0001656 資生堂_ETTUSAIS眼線膠筆+睫毛底膏_9-10月_IG Reels+Threads圖文" at bounding box center [1065, 275] width 79 height 11
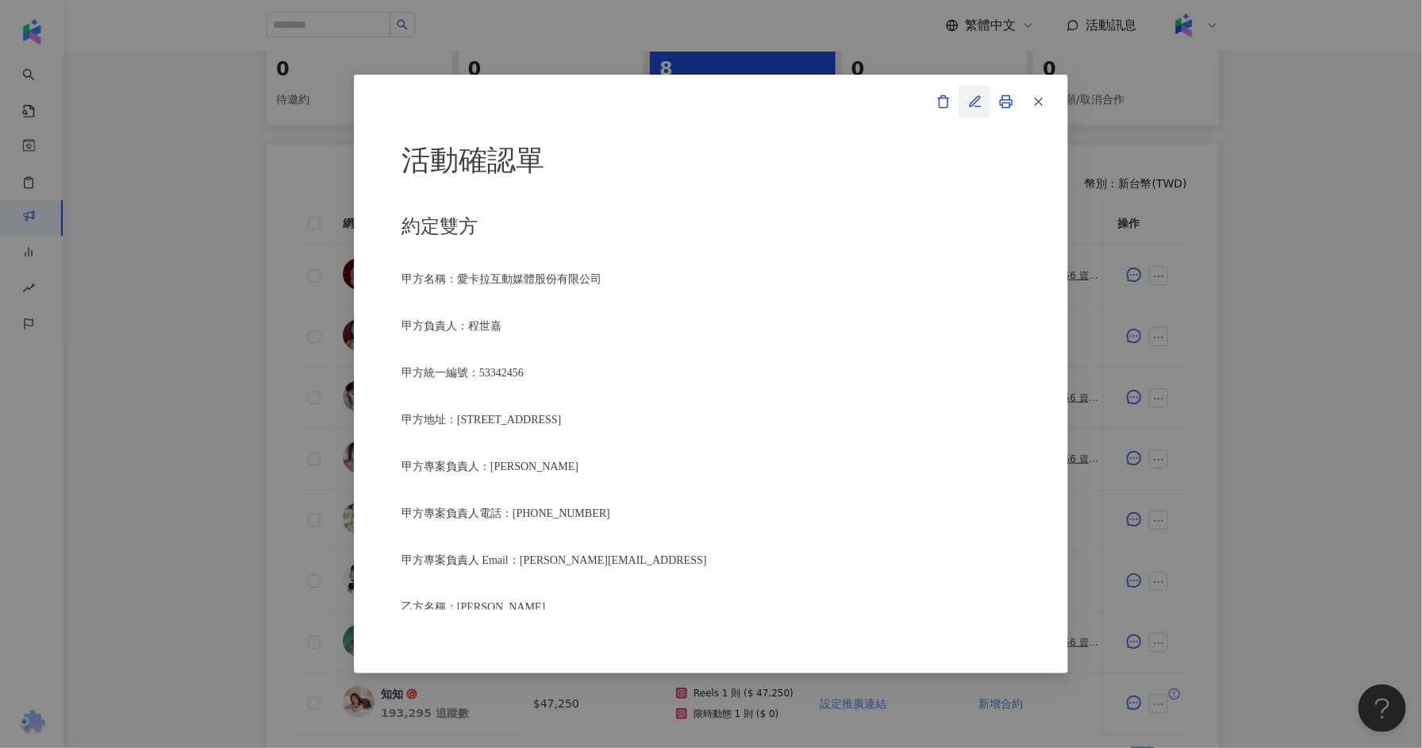
click at [976, 106] on icon "button" at bounding box center [979, 106] width 6 height 0
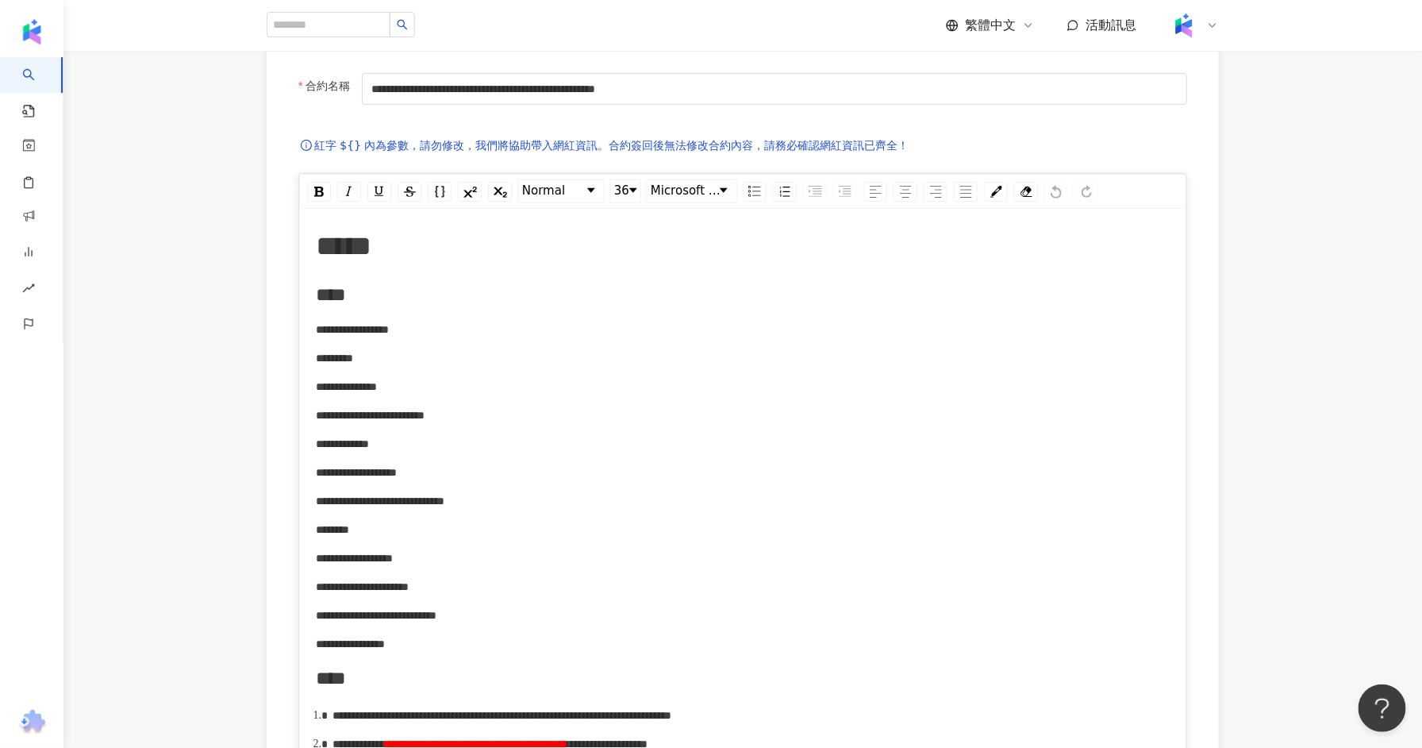
scroll to position [169, 0]
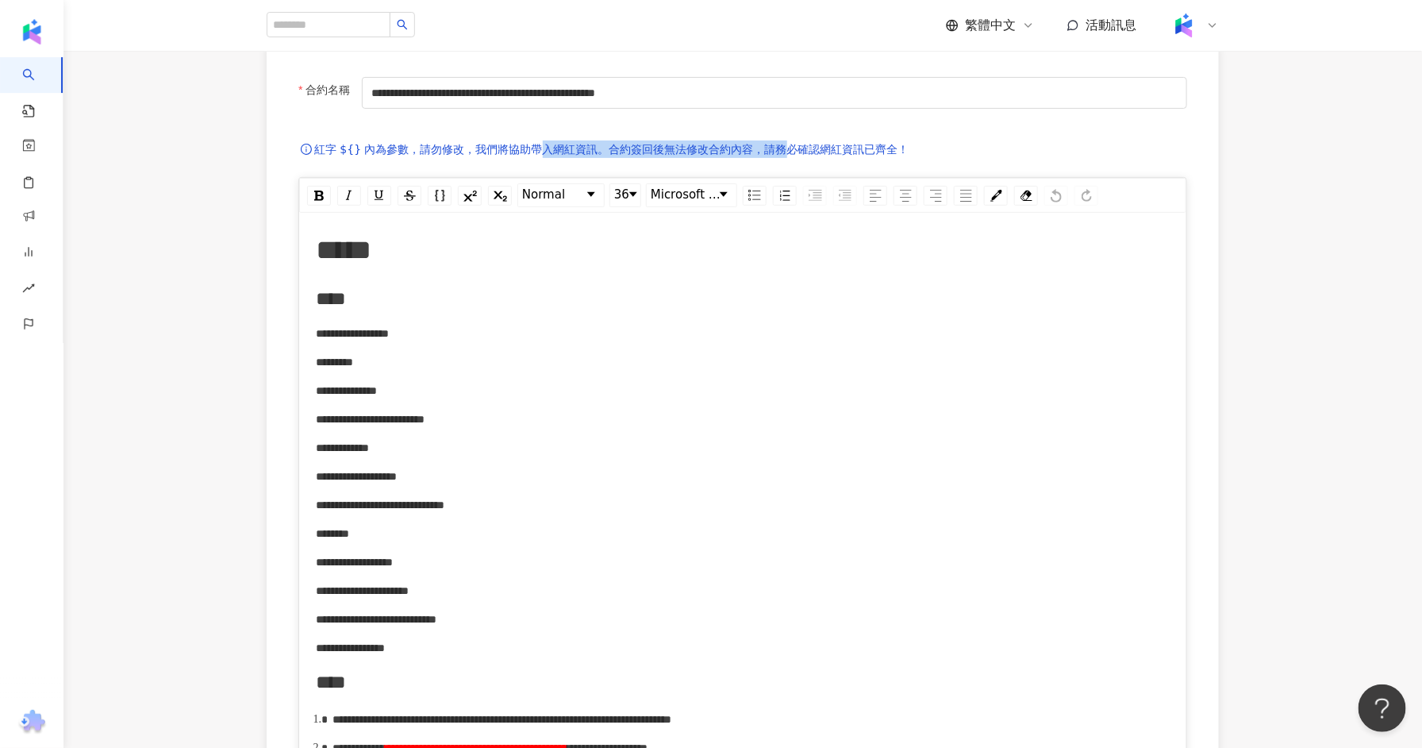
drag, startPoint x: 537, startPoint y: 145, endPoint x: 785, endPoint y: 145, distance: 247.7
click at [785, 145] on div "紅字 ${} 內為參數，請勿修改，我們將協助帶入網紅資訊。合約簽回後無法修改合約內容，請務必確認網紅資訊已齊全！" at bounding box center [742, 151] width 889 height 51
click at [968, 142] on div "紅字 ${} 內為參數，請勿修改，我們將協助帶入網紅資訊。合約簽回後無法修改合約內容，請務必確認網紅資訊已齊全！" at bounding box center [742, 151] width 889 height 51
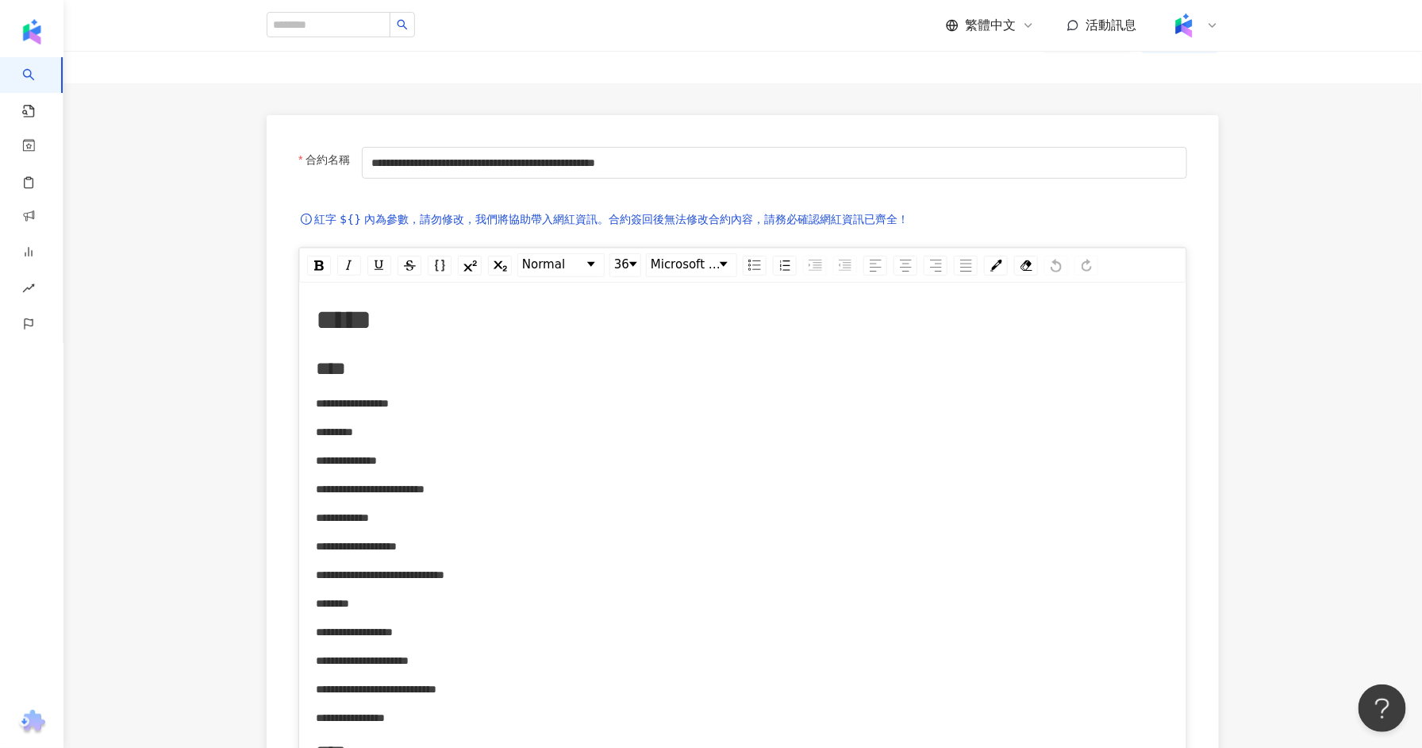
scroll to position [0, 0]
